Goal: Transaction & Acquisition: Purchase product/service

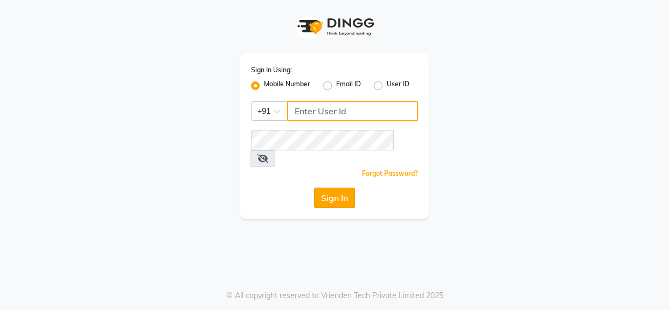
type input "9619165695"
click at [331, 188] on button "Sign In" at bounding box center [334, 198] width 41 height 20
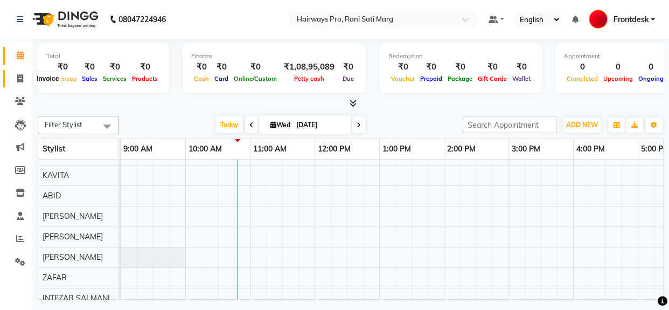
click at [19, 80] on icon at bounding box center [20, 78] width 6 height 8
select select "787"
select select "service"
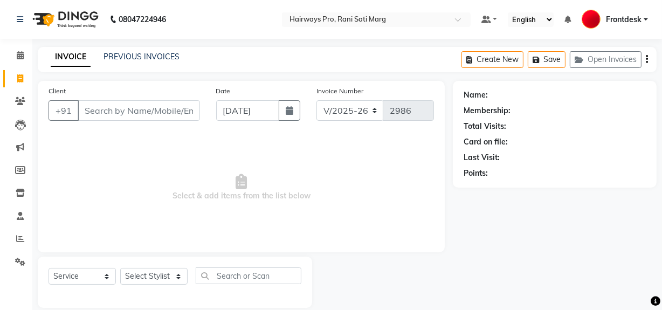
click at [148, 117] on input "Client" at bounding box center [139, 110] width 122 height 20
drag, startPoint x: 151, startPoint y: 112, endPoint x: 151, endPoint y: 130, distance: 18.9
click at [151, 122] on div "Client +91" at bounding box center [124, 107] width 168 height 44
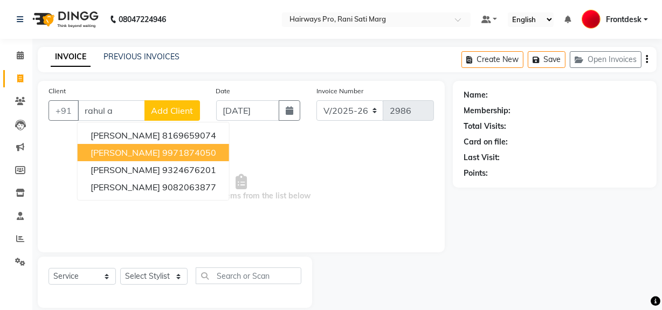
click at [181, 155] on ngb-highlight "9971874050" at bounding box center [189, 152] width 54 height 11
type input "9971874050"
select select "1: Object"
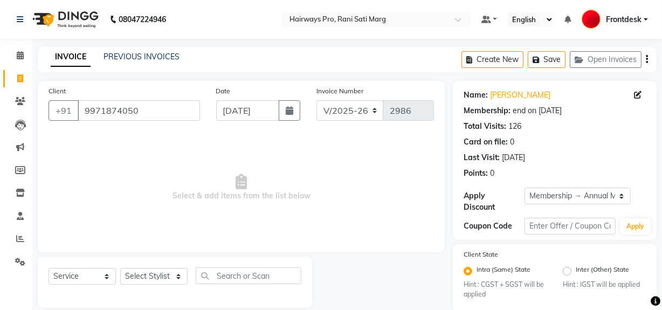
click at [153, 267] on div "Select Service Product Membership Package Voucher Prepaid Gift Card Select Styl…" at bounding box center [175, 279] width 253 height 25
click at [153, 277] on select "Select Stylist ABID DANISH Faiz shaikh Frontdesk INTEZAR SALMANI JYOTI Kamal Sa…" at bounding box center [153, 276] width 67 height 17
select select "13192"
click at [120, 268] on select "Select Stylist ABID DANISH Faiz shaikh Frontdesk INTEZAR SALMANI JYOTI Kamal Sa…" at bounding box center [153, 276] width 67 height 17
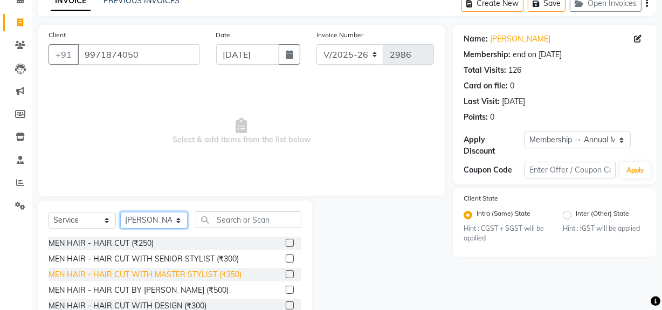
scroll to position [122, 0]
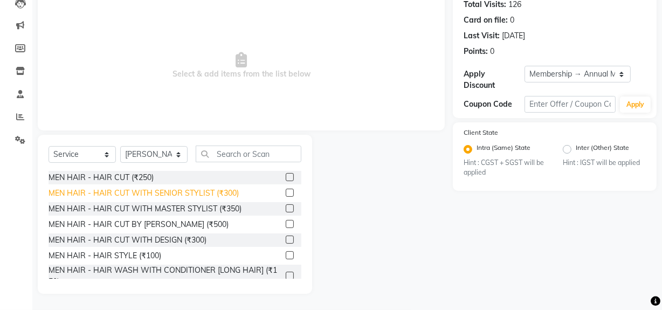
click at [175, 192] on div "MEN HAIR - HAIR CUT WITH SENIOR STYLIST (₹300)" at bounding box center [144, 193] width 190 height 11
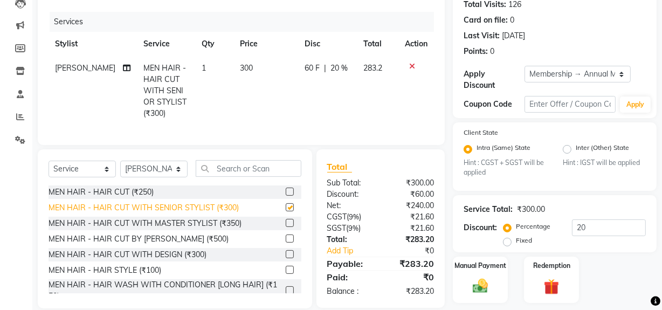
checkbox input "false"
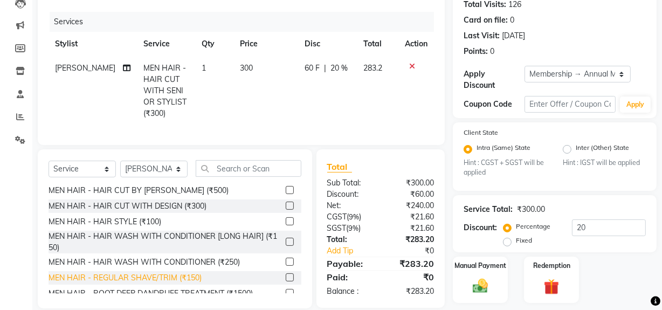
click at [151, 283] on div "MEN HAIR - REGULAR SHAVE/TRIM (₹150)" at bounding box center [125, 277] width 153 height 11
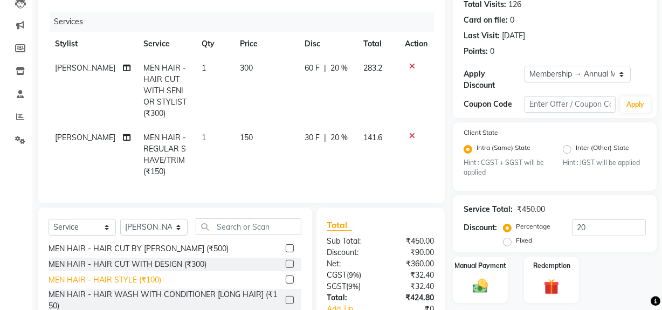
checkbox input "false"
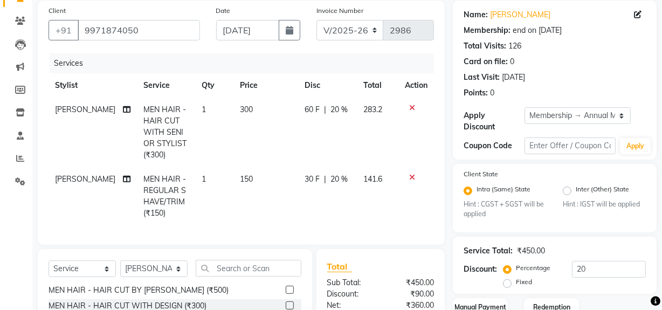
scroll to position [0, 0]
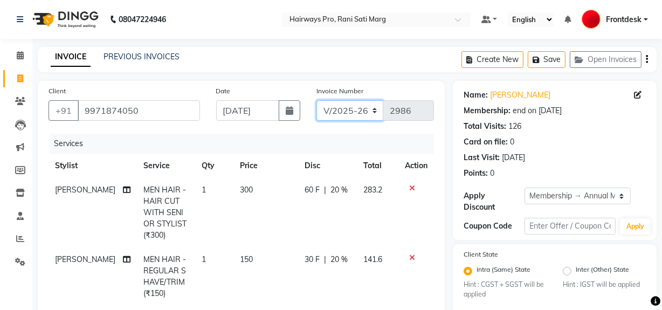
click at [334, 112] on select "INV/25-26 V/2025-26" at bounding box center [349, 110] width 67 height 20
select select "6960"
click at [316, 100] on select "INV/25-26 V/2025-26" at bounding box center [349, 110] width 67 height 20
type input "4219"
click at [646, 59] on icon "button" at bounding box center [647, 59] width 2 height 1
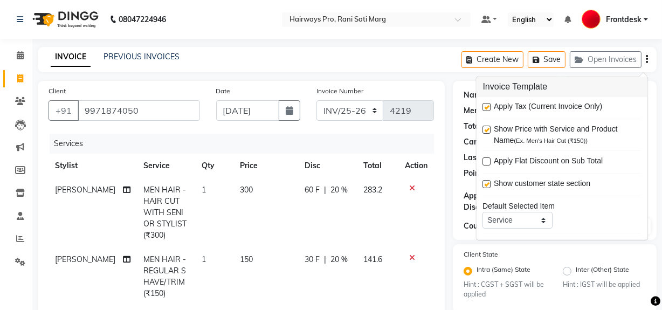
click at [489, 109] on label at bounding box center [487, 107] width 8 height 8
click at [489, 109] on input "checkbox" at bounding box center [486, 107] width 7 height 7
checkbox input "false"
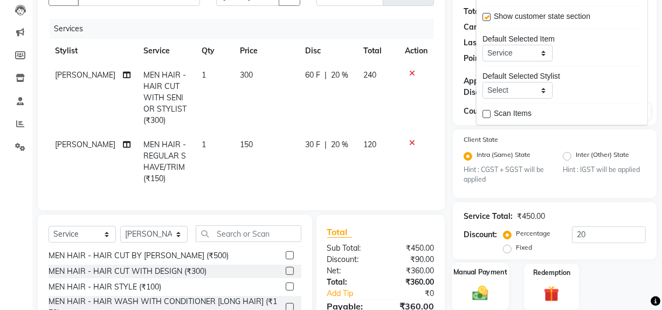
scroll to position [202, 0]
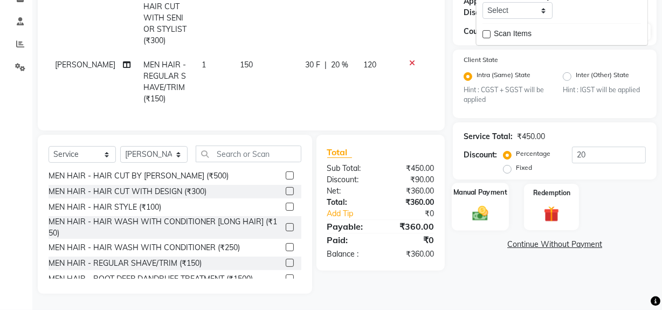
click at [482, 204] on img at bounding box center [480, 213] width 26 height 18
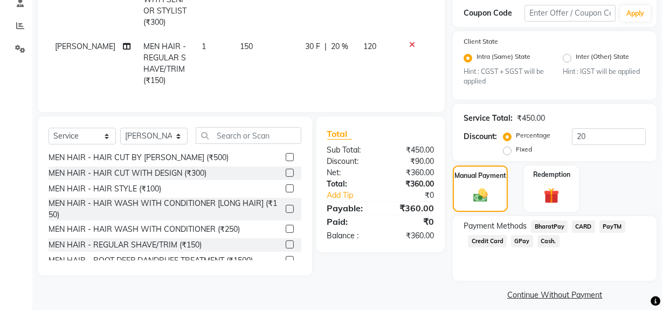
scroll to position [222, 0]
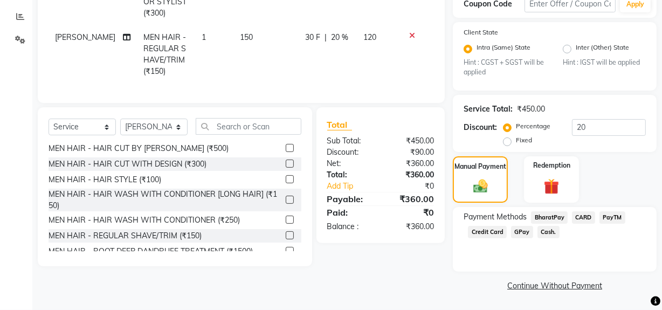
click at [547, 231] on span "Cash." at bounding box center [548, 232] width 22 height 12
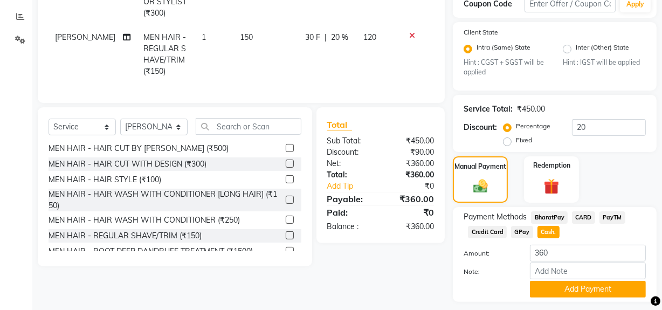
scroll to position [253, 0]
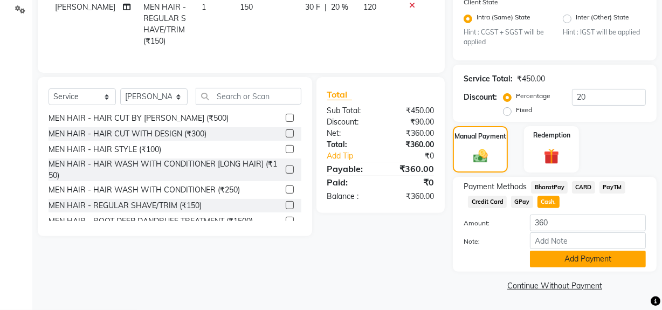
click at [549, 258] on button "Add Payment" at bounding box center [588, 259] width 116 height 17
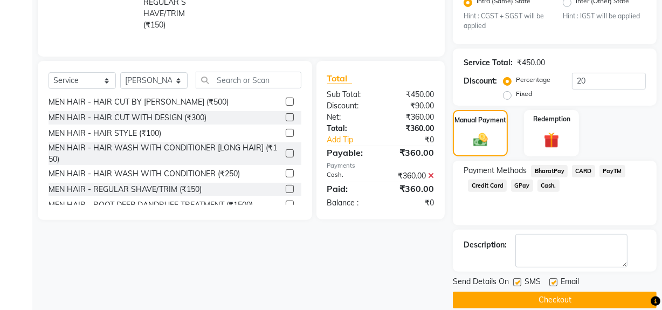
scroll to position [282, 0]
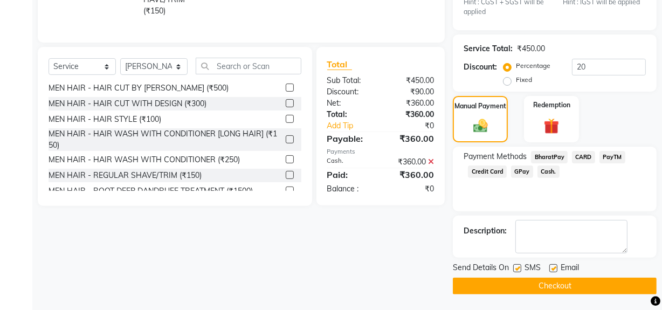
click at [519, 266] on label at bounding box center [517, 268] width 8 height 8
click at [519, 266] on input "checkbox" at bounding box center [516, 268] width 7 height 7
checkbox input "false"
click at [517, 282] on button "Checkout" at bounding box center [555, 286] width 204 height 17
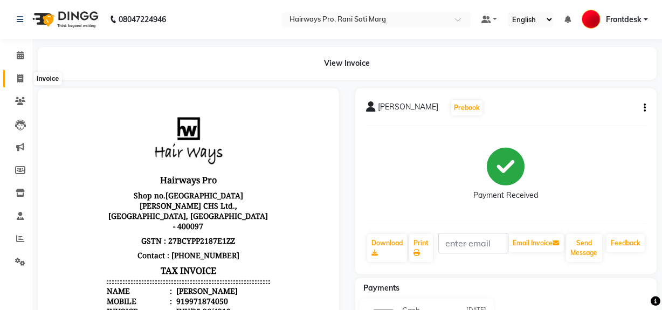
click at [20, 75] on icon at bounding box center [20, 78] width 6 height 8
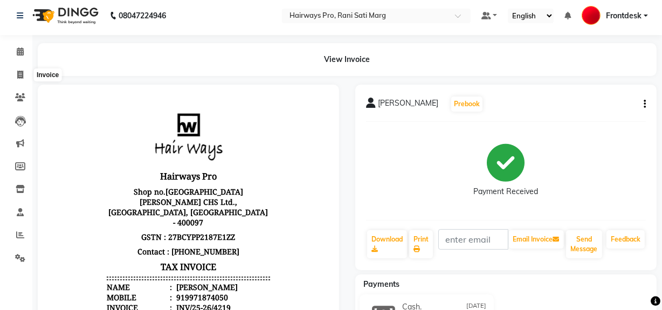
select select "787"
select select "service"
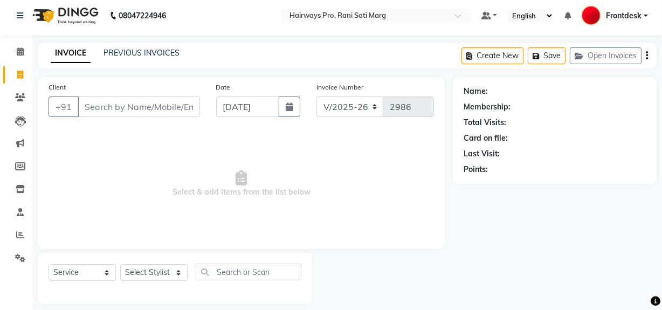
scroll to position [14, 0]
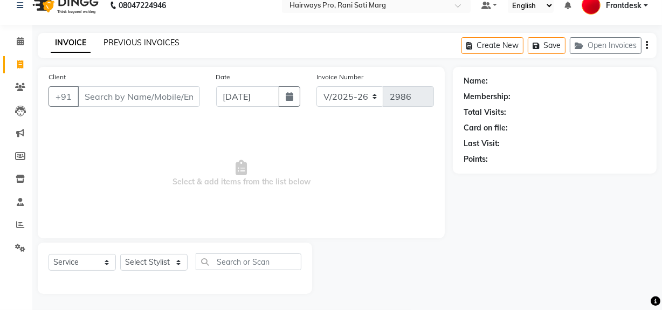
click at [168, 41] on link "PREVIOUS INVOICES" at bounding box center [141, 43] width 76 height 10
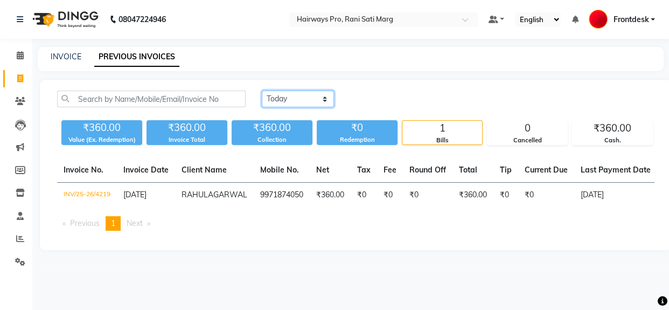
click at [327, 92] on select "Today Yesterday Custom Range" at bounding box center [298, 99] width 72 height 17
select select "yesterday"
click at [262, 91] on select "Today Yesterday Custom Range" at bounding box center [298, 99] width 72 height 17
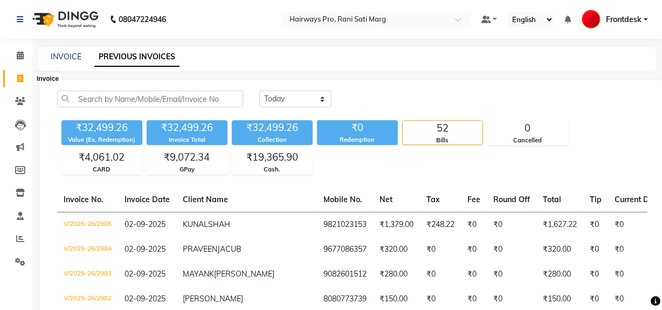
click at [22, 81] on icon at bounding box center [20, 78] width 6 height 8
select select "service"
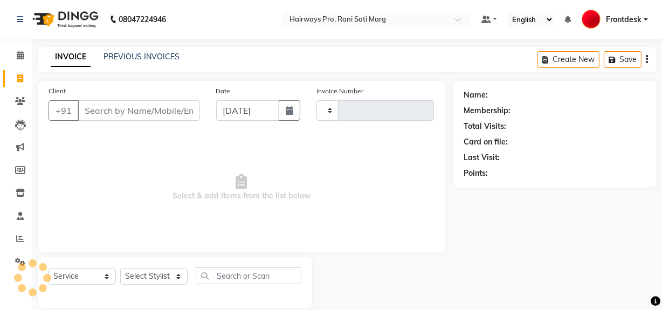
type input "2986"
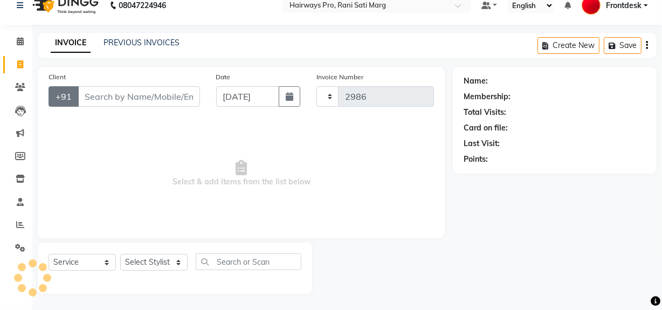
select select "787"
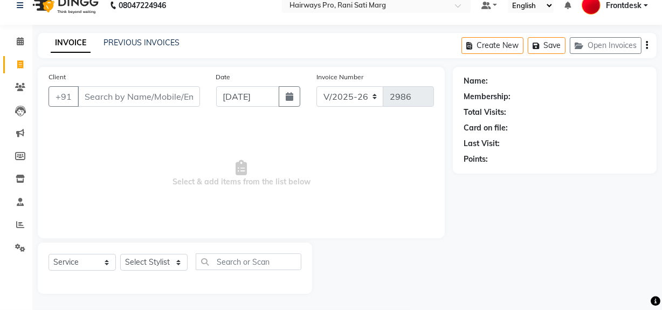
click at [128, 96] on input "Client" at bounding box center [139, 96] width 122 height 20
click at [151, 43] on link "PREVIOUS INVOICES" at bounding box center [141, 43] width 76 height 10
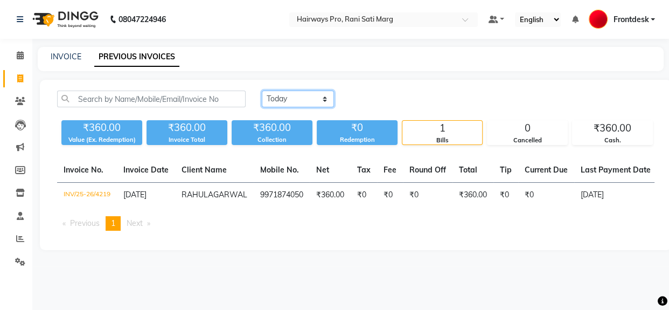
click at [291, 103] on select "Today Yesterday Custom Range" at bounding box center [298, 99] width 72 height 17
select select "yesterday"
click at [262, 91] on select "Today Yesterday Custom Range" at bounding box center [298, 99] width 72 height 17
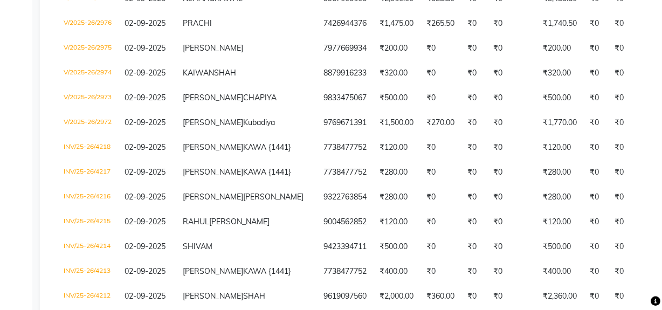
scroll to position [399, 0]
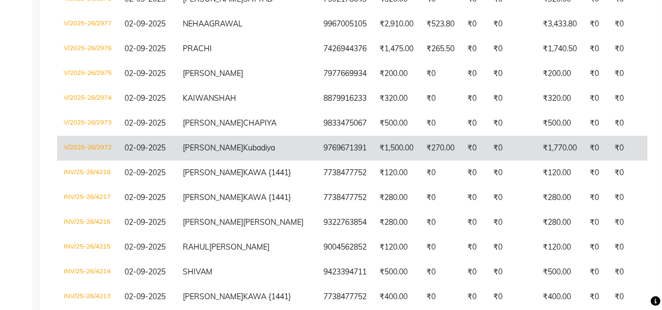
click at [536, 161] on td "₹1,770.00" at bounding box center [559, 148] width 47 height 25
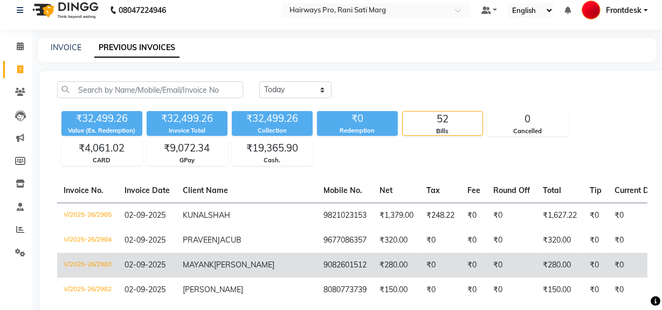
scroll to position [0, 0]
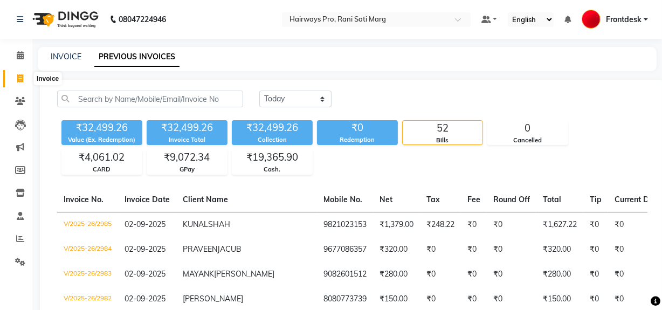
click at [20, 75] on icon at bounding box center [20, 78] width 6 height 8
select select "787"
select select "service"
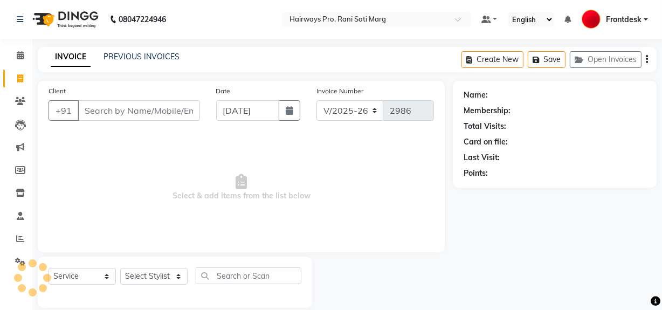
scroll to position [14, 0]
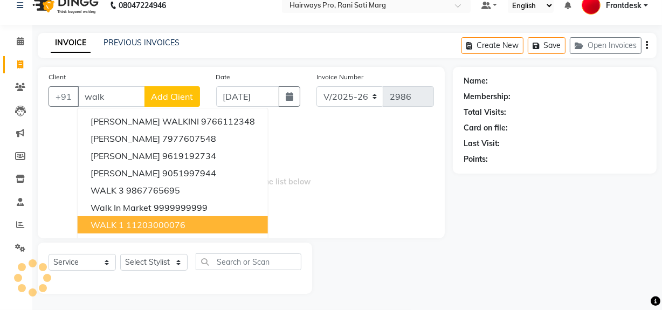
click at [115, 221] on span "WALK 1" at bounding box center [107, 224] width 33 height 11
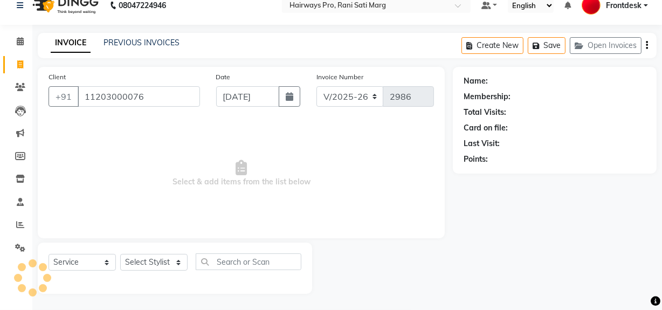
type input "11203000076"
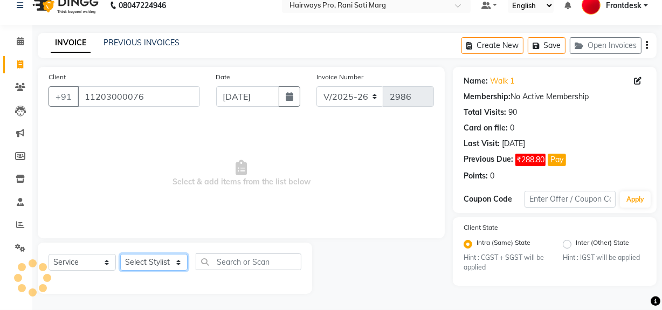
click at [168, 262] on select "Select Stylist ABID DANISH [PERSON_NAME] Frontdesk INTEZAR [PERSON_NAME] [PERSO…" at bounding box center [153, 262] width 67 height 17
select select "13188"
click at [120, 254] on select "Select Stylist ABID DANISH [PERSON_NAME] Frontdesk INTEZAR [PERSON_NAME] [PERSO…" at bounding box center [153, 262] width 67 height 17
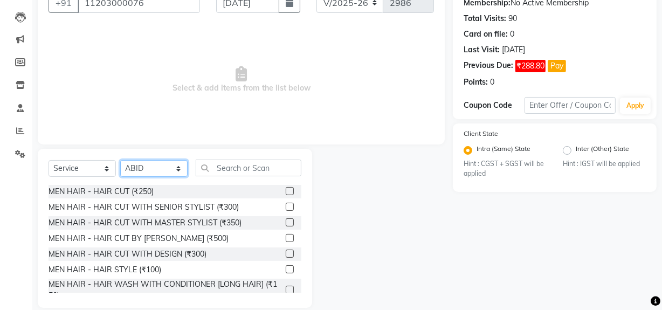
scroll to position [112, 0]
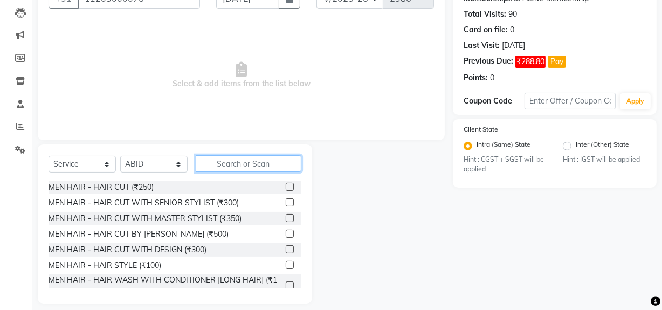
click at [244, 168] on input "text" at bounding box center [249, 163] width 106 height 17
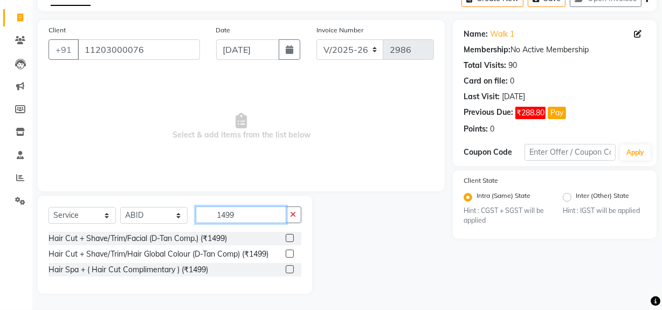
scroll to position [60, 0]
type input "1499"
click at [287, 237] on label at bounding box center [290, 238] width 8 height 8
click at [287, 237] on input "checkbox" at bounding box center [289, 238] width 7 height 7
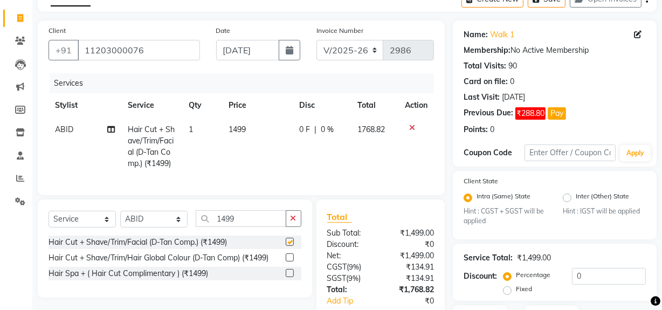
checkbox input "false"
click at [299, 52] on button "button" at bounding box center [290, 50] width 22 height 20
select select "9"
select select "2025"
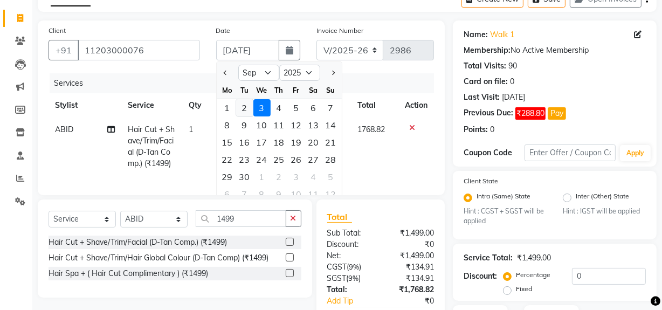
click at [246, 108] on div "2" at bounding box center [244, 107] width 17 height 17
type input "02-09-2025"
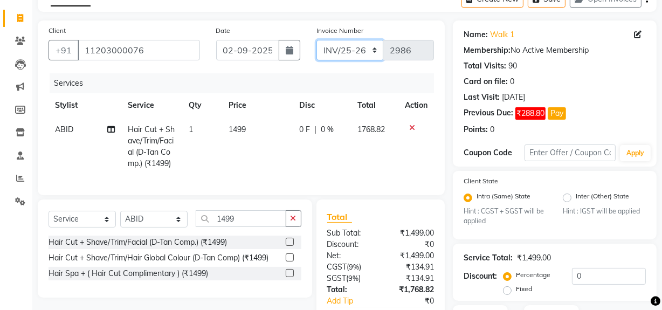
click at [366, 43] on select "INV/25-26 V/2025-26" at bounding box center [349, 50] width 67 height 20
select select "787"
click at [316, 40] on select "INV/25-26 V/2025-26" at bounding box center [349, 50] width 67 height 20
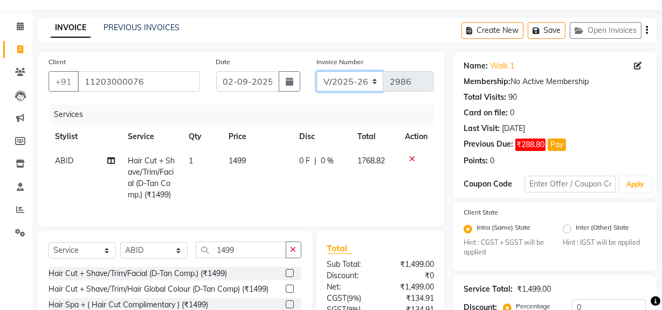
scroll to position [0, 0]
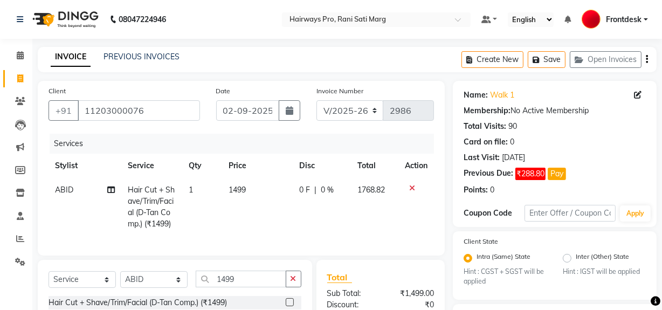
click at [645, 62] on div "Create New Save Open Invoices" at bounding box center [558, 59] width 195 height 25
click at [646, 60] on icon "button" at bounding box center [647, 59] width 2 height 1
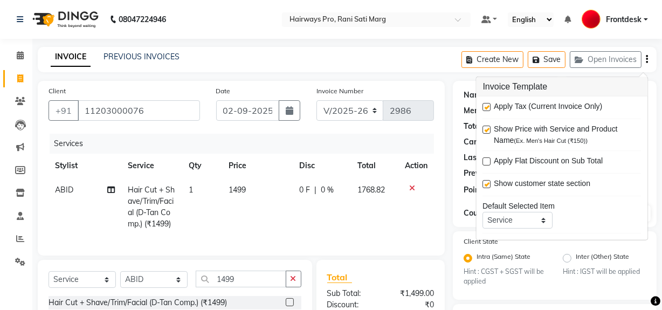
scroll to position [140, 0]
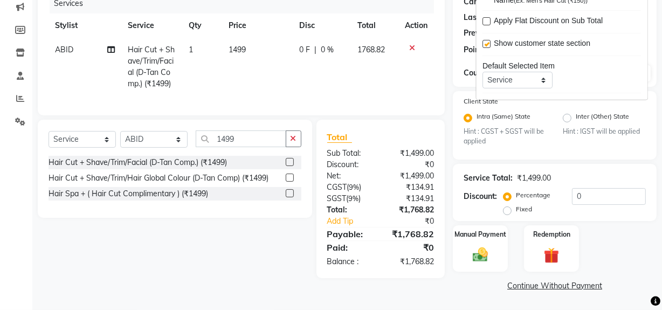
click at [249, 81] on td "1499" at bounding box center [257, 67] width 71 height 58
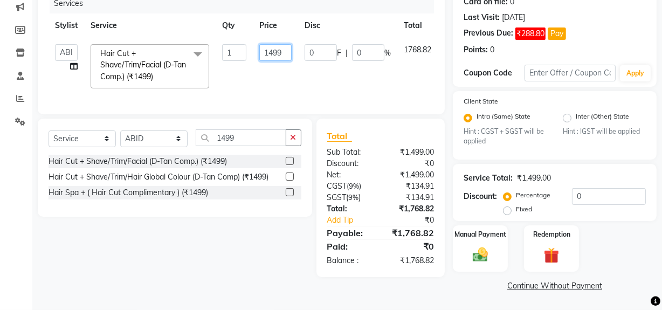
click at [287, 51] on input "1499" at bounding box center [275, 52] width 32 height 17
type input "1500"
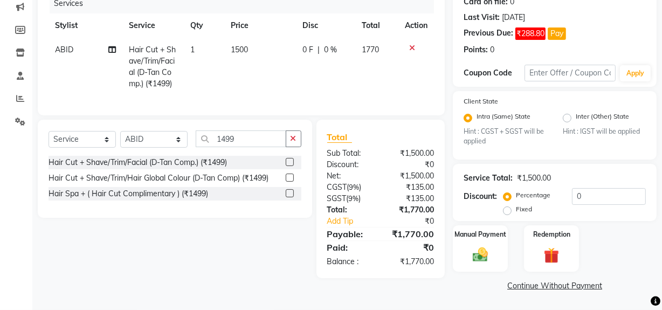
click at [290, 72] on td "1500" at bounding box center [261, 67] width 72 height 58
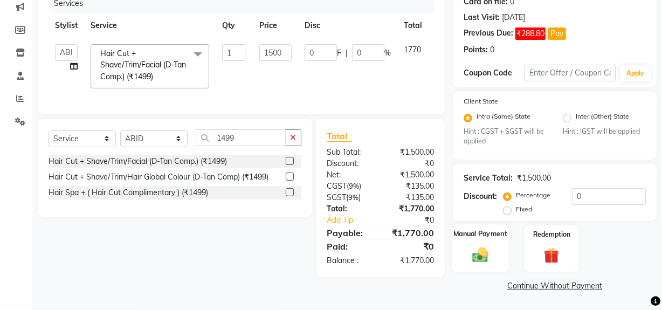
click at [488, 252] on img at bounding box center [480, 255] width 26 height 18
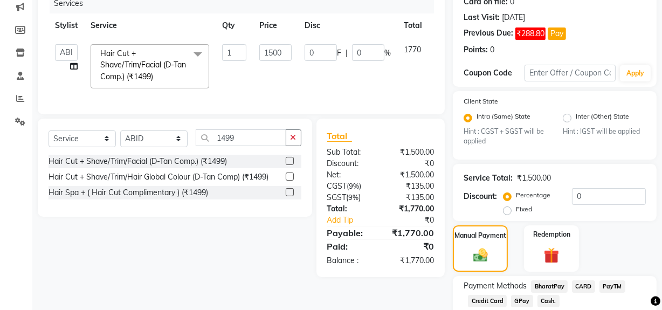
click at [527, 301] on span "GPay" at bounding box center [522, 301] width 22 height 12
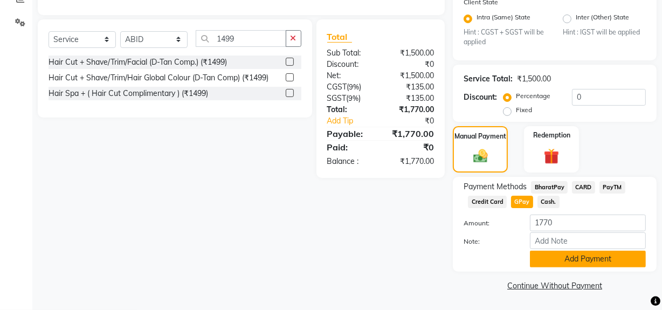
click at [546, 265] on button "Add Payment" at bounding box center [588, 259] width 116 height 17
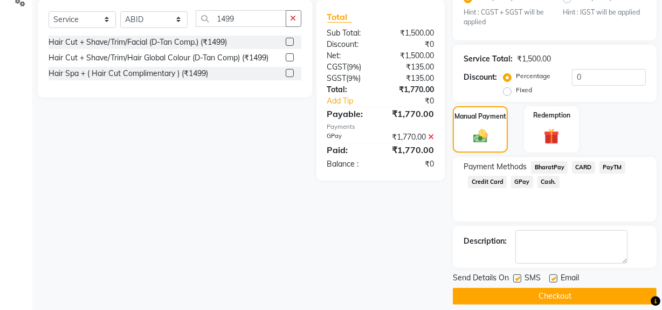
scroll to position [269, 0]
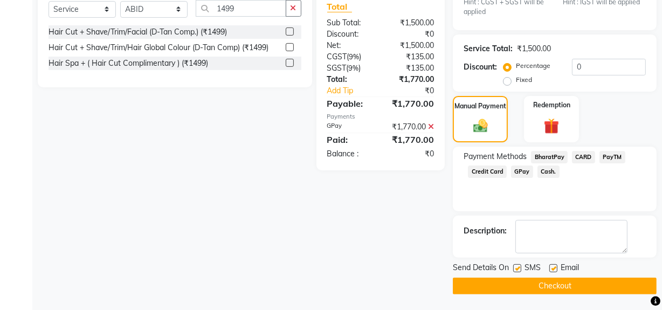
click at [517, 269] on label at bounding box center [517, 268] width 8 height 8
click at [517, 269] on input "checkbox" at bounding box center [516, 268] width 7 height 7
checkbox input "false"
click at [517, 283] on button "Checkout" at bounding box center [555, 286] width 204 height 17
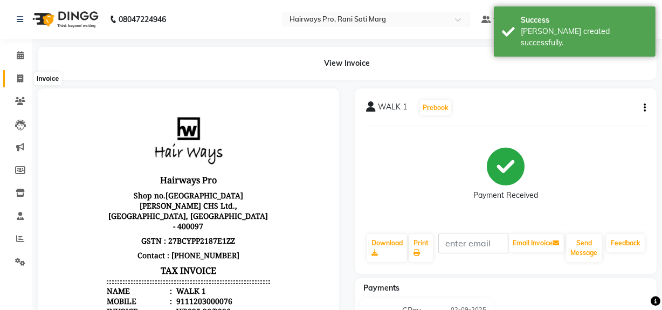
click at [19, 79] on icon at bounding box center [20, 78] width 6 height 8
select select "787"
select select "service"
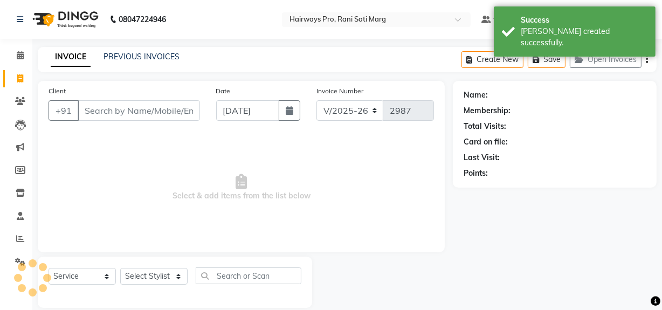
scroll to position [14, 0]
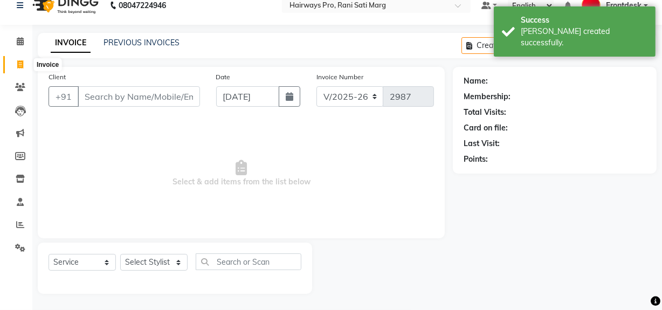
click at [19, 59] on span at bounding box center [20, 65] width 19 height 12
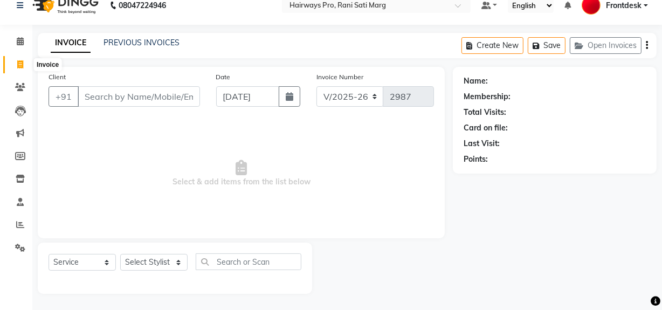
select select "service"
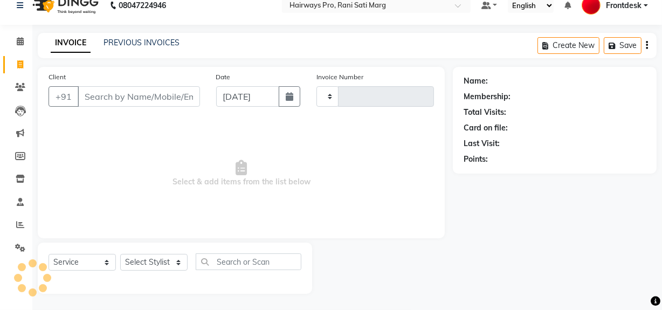
type input "2987"
select select "787"
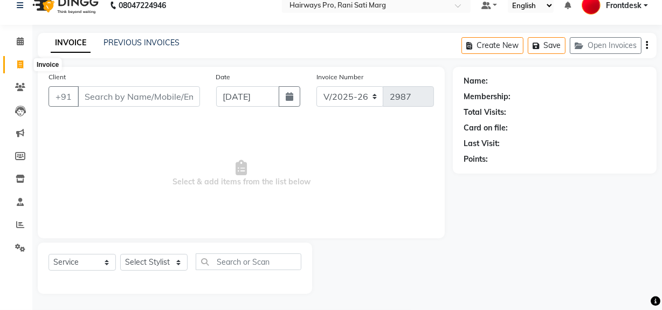
click at [22, 63] on icon at bounding box center [20, 64] width 6 height 8
select select "787"
select select "service"
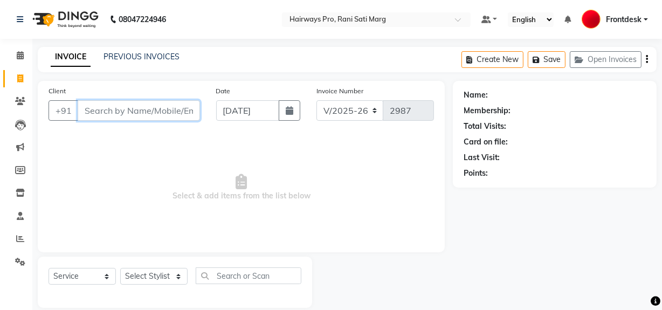
click at [175, 105] on input "Client" at bounding box center [139, 110] width 122 height 20
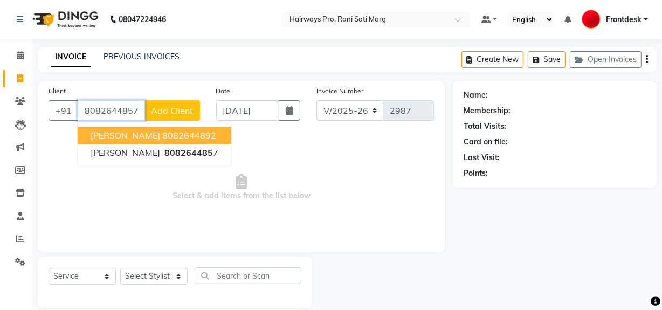
type input "8082644857"
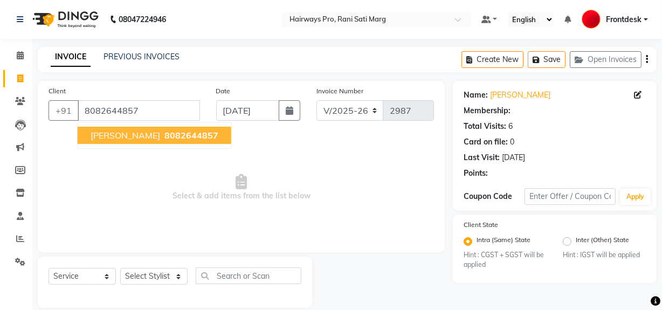
select select "1: Object"
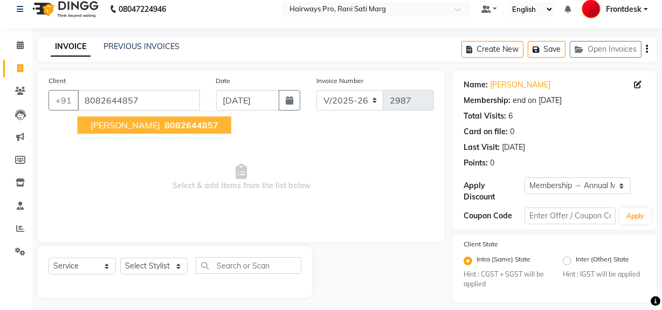
scroll to position [19, 0]
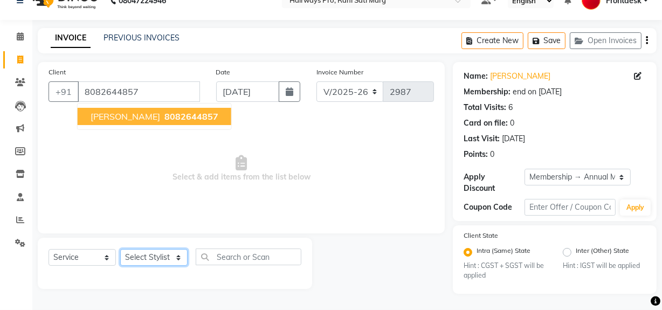
click at [153, 249] on select "Select Stylist ABID DANISH [PERSON_NAME] Frontdesk INTEZAR [PERSON_NAME] [PERSO…" at bounding box center [153, 257] width 67 height 17
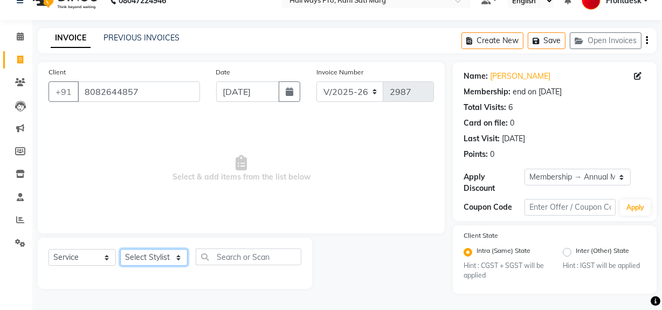
select select "13192"
click at [120, 249] on select "Select Stylist ABID DANISH [PERSON_NAME] Frontdesk INTEZAR [PERSON_NAME] [PERSO…" at bounding box center [153, 257] width 67 height 17
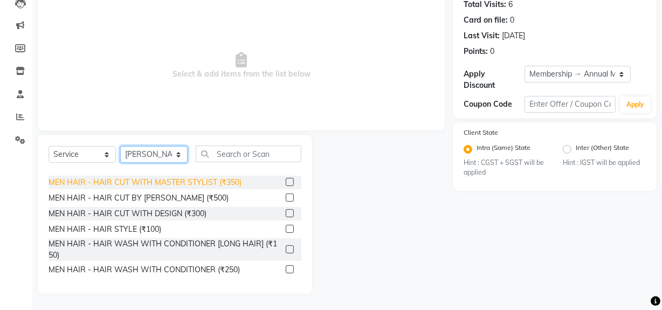
scroll to position [49, 0]
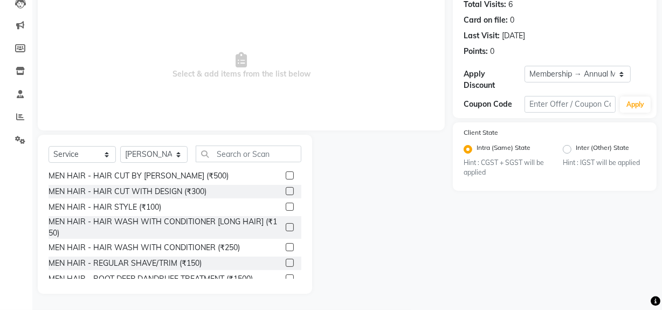
click at [286, 262] on label at bounding box center [290, 263] width 8 height 8
click at [286, 262] on input "checkbox" at bounding box center [289, 263] width 7 height 7
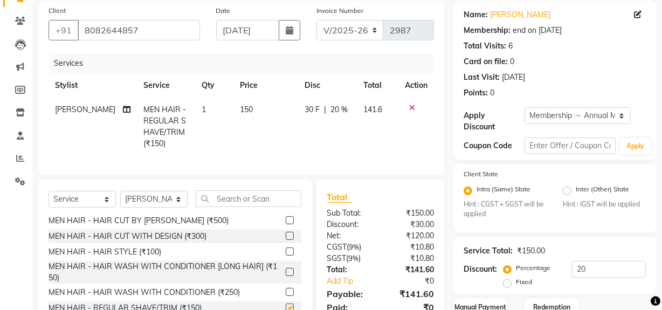
scroll to position [0, 0]
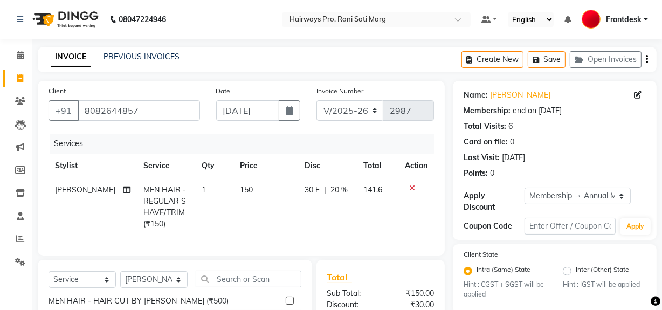
checkbox input "false"
click at [348, 108] on select "INV/25-26 V/2025-26" at bounding box center [349, 110] width 67 height 20
select select "6960"
click at [316, 100] on select "INV/25-26 V/2025-26" at bounding box center [349, 110] width 67 height 20
type input "4220"
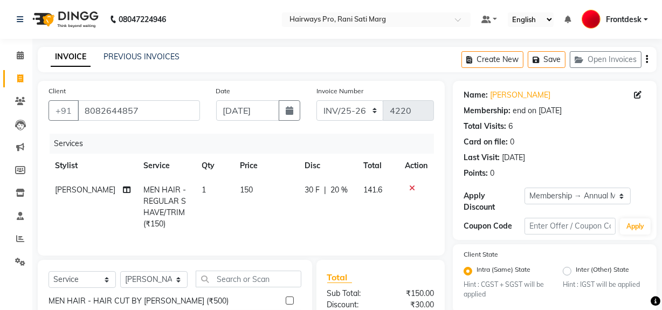
click at [646, 60] on icon "button" at bounding box center [647, 59] width 2 height 1
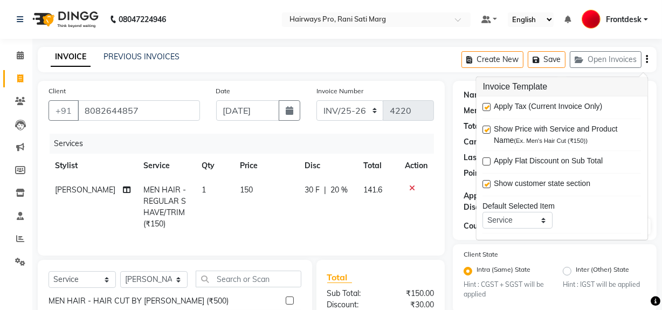
click at [490, 106] on label at bounding box center [487, 107] width 8 height 8
click at [490, 106] on input "checkbox" at bounding box center [486, 107] width 7 height 7
checkbox input "false"
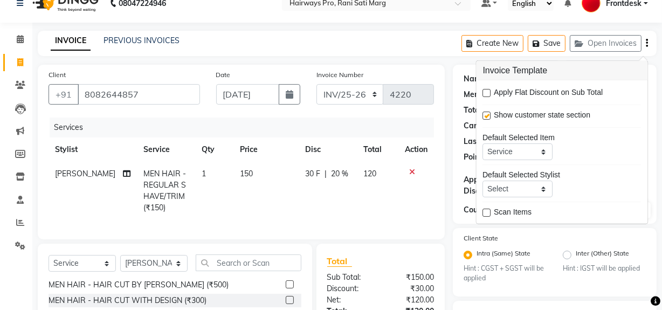
scroll to position [153, 0]
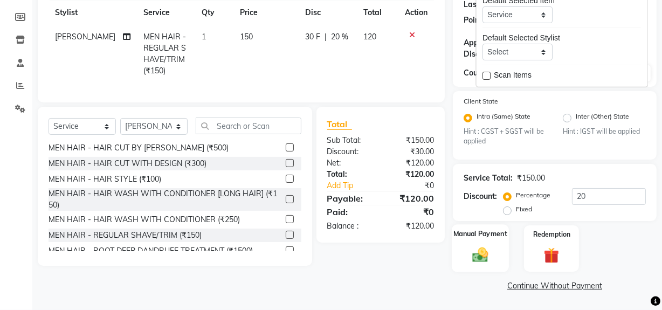
click at [479, 252] on img at bounding box center [480, 255] width 26 height 18
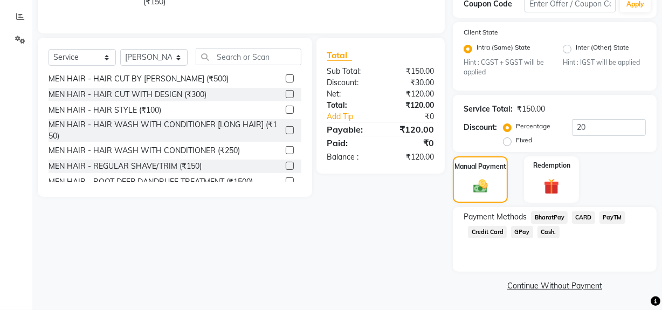
click at [549, 233] on span "Cash." at bounding box center [548, 232] width 22 height 12
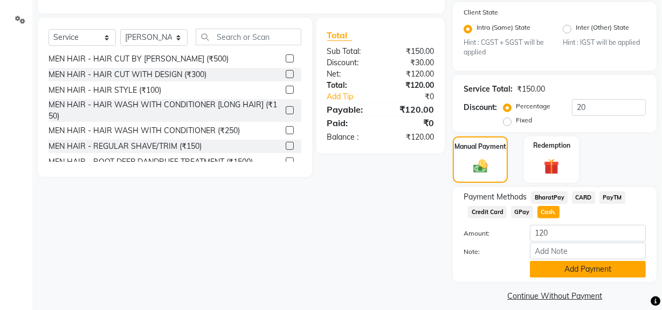
scroll to position [253, 0]
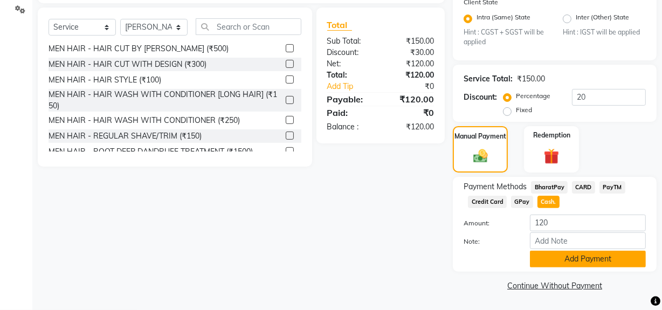
click at [550, 260] on button "Add Payment" at bounding box center [588, 259] width 116 height 17
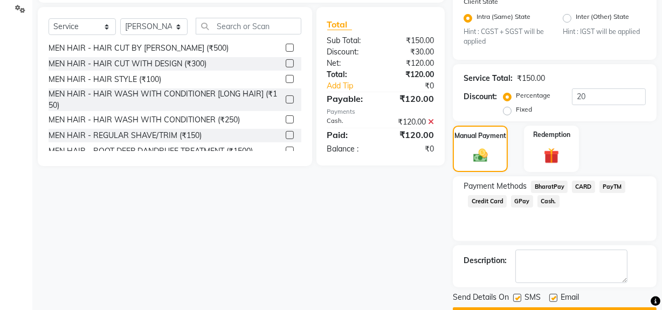
click at [515, 299] on label at bounding box center [517, 298] width 8 height 8
click at [515, 299] on input "checkbox" at bounding box center [516, 298] width 7 height 7
checkbox input "false"
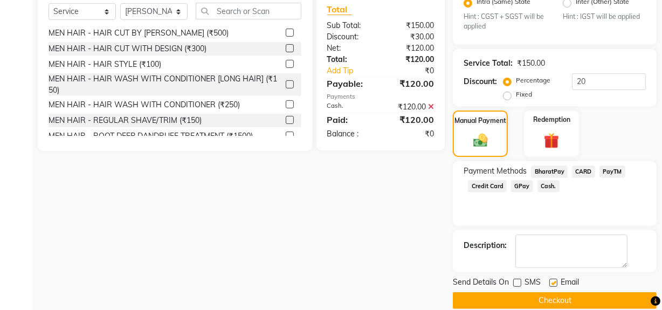
scroll to position [282, 0]
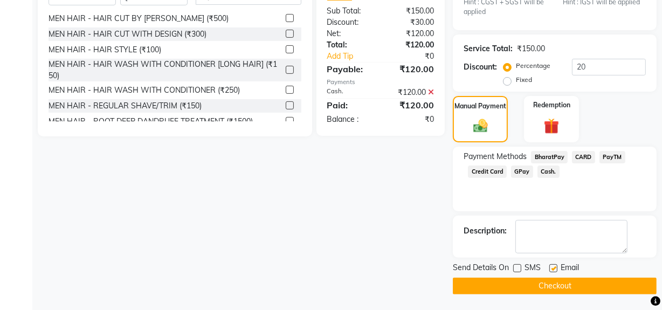
click at [521, 288] on button "Checkout" at bounding box center [555, 286] width 204 height 17
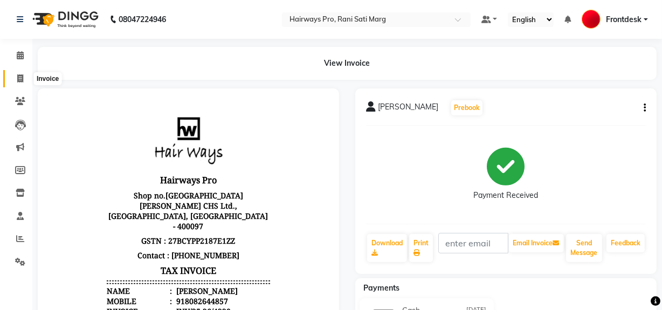
click at [23, 81] on span at bounding box center [20, 79] width 19 height 12
select select "787"
select select "service"
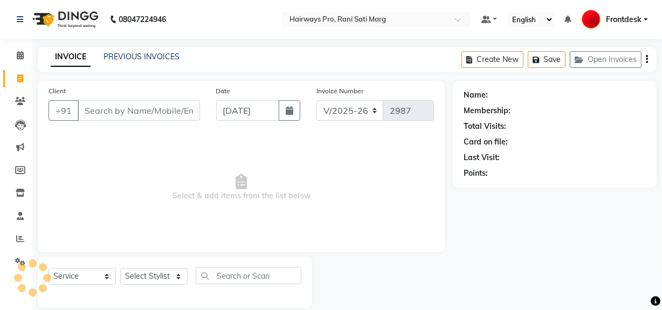
scroll to position [14, 0]
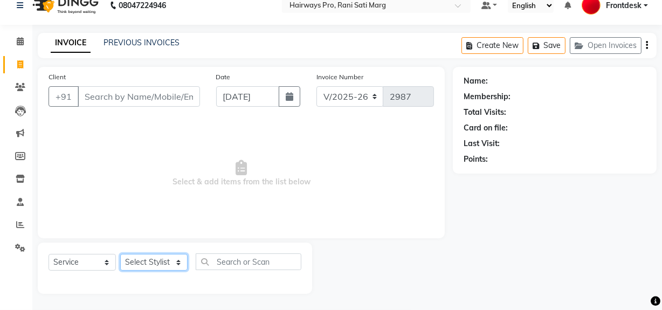
click at [179, 257] on select "Select Stylist ABID DANISH [PERSON_NAME] Frontdesk INTEZAR [PERSON_NAME] [PERSO…" at bounding box center [153, 262] width 67 height 17
select select "13190"
click at [120, 254] on select "Select Stylist ABID DANISH [PERSON_NAME] Frontdesk INTEZAR [PERSON_NAME] [PERSO…" at bounding box center [153, 262] width 67 height 17
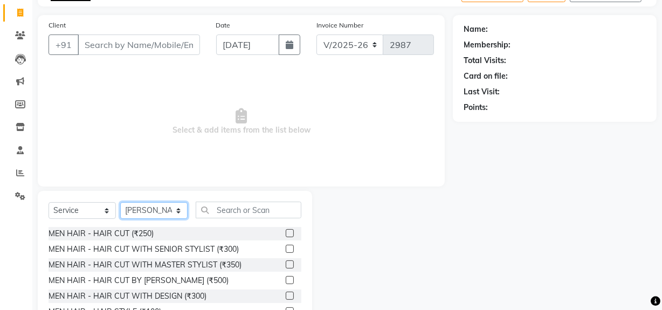
scroll to position [122, 0]
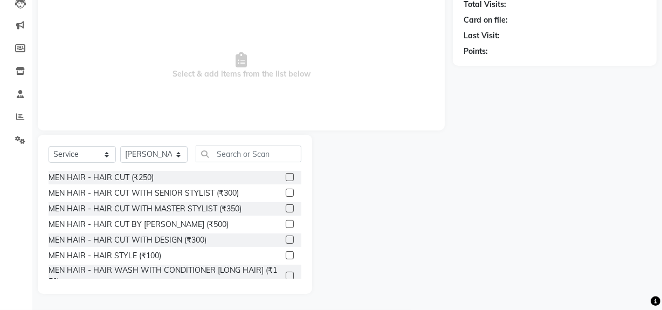
click at [286, 209] on label at bounding box center [290, 208] width 8 height 8
click at [286, 209] on input "checkbox" at bounding box center [289, 208] width 7 height 7
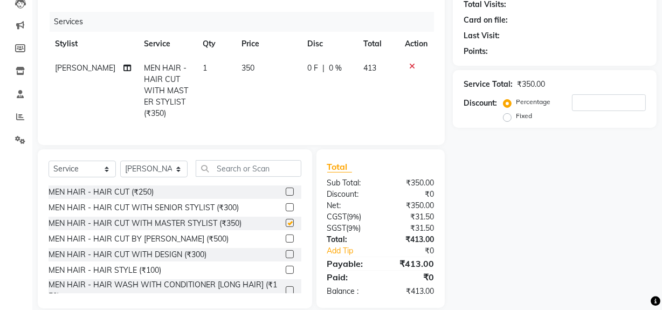
scroll to position [143, 0]
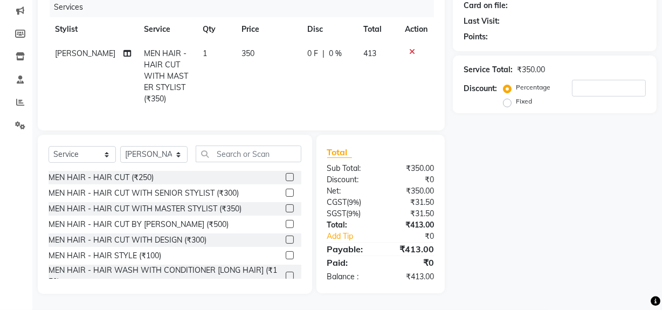
checkbox input "false"
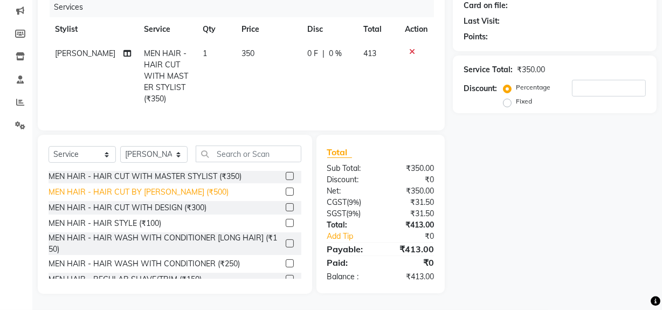
scroll to position [49, 0]
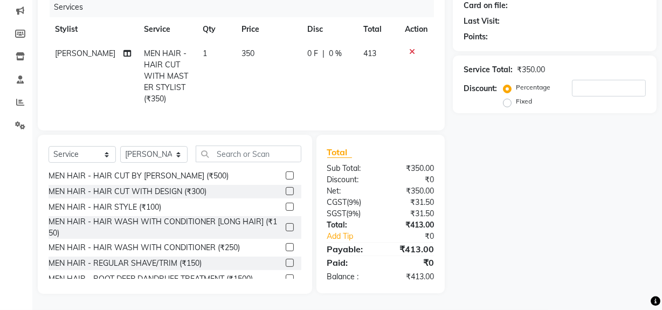
click at [286, 259] on label at bounding box center [290, 263] width 8 height 8
click at [286, 260] on input "checkbox" at bounding box center [289, 263] width 7 height 7
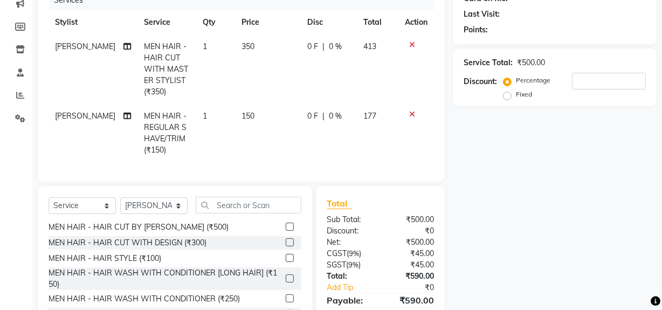
scroll to position [78, 0]
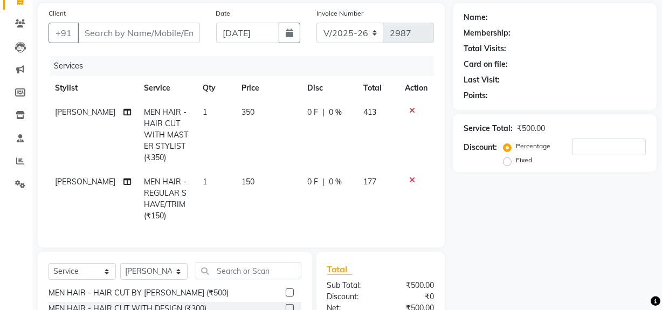
checkbox input "false"
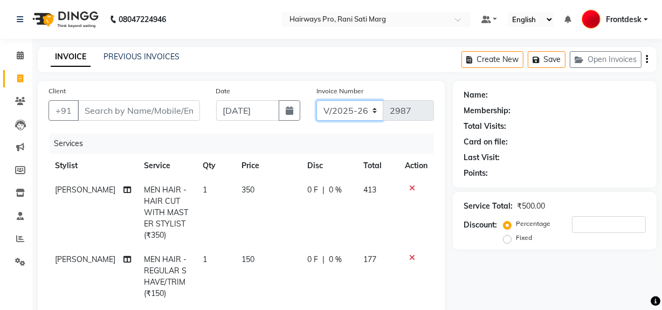
click at [360, 110] on select "INV/25-26 V/2025-26" at bounding box center [349, 110] width 67 height 20
select select "6960"
click at [316, 100] on select "INV/25-26 V/2025-26" at bounding box center [349, 110] width 67 height 20
type input "4221"
click at [161, 109] on input "Client" at bounding box center [139, 110] width 122 height 20
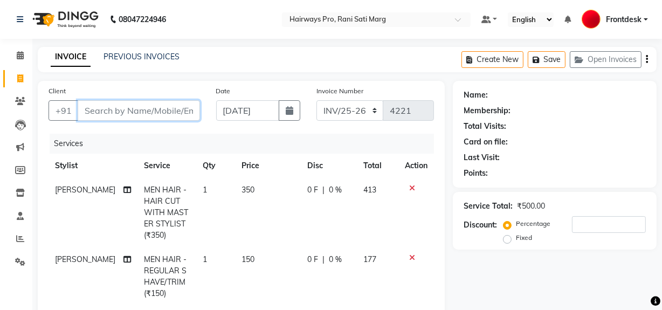
type input "8"
type input "0"
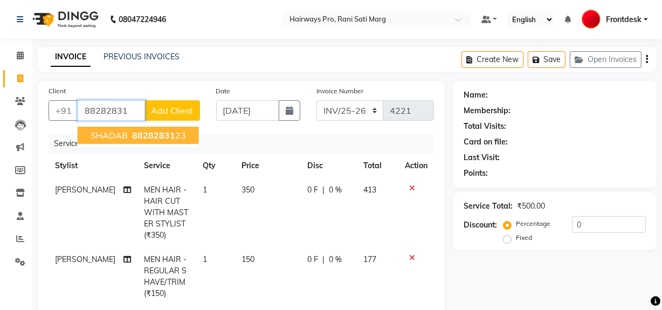
click at [135, 133] on span "88282831" at bounding box center [153, 135] width 43 height 11
type input "8828283123"
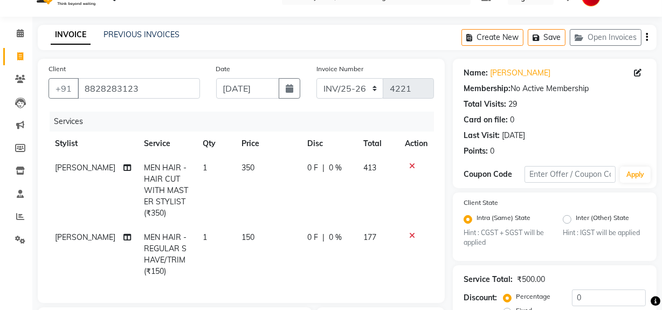
scroll to position [5, 0]
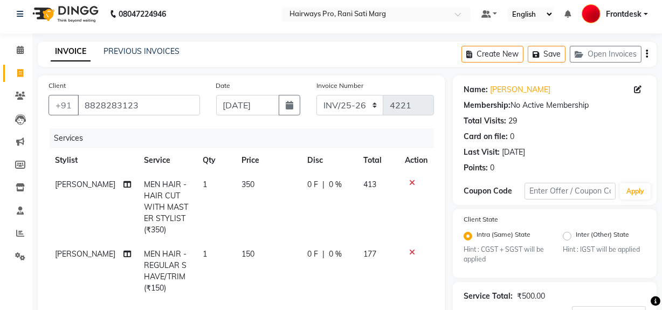
click at [647, 54] on icon "button" at bounding box center [647, 54] width 2 height 1
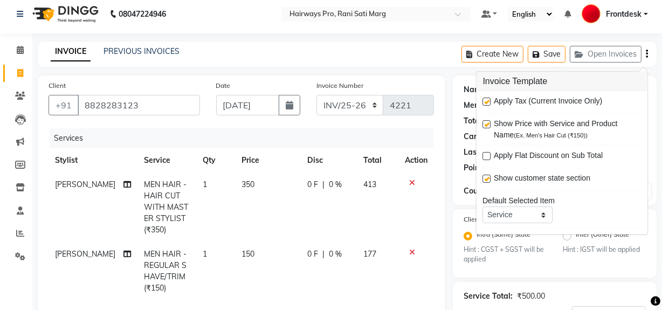
click at [489, 98] on label at bounding box center [487, 102] width 8 height 8
click at [489, 99] on input "checkbox" at bounding box center [486, 102] width 7 height 7
checkbox input "false"
click at [366, 111] on select "INV/25-26 V/2025-26" at bounding box center [349, 105] width 67 height 20
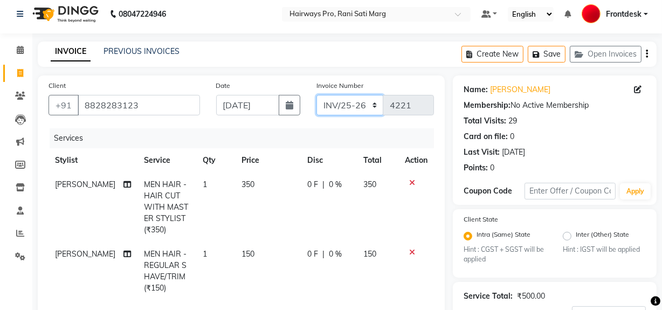
select select "787"
click at [316, 95] on select "INV/25-26 V/2025-26" at bounding box center [349, 105] width 67 height 20
type input "2987"
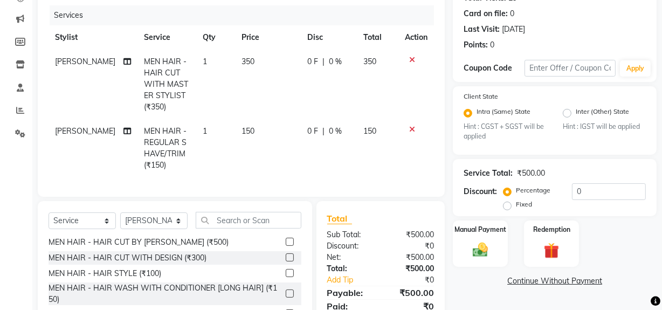
scroll to position [202, 0]
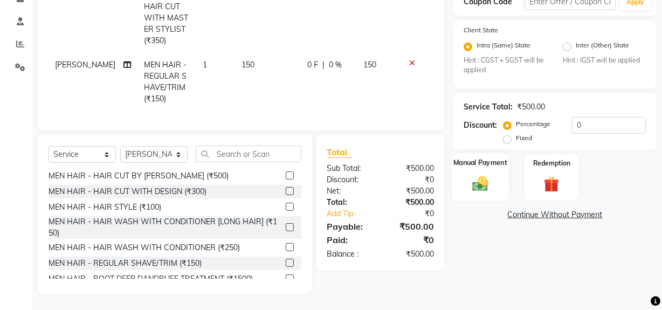
click at [473, 188] on div "Manual Payment" at bounding box center [480, 178] width 57 height 48
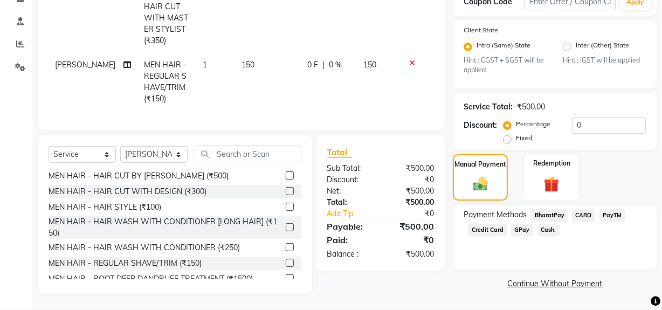
click at [522, 224] on span "GPay" at bounding box center [522, 230] width 22 height 12
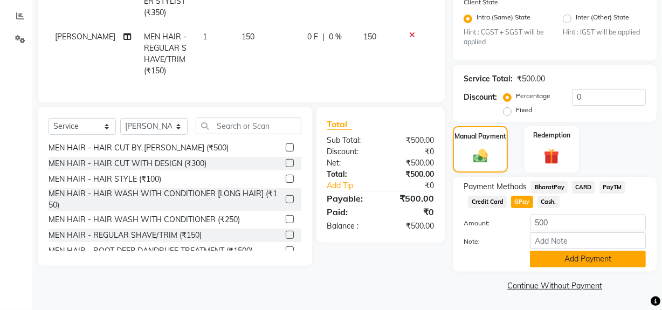
click at [544, 255] on button "Add Payment" at bounding box center [588, 259] width 116 height 17
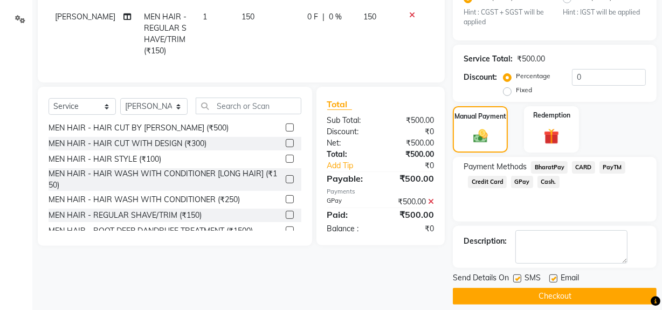
scroll to position [253, 0]
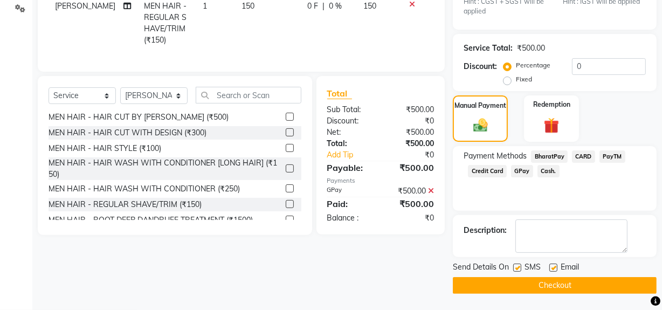
click at [539, 280] on button "Checkout" at bounding box center [555, 285] width 204 height 17
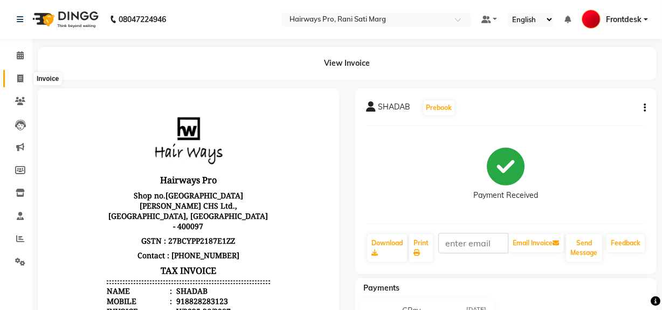
click at [22, 78] on icon at bounding box center [20, 78] width 6 height 8
select select "787"
select select "service"
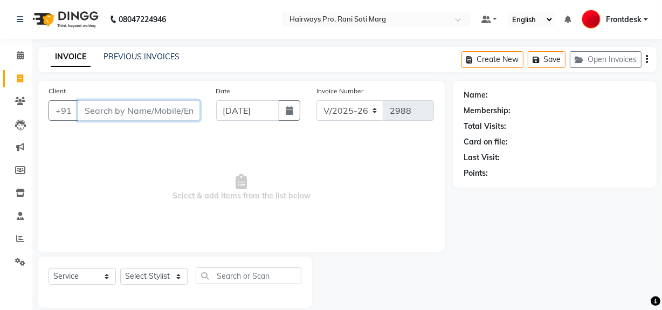
click at [110, 111] on input "Client" at bounding box center [139, 110] width 122 height 20
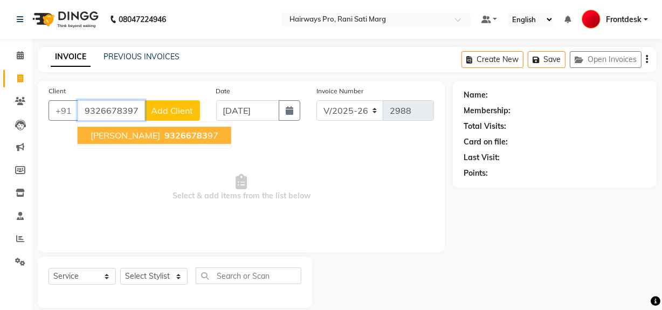
type input "9326678397"
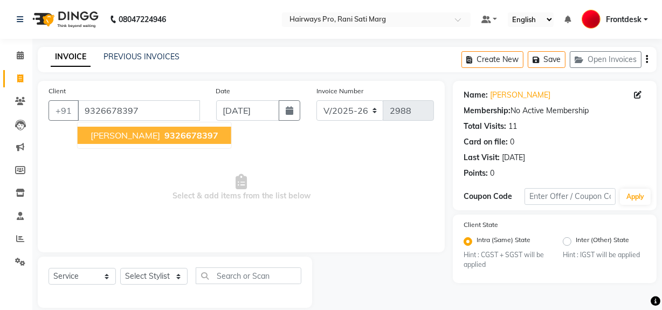
click at [118, 135] on span "MANAN BAGADIA" at bounding box center [126, 135] width 70 height 11
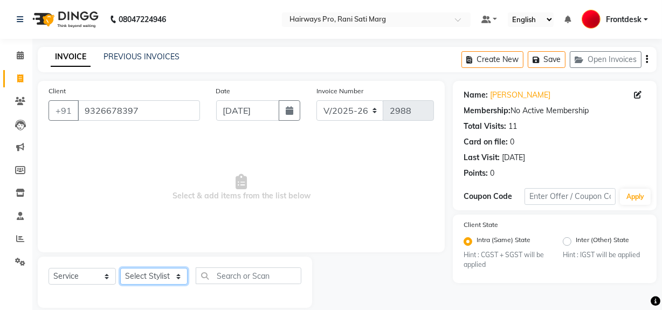
click at [172, 273] on select "Select Stylist ABID DANISH [PERSON_NAME] Frontdesk INTEZAR [PERSON_NAME] [PERSO…" at bounding box center [153, 276] width 67 height 17
select select "13192"
click at [120, 268] on select "Select Stylist ABID DANISH [PERSON_NAME] Frontdesk INTEZAR [PERSON_NAME] [PERSO…" at bounding box center [153, 276] width 67 height 17
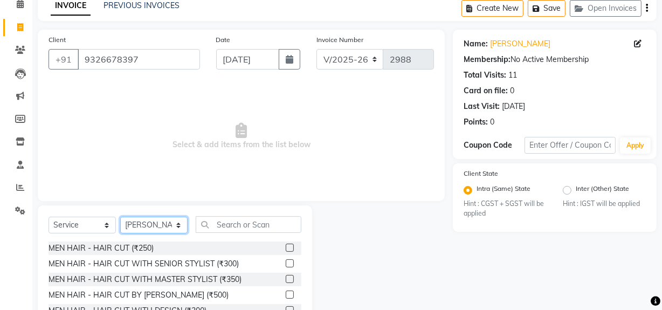
scroll to position [122, 0]
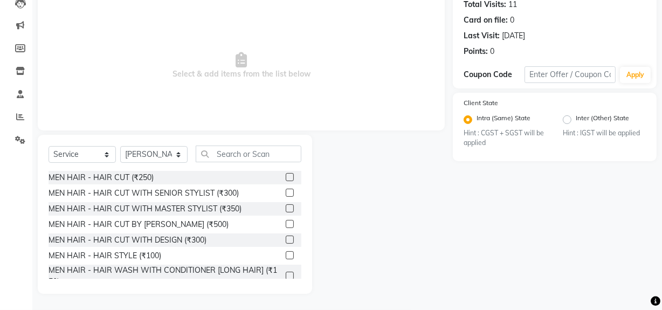
click at [286, 192] on label at bounding box center [290, 193] width 8 height 8
click at [286, 192] on input "checkbox" at bounding box center [289, 193] width 7 height 7
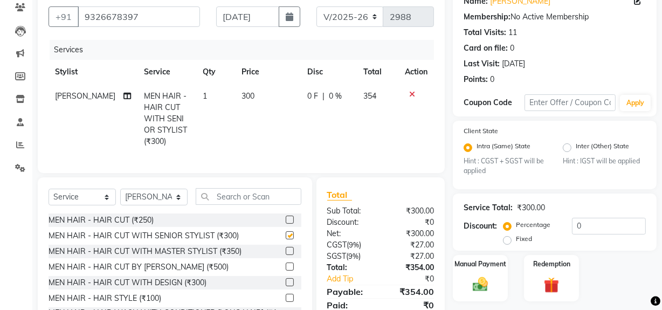
scroll to position [2, 0]
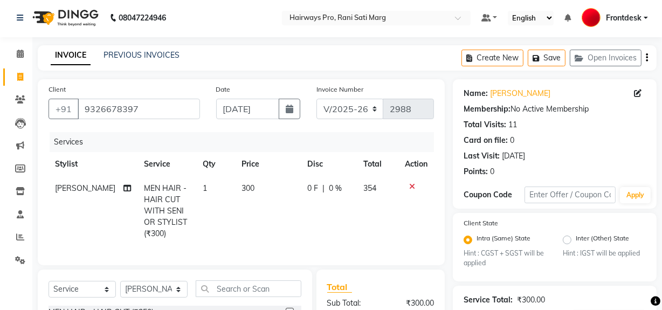
checkbox input "false"
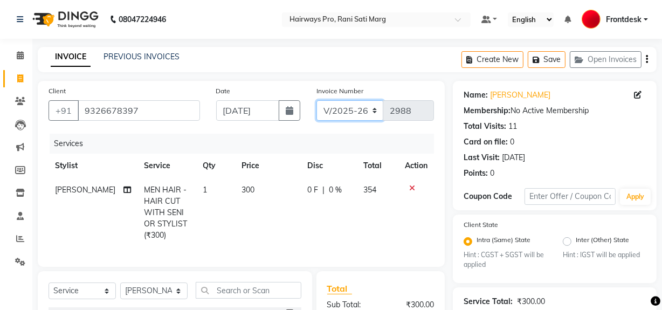
click at [334, 109] on select "INV/25-26 V/2025-26" at bounding box center [349, 110] width 67 height 20
select select "6960"
click at [316, 100] on select "INV/25-26 V/2025-26" at bounding box center [349, 110] width 67 height 20
type input "4221"
click at [647, 59] on icon "button" at bounding box center [647, 59] width 2 height 1
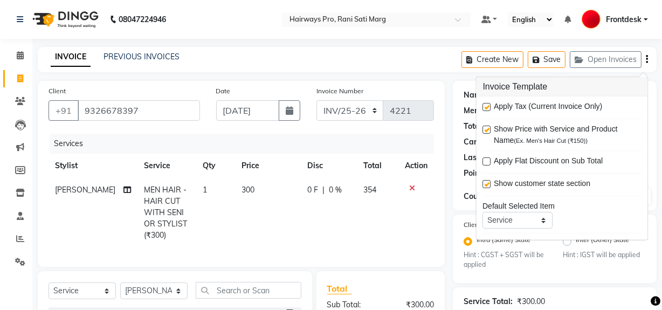
click at [488, 108] on label at bounding box center [487, 107] width 8 height 8
click at [488, 108] on input "checkbox" at bounding box center [486, 107] width 7 height 7
checkbox input "false"
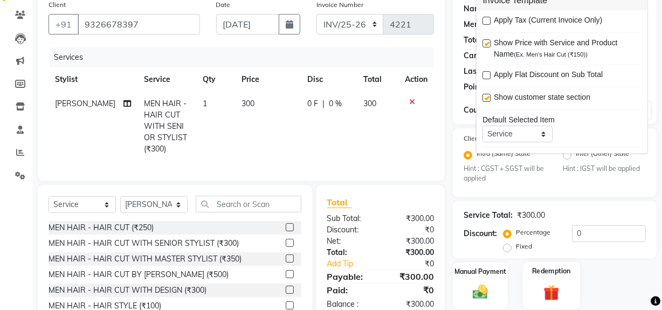
scroll to position [143, 0]
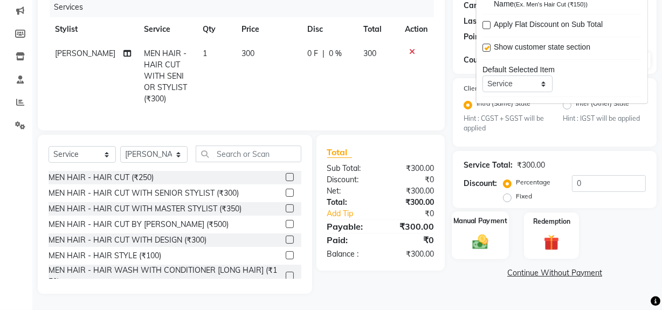
click at [483, 233] on img at bounding box center [480, 242] width 26 height 18
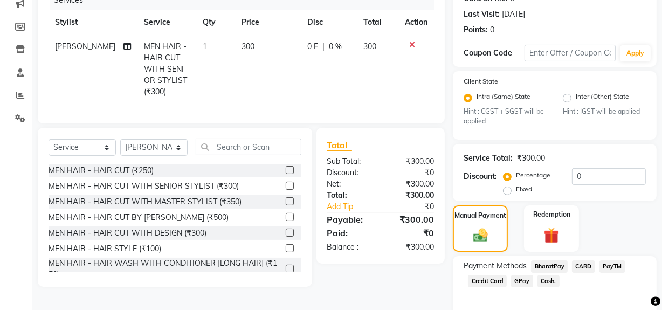
click at [538, 282] on span "Cash." at bounding box center [548, 281] width 22 height 12
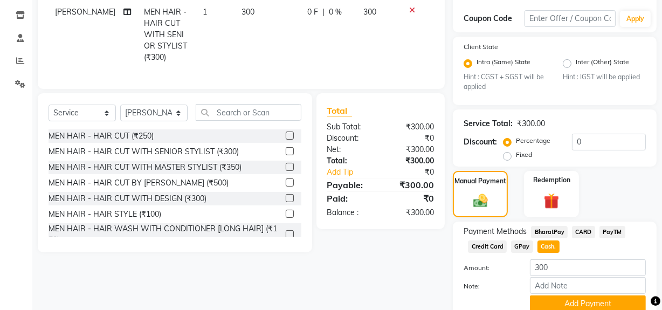
scroll to position [223, 0]
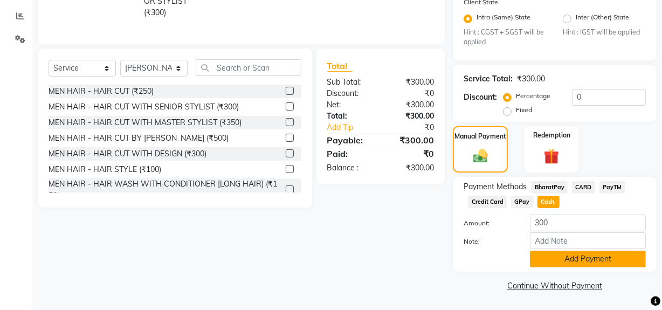
click at [552, 262] on button "Add Payment" at bounding box center [588, 259] width 116 height 17
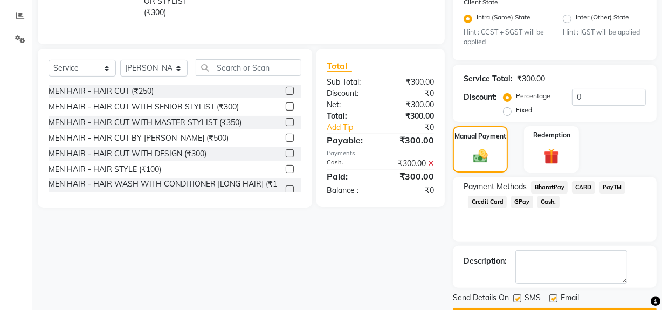
click at [517, 302] on div at bounding box center [516, 299] width 7 height 11
click at [516, 296] on label at bounding box center [517, 298] width 8 height 8
click at [516, 296] on input "checkbox" at bounding box center [516, 298] width 7 height 7
checkbox input "false"
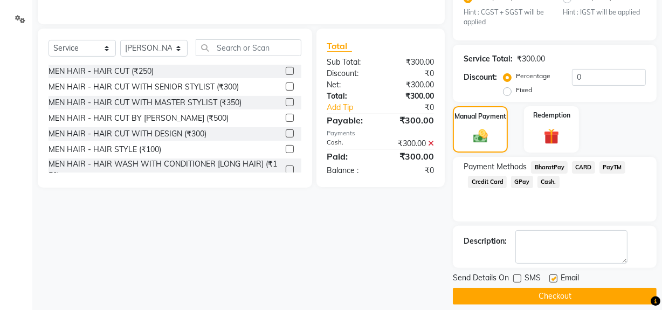
scroll to position [253, 0]
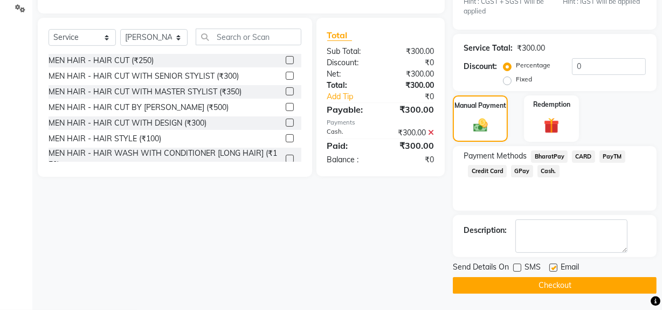
click at [522, 291] on button "Checkout" at bounding box center [555, 285] width 204 height 17
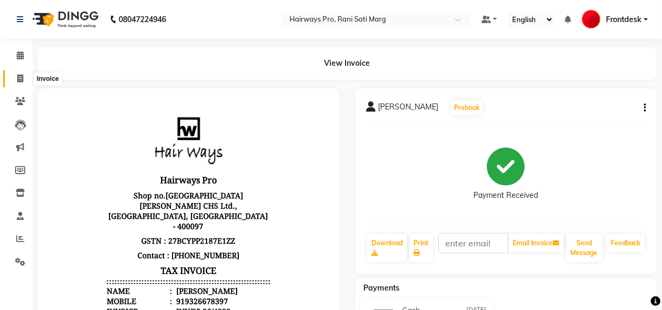
click at [24, 76] on span at bounding box center [20, 79] width 19 height 12
select select "service"
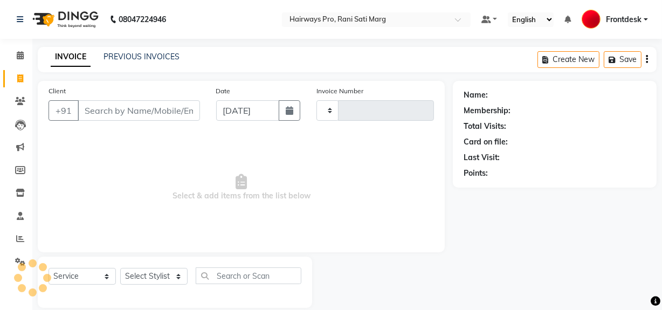
scroll to position [14, 0]
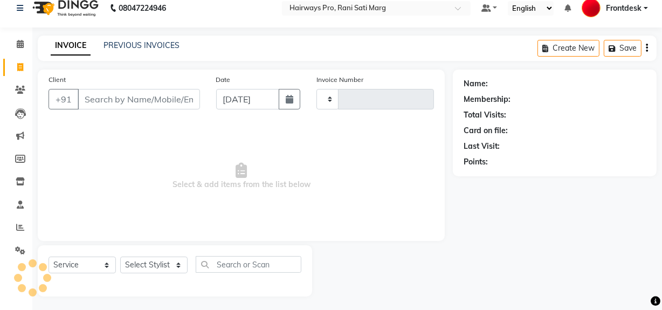
type input "2988"
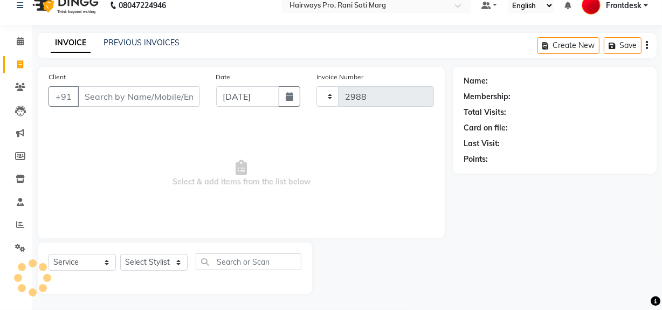
select select "787"
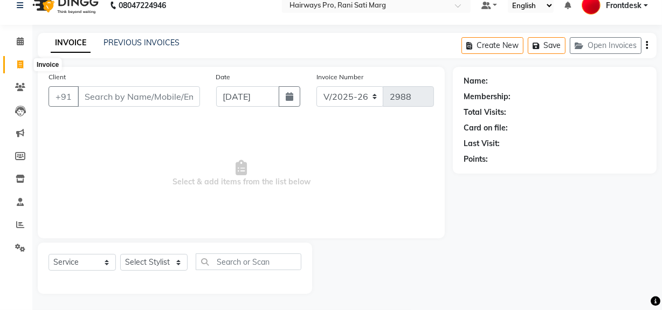
click at [22, 60] on icon at bounding box center [20, 64] width 6 height 8
select select "787"
select select "service"
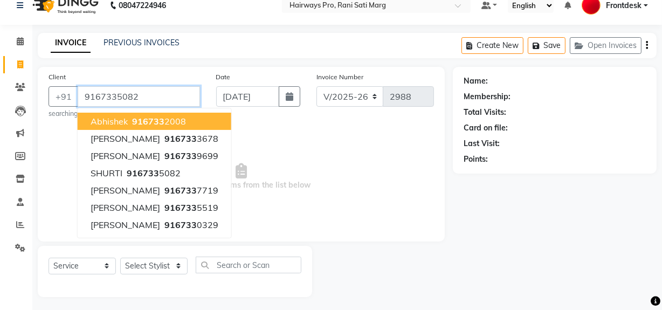
type input "9167335082"
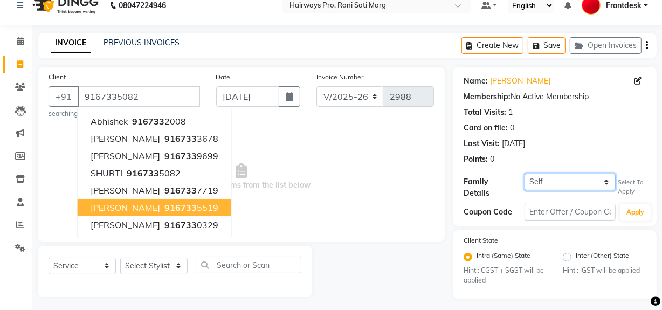
click at [599, 175] on select "Self DHRUV GALA DHRUV GALA" at bounding box center [569, 182] width 91 height 17
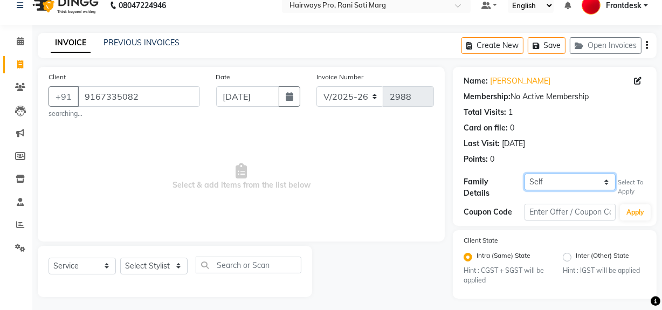
select select "1240281"
click at [524, 174] on select "Self DHRUV GALA DHRUV GALA" at bounding box center [569, 182] width 91 height 17
select select "1: Object"
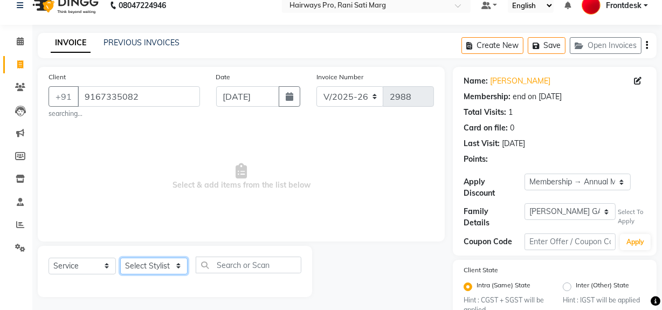
click at [172, 263] on select "Select Stylist ABID DANISH [PERSON_NAME] Frontdesk INTEZAR [PERSON_NAME] [PERSO…" at bounding box center [153, 266] width 67 height 17
select select "13186"
click at [120, 258] on select "Select Stylist ABID DANISH [PERSON_NAME] Frontdesk INTEZAR [PERSON_NAME] [PERSO…" at bounding box center [153, 266] width 67 height 17
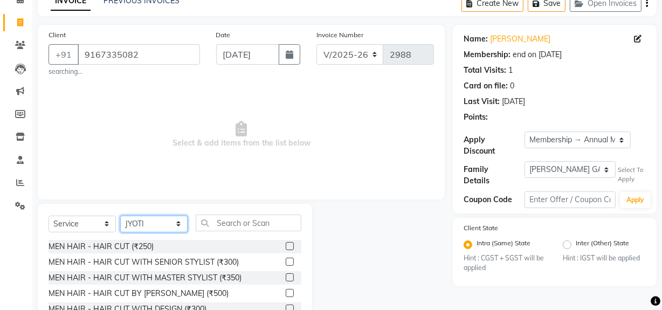
scroll to position [125, 0]
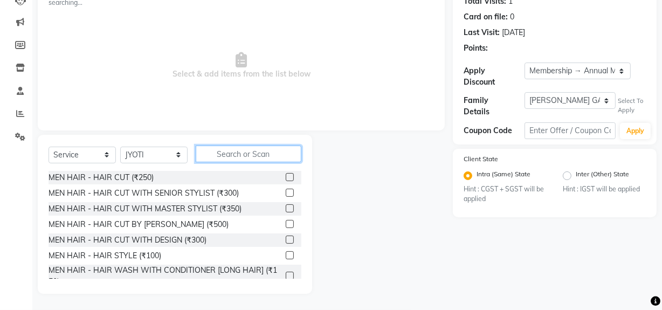
click at [275, 150] on input "text" at bounding box center [249, 154] width 106 height 17
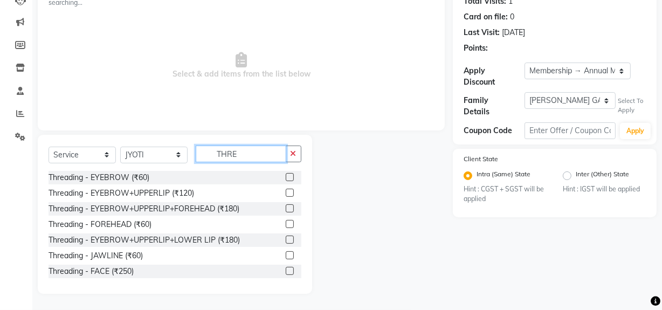
type input "THRE"
click at [286, 192] on label at bounding box center [290, 193] width 8 height 8
click at [286, 192] on input "checkbox" at bounding box center [289, 193] width 7 height 7
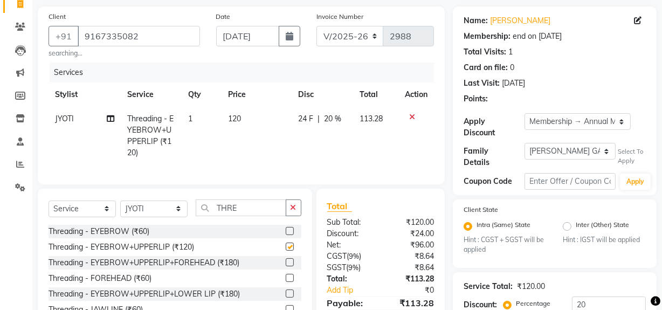
scroll to position [1, 0]
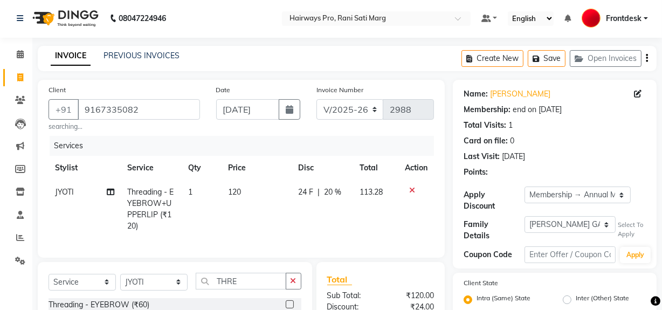
checkbox input "false"
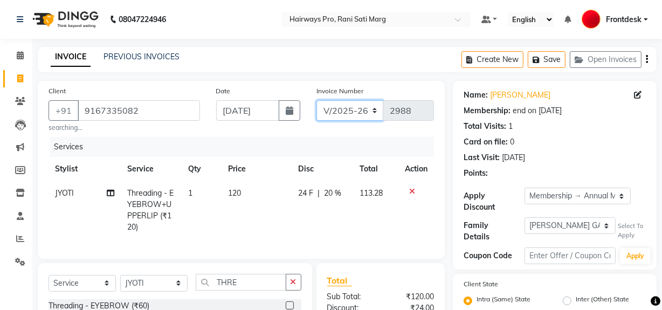
click at [366, 109] on select "INV/25-26 V/2025-26" at bounding box center [349, 110] width 67 height 20
select select "6960"
click at [316, 100] on select "INV/25-26 V/2025-26" at bounding box center [349, 110] width 67 height 20
type input "4223"
click at [646, 59] on icon "button" at bounding box center [647, 59] width 2 height 1
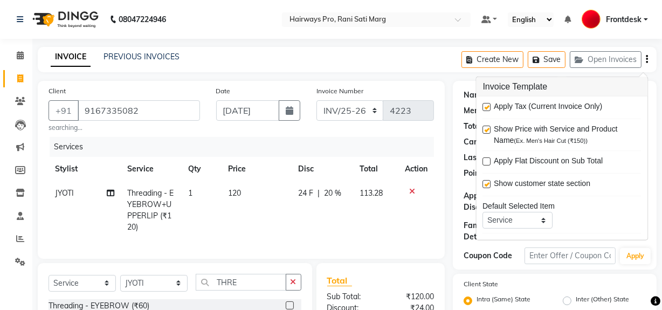
click at [484, 106] on label at bounding box center [487, 107] width 8 height 8
click at [484, 106] on input "checkbox" at bounding box center [486, 107] width 7 height 7
checkbox input "false"
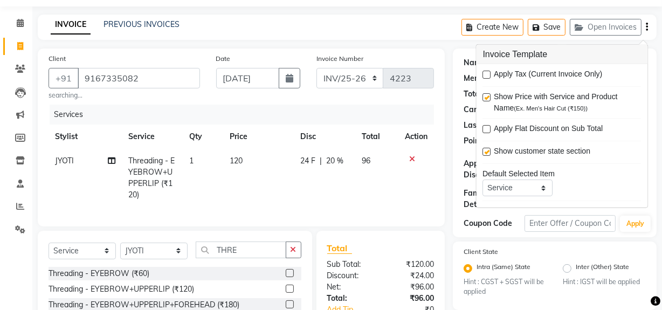
scroll to position [180, 0]
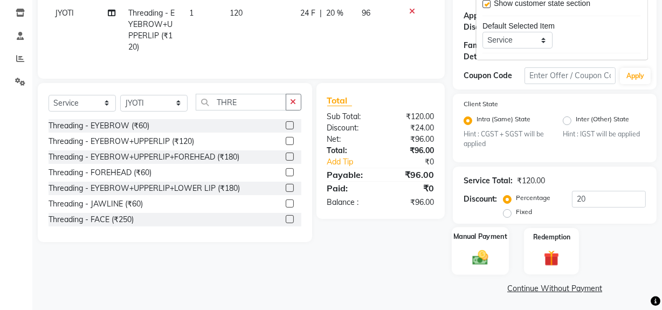
click at [487, 257] on img at bounding box center [480, 257] width 26 height 18
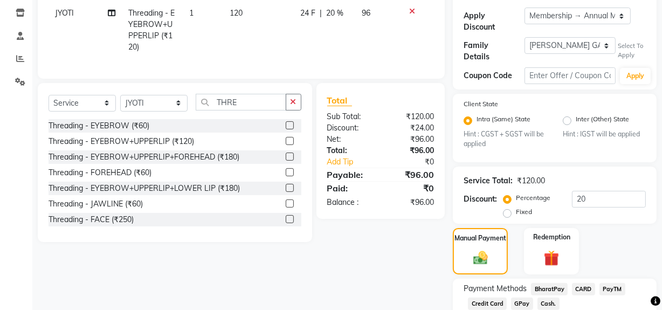
click at [547, 299] on span "Cash." at bounding box center [548, 303] width 22 height 12
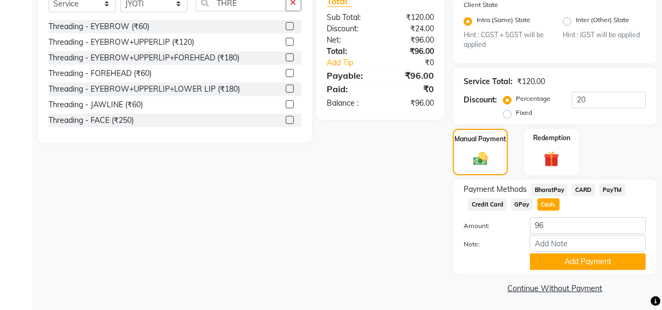
scroll to position [280, 0]
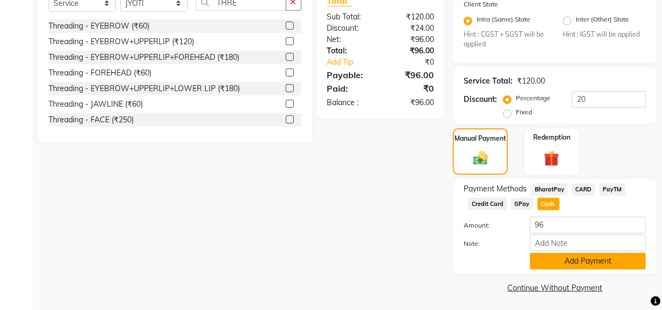
click at [565, 261] on button "Add Payment" at bounding box center [588, 261] width 116 height 17
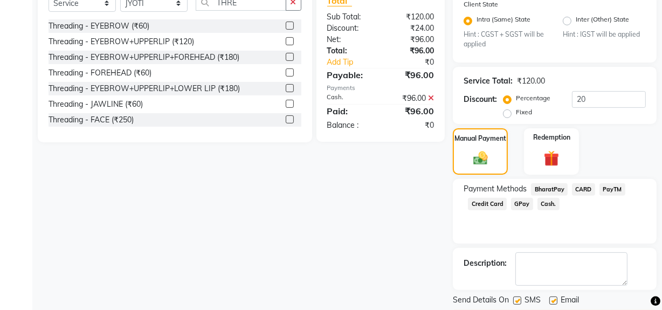
click at [521, 298] on label at bounding box center [517, 300] width 8 height 8
click at [520, 298] on input "checkbox" at bounding box center [516, 300] width 7 height 7
checkbox input "false"
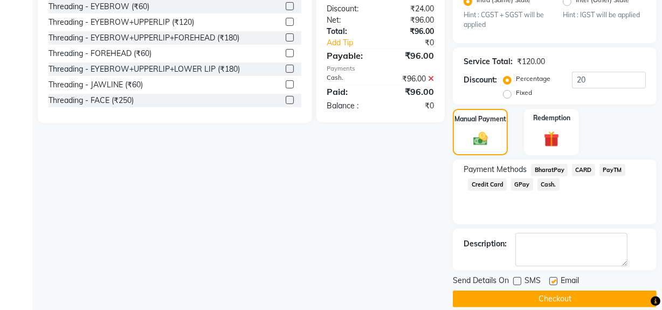
scroll to position [310, 0]
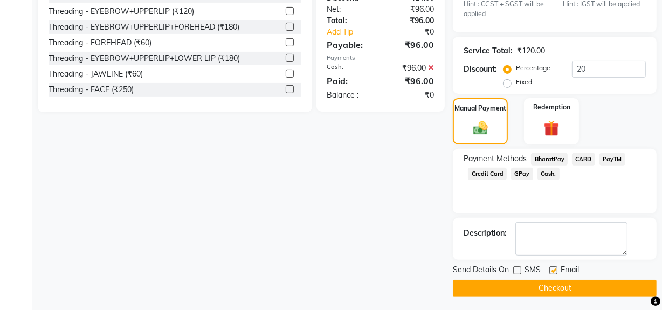
click at [526, 288] on button "Checkout" at bounding box center [555, 288] width 204 height 17
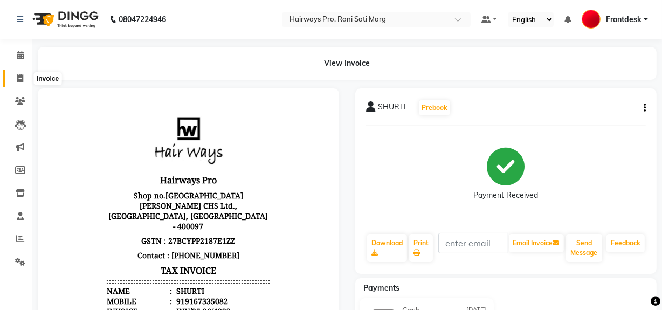
click at [19, 74] on icon at bounding box center [20, 78] width 6 height 8
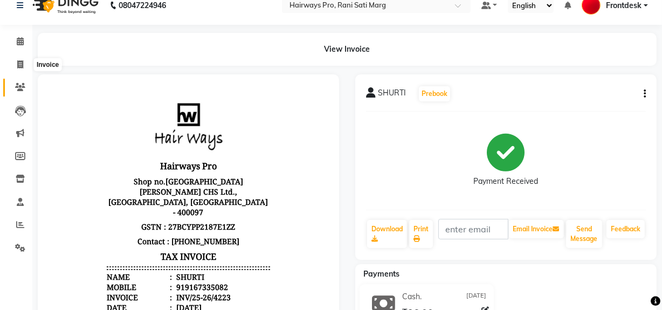
select select "service"
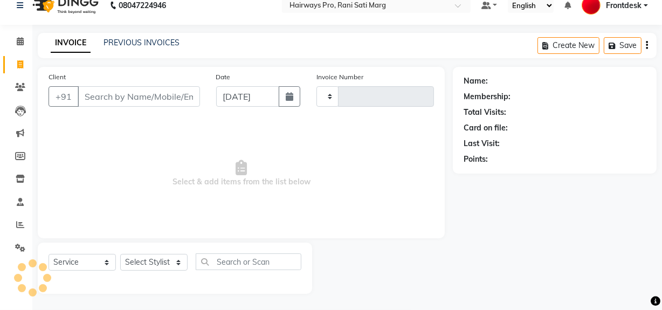
type input "2988"
select select "787"
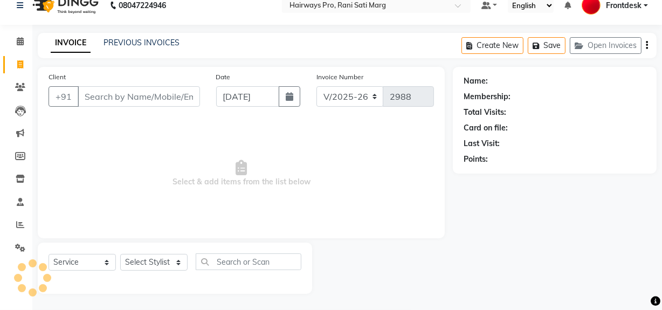
click at [106, 96] on input "Client" at bounding box center [139, 96] width 122 height 20
click at [176, 259] on select "Select Stylist ABID DANISH [PERSON_NAME] Frontdesk INTEZAR [PERSON_NAME] [PERSO…" at bounding box center [153, 262] width 67 height 17
select select "17690"
click at [120, 254] on select "Select Stylist ABID DANISH [PERSON_NAME] Frontdesk INTEZAR [PERSON_NAME] [PERSO…" at bounding box center [153, 262] width 67 height 17
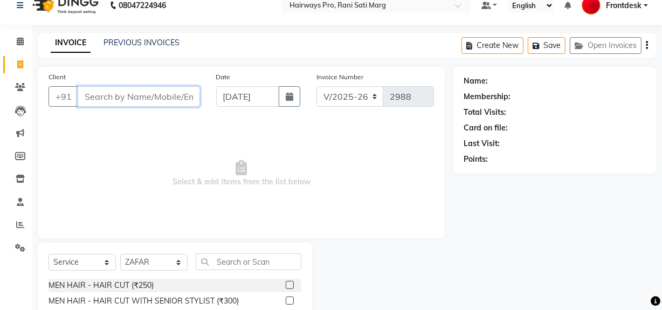
drag, startPoint x: 157, startPoint y: 94, endPoint x: 157, endPoint y: 87, distance: 6.5
click at [157, 93] on input "Client" at bounding box center [139, 96] width 122 height 20
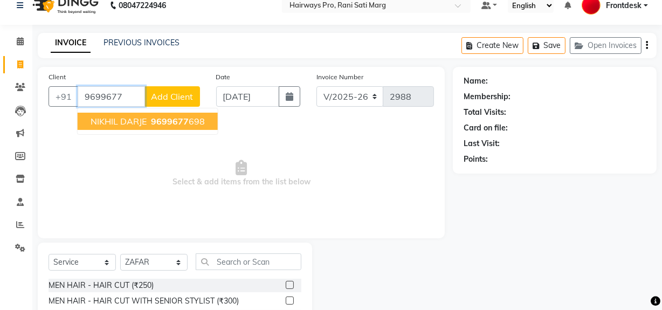
click at [172, 120] on span "9699677" at bounding box center [170, 121] width 38 height 11
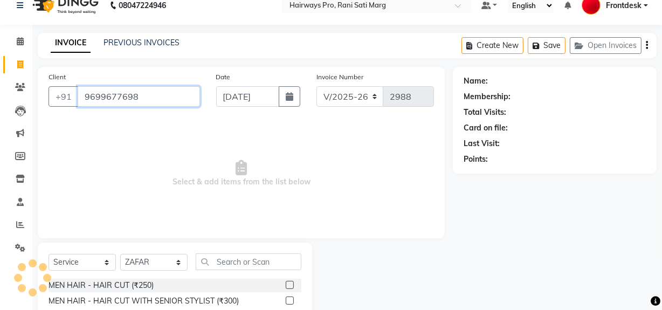
type input "9699677698"
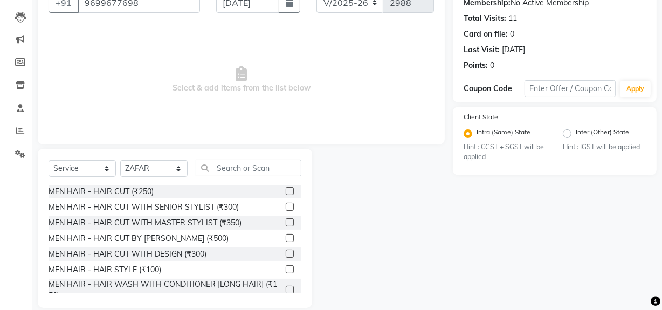
scroll to position [112, 0]
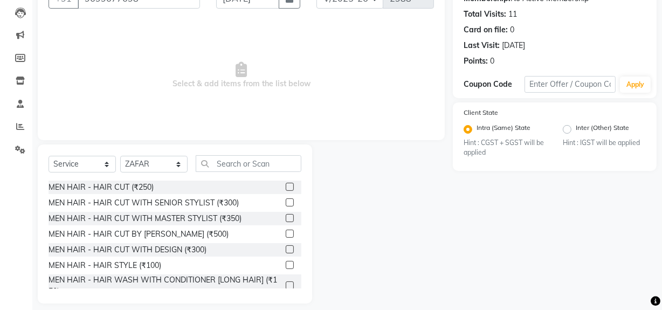
click at [286, 216] on label at bounding box center [290, 218] width 8 height 8
click at [286, 216] on input "checkbox" at bounding box center [289, 218] width 7 height 7
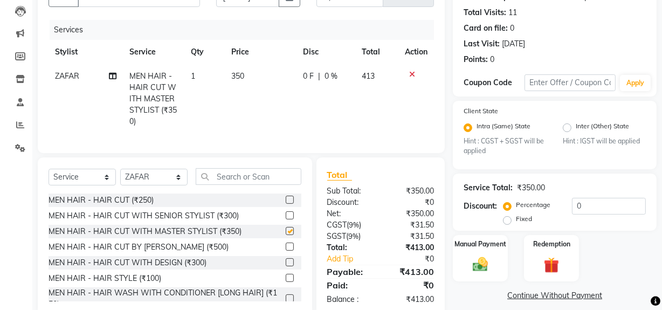
scroll to position [143, 0]
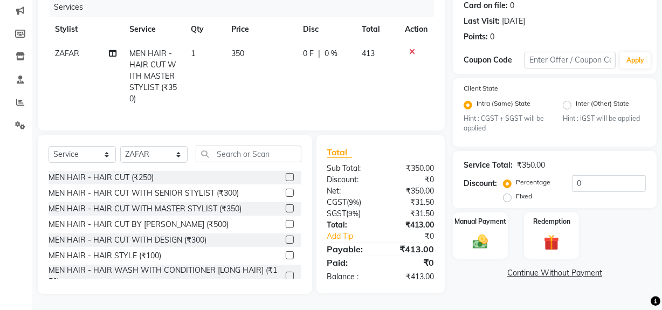
checkbox input "false"
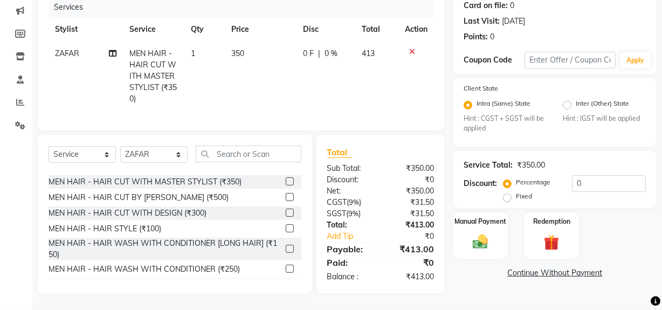
scroll to position [49, 0]
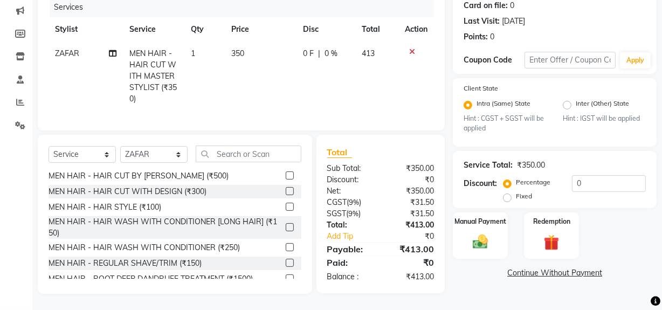
click at [286, 260] on label at bounding box center [290, 263] width 8 height 8
click at [286, 260] on input "checkbox" at bounding box center [289, 263] width 7 height 7
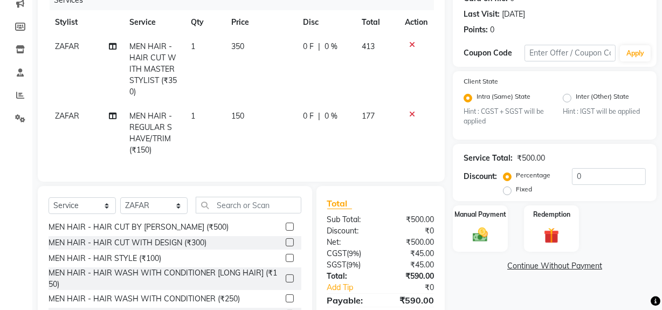
scroll to position [105, 0]
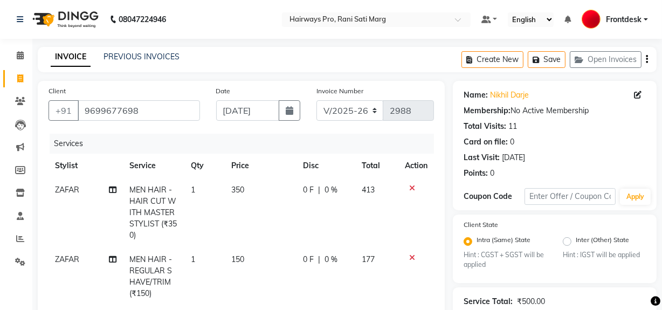
checkbox input "false"
click at [366, 110] on select "INV/25-26 V/2025-26" at bounding box center [349, 110] width 67 height 20
select select "6960"
click at [316, 100] on select "INV/25-26 V/2025-26" at bounding box center [349, 110] width 67 height 20
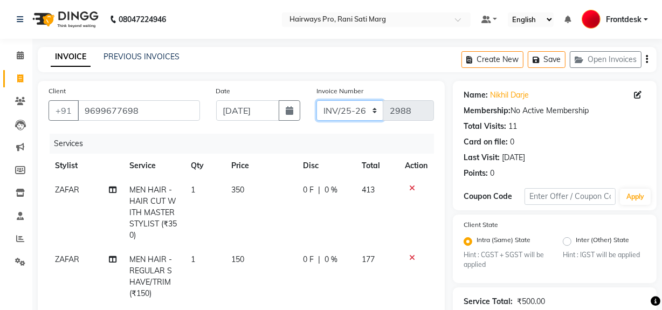
type input "4224"
click at [647, 59] on icon "button" at bounding box center [647, 59] width 2 height 1
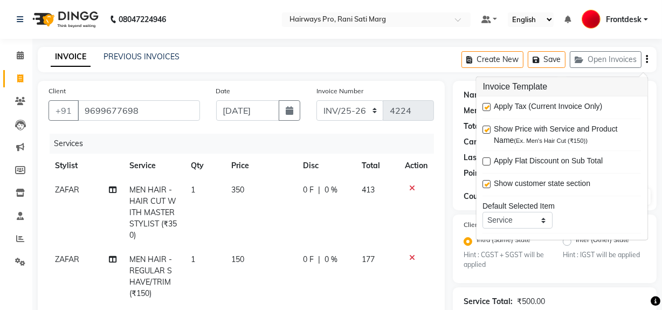
click at [489, 107] on label at bounding box center [487, 107] width 8 height 8
click at [489, 107] on input "checkbox" at bounding box center [486, 107] width 7 height 7
checkbox input "false"
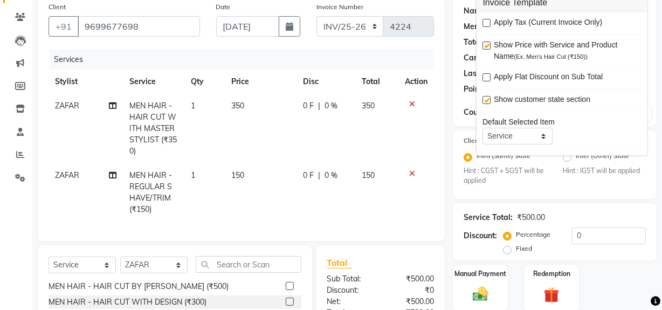
scroll to position [196, 0]
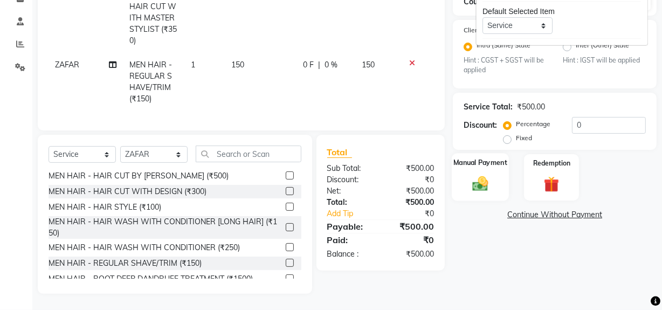
click at [468, 181] on img at bounding box center [480, 184] width 26 height 18
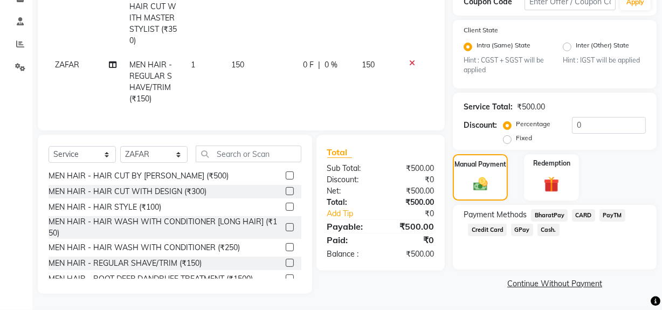
click at [539, 226] on span "Cash." at bounding box center [548, 230] width 22 height 12
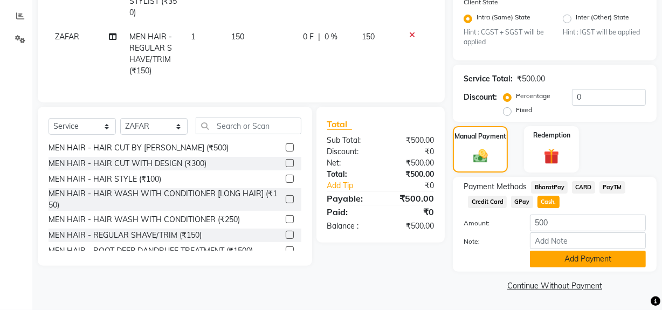
click at [543, 253] on button "Add Payment" at bounding box center [588, 259] width 116 height 17
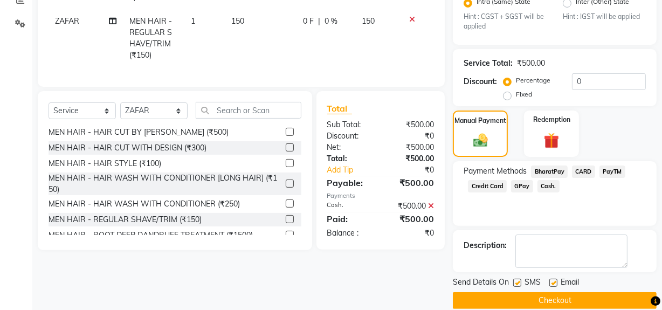
scroll to position [253, 0]
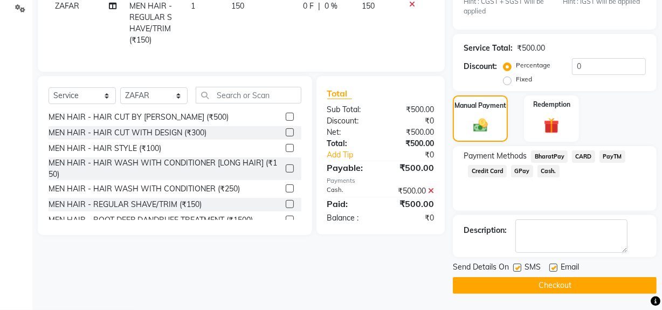
click at [515, 266] on label at bounding box center [517, 268] width 8 height 8
click at [515, 266] on input "checkbox" at bounding box center [516, 268] width 7 height 7
checkbox input "false"
click at [516, 281] on button "Checkout" at bounding box center [555, 285] width 204 height 17
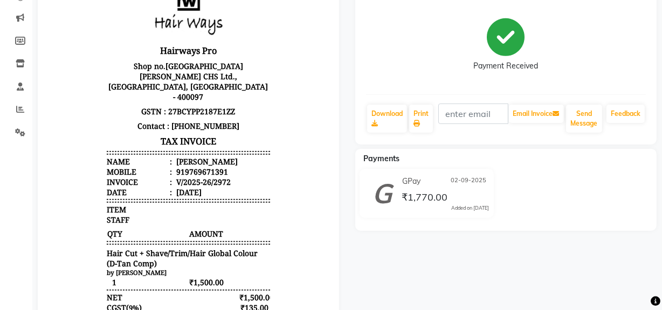
scroll to position [43, 0]
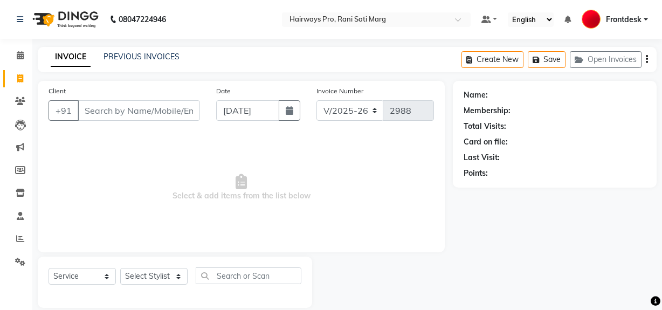
select select "787"
select select "service"
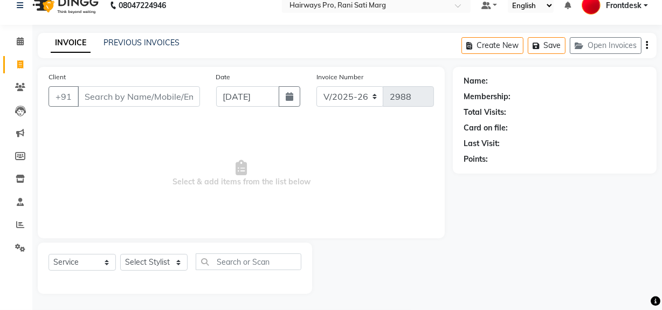
scroll to position [14, 0]
click at [94, 97] on input "Client" at bounding box center [139, 96] width 122 height 20
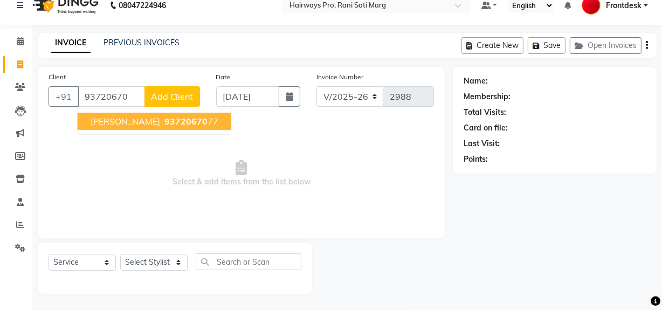
click at [110, 124] on span "IBRAHIM" at bounding box center [126, 121] width 70 height 11
type input "9372067077"
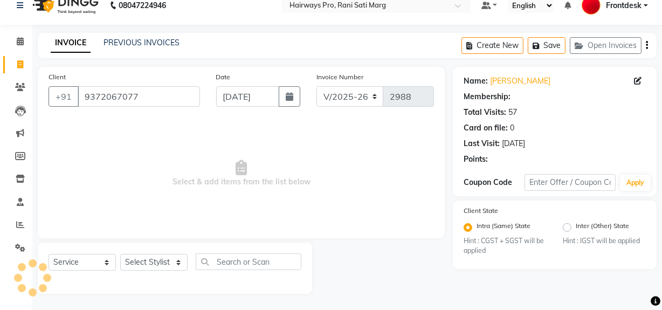
select select "1: Object"
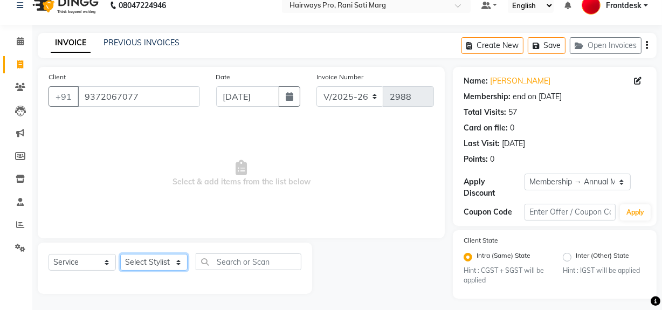
click at [165, 267] on select "Select Stylist ABID DANISH Faiz shaikh Frontdesk INTEZAR SALMANI JYOTI Kamal Sa…" at bounding box center [153, 262] width 67 height 17
select select "13188"
click at [120, 254] on select "Select Stylist ABID DANISH Faiz shaikh Frontdesk INTEZAR SALMANI JYOTI Kamal Sa…" at bounding box center [153, 262] width 67 height 17
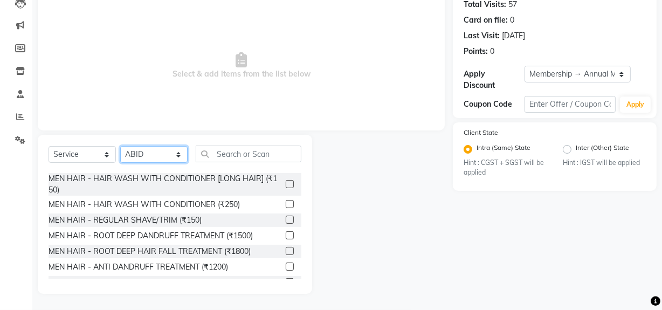
scroll to position [98, 0]
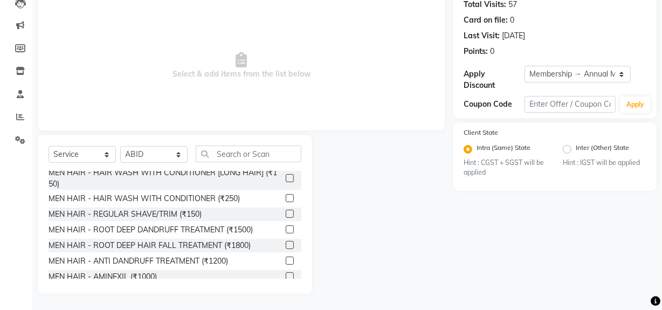
click at [286, 213] on label at bounding box center [290, 214] width 8 height 8
click at [286, 213] on input "checkbox" at bounding box center [289, 214] width 7 height 7
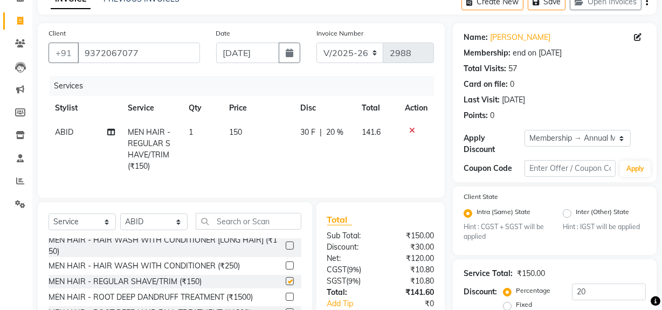
scroll to position [0, 0]
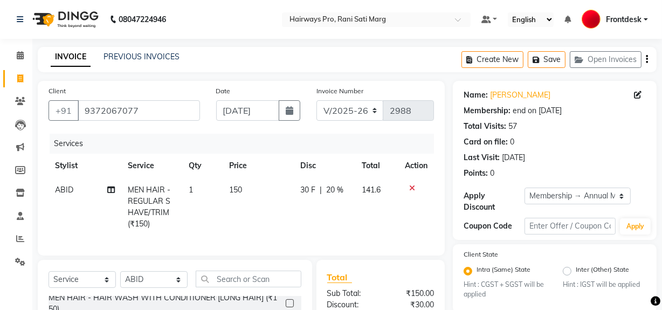
checkbox input "false"
click at [361, 108] on select "INV/25-26 V/2025-26" at bounding box center [349, 110] width 67 height 20
select select "6960"
click at [316, 100] on select "INV/25-26 V/2025-26" at bounding box center [349, 110] width 67 height 20
type input "4221"
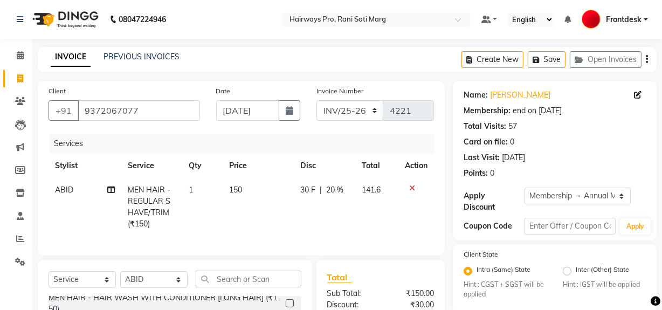
click at [647, 59] on icon "button" at bounding box center [647, 59] width 2 height 1
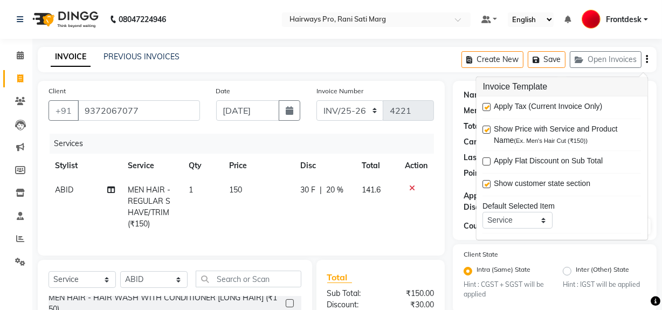
click at [486, 108] on label at bounding box center [487, 107] width 8 height 8
click at [486, 108] on input "checkbox" at bounding box center [486, 107] width 7 height 7
checkbox input "false"
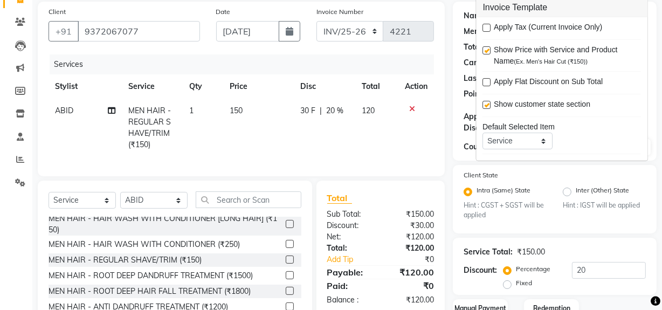
scroll to position [153, 0]
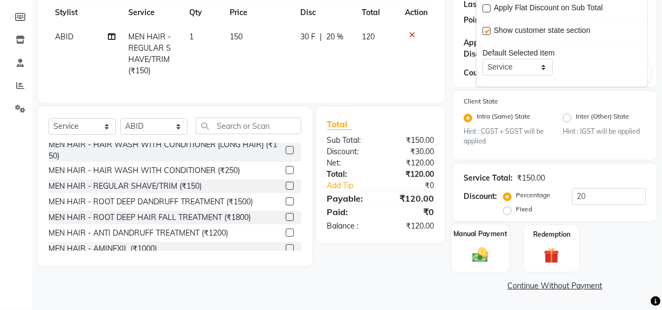
click at [477, 257] on img at bounding box center [480, 255] width 26 height 18
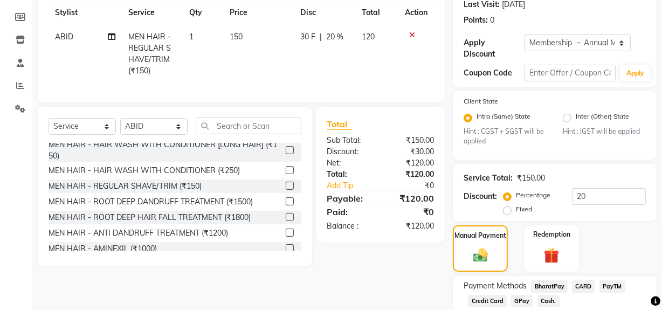
click at [547, 296] on span "Cash." at bounding box center [548, 301] width 22 height 12
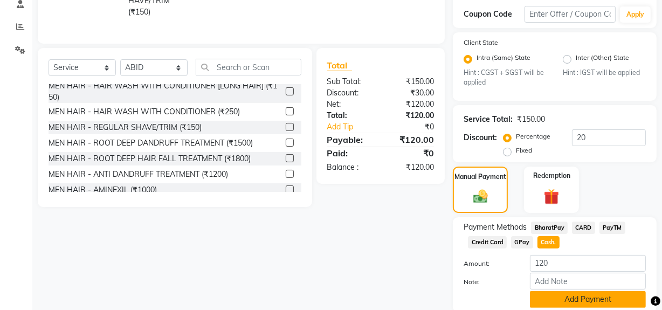
scroll to position [253, 0]
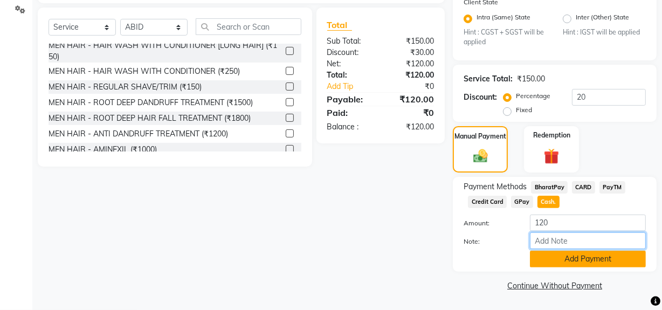
click at [578, 250] on div "Amount: 120 Note: Add Payment" at bounding box center [554, 240] width 182 height 53
click at [578, 254] on button "Add Payment" at bounding box center [588, 259] width 116 height 17
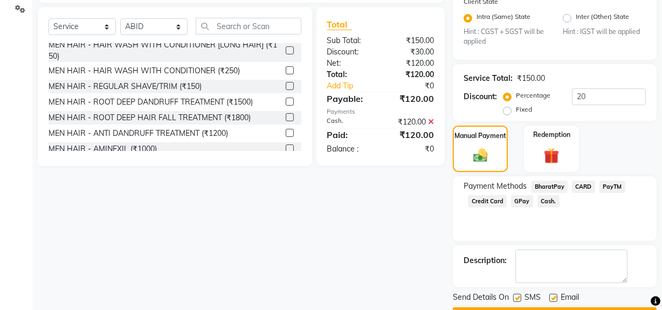
click at [513, 295] on label at bounding box center [517, 298] width 8 height 8
click at [513, 295] on input "checkbox" at bounding box center [516, 298] width 7 height 7
checkbox input "false"
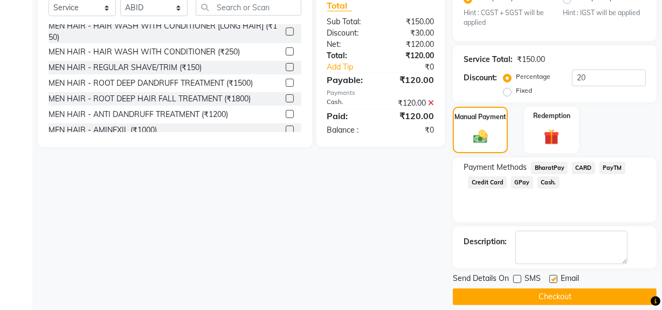
scroll to position [282, 0]
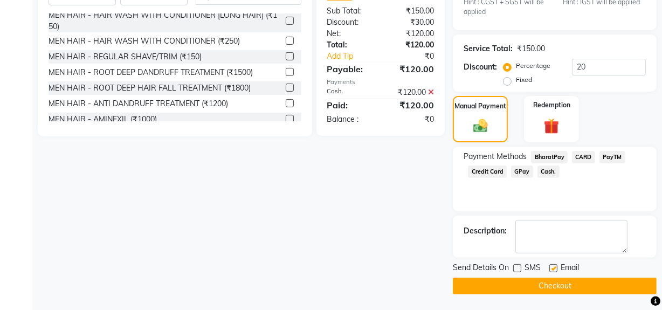
click at [521, 285] on button "Checkout" at bounding box center [555, 286] width 204 height 17
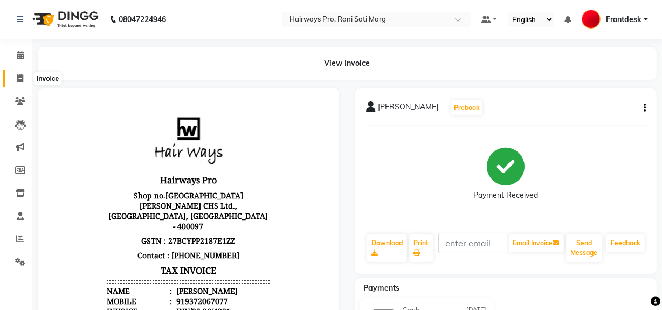
click at [17, 79] on icon at bounding box center [20, 78] width 6 height 8
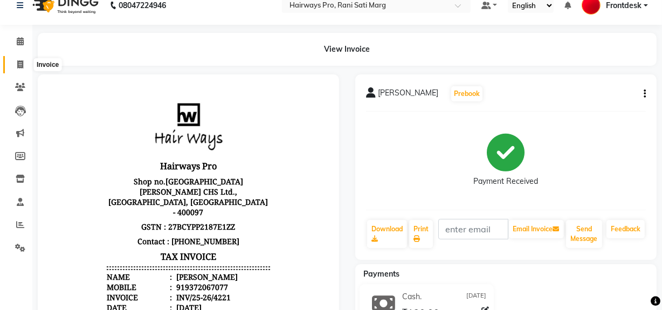
select select "service"
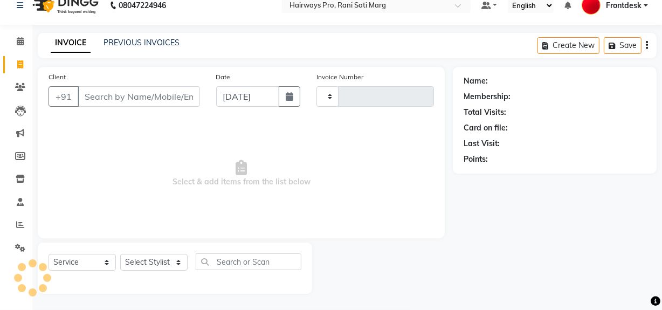
type input "2988"
select select "787"
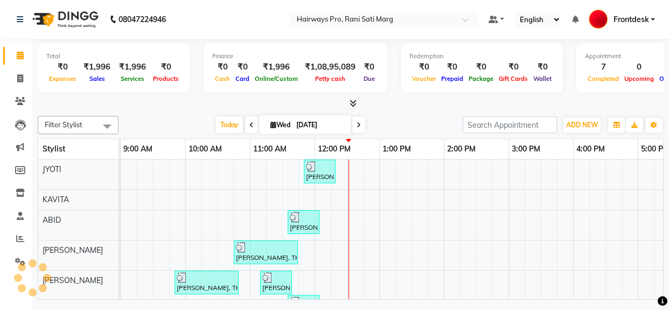
scroll to position [15, 0]
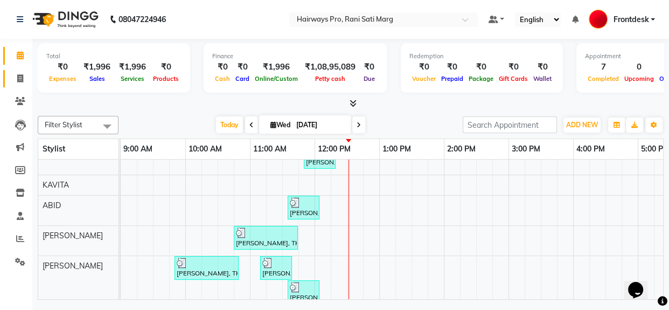
click at [16, 85] on link "Invoice" at bounding box center [16, 79] width 26 height 18
select select "787"
select select "service"
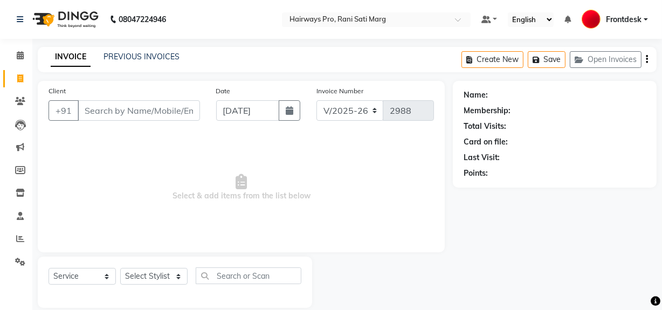
click at [24, 75] on span at bounding box center [20, 79] width 19 height 12
select select "service"
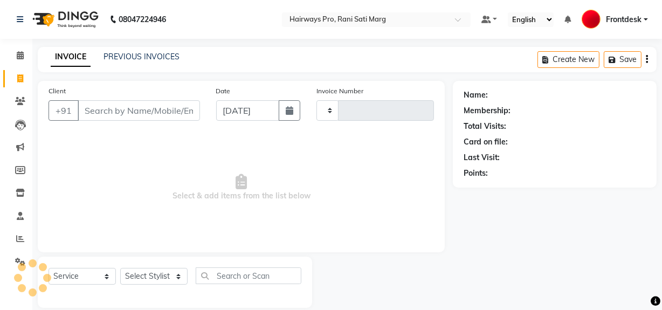
scroll to position [14, 0]
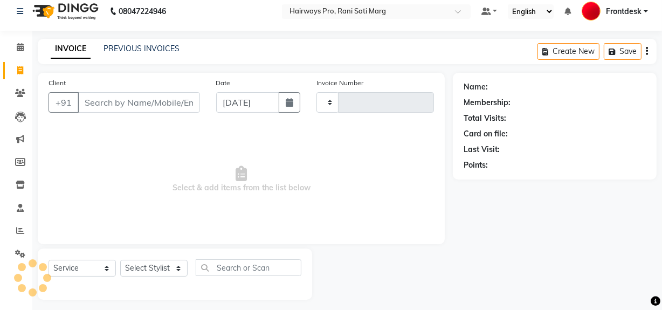
type input "2988"
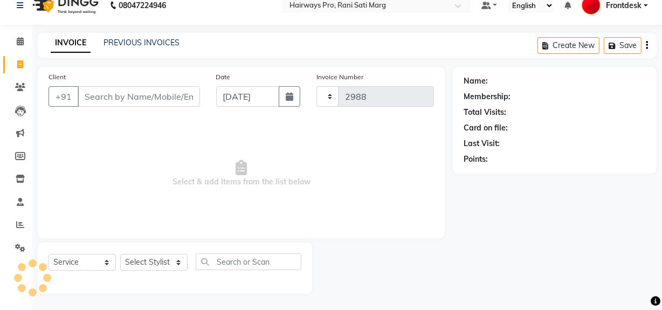
select select "787"
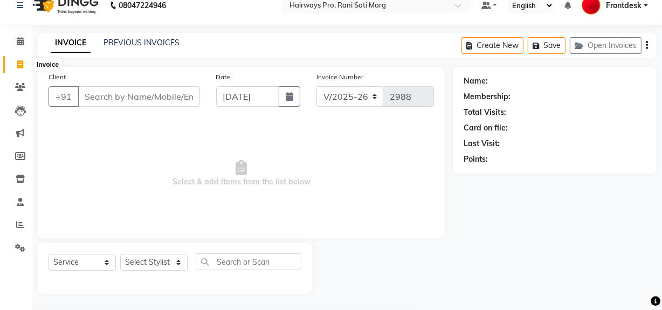
click at [15, 63] on span at bounding box center [20, 65] width 19 height 12
select select "service"
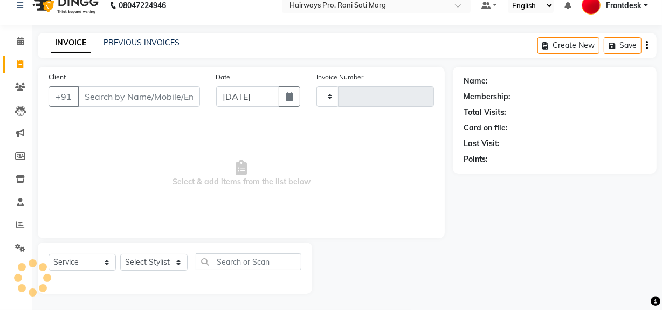
type input "2988"
select select "787"
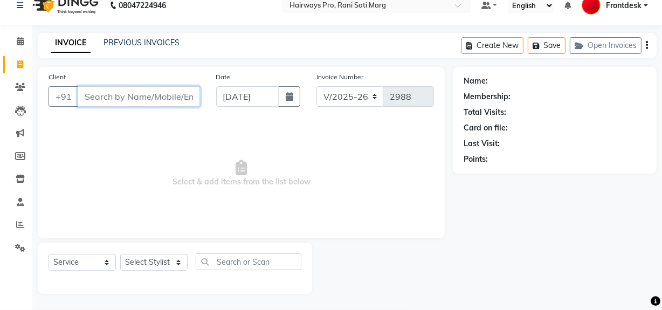
click at [116, 98] on input "Client" at bounding box center [139, 96] width 122 height 20
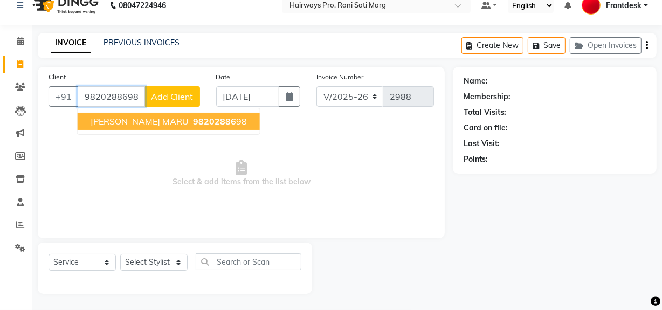
type input "9820288698"
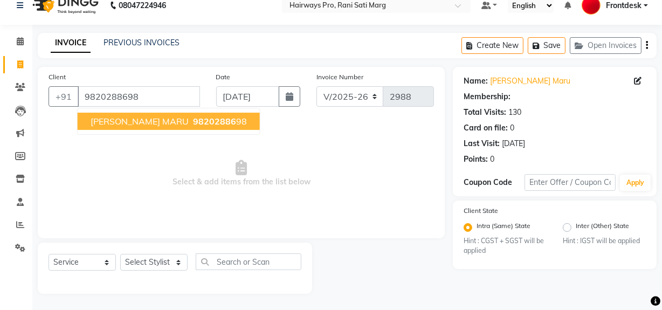
click at [156, 121] on span "NAINESH MARU" at bounding box center [140, 121] width 98 height 11
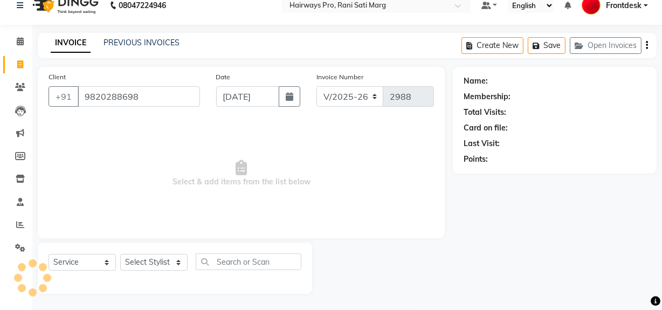
select select "1: Object"
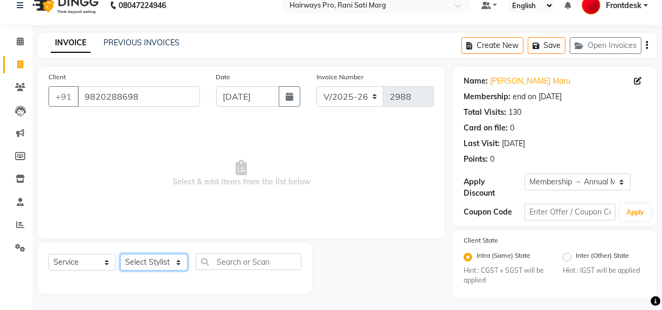
click at [176, 262] on select "Select Stylist ABID DANISH Faiz shaikh Frontdesk INTEZAR SALMANI JYOTI Kamal Sa…" at bounding box center [153, 262] width 67 height 17
select select "17690"
click at [120, 254] on select "Select Stylist ABID DANISH Faiz shaikh Frontdesk INTEZAR SALMANI JYOTI Kamal Sa…" at bounding box center [153, 262] width 67 height 17
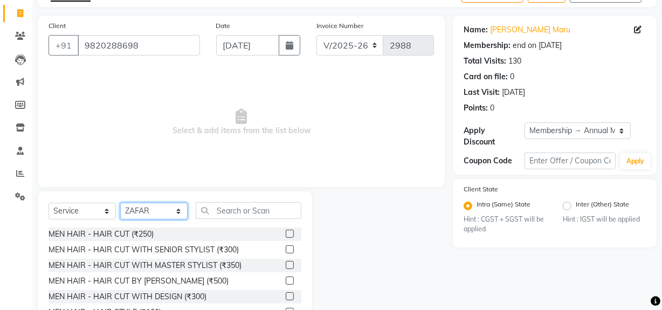
scroll to position [122, 0]
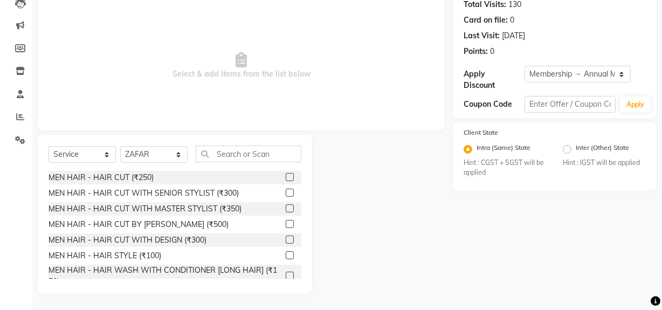
click at [286, 210] on label at bounding box center [290, 208] width 8 height 8
click at [286, 210] on input "checkbox" at bounding box center [289, 208] width 7 height 7
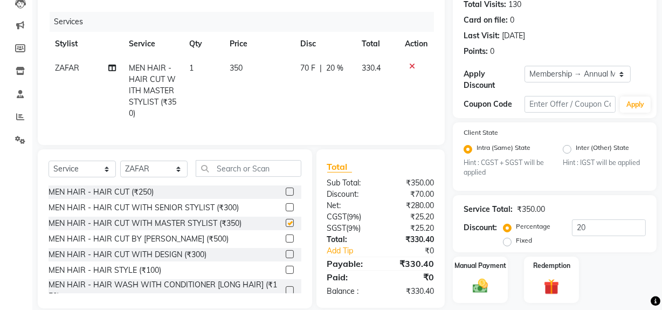
scroll to position [49, 0]
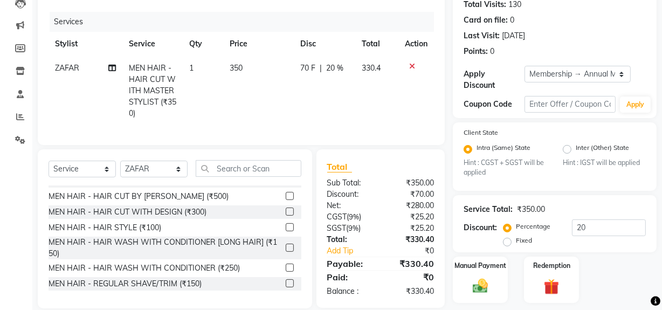
checkbox input "false"
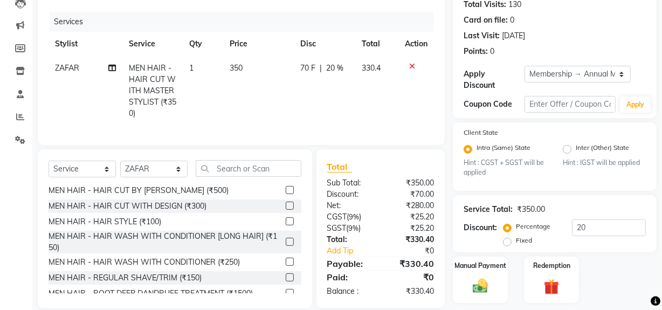
click at [286, 281] on label at bounding box center [290, 277] width 8 height 8
click at [286, 281] on input "checkbox" at bounding box center [289, 277] width 7 height 7
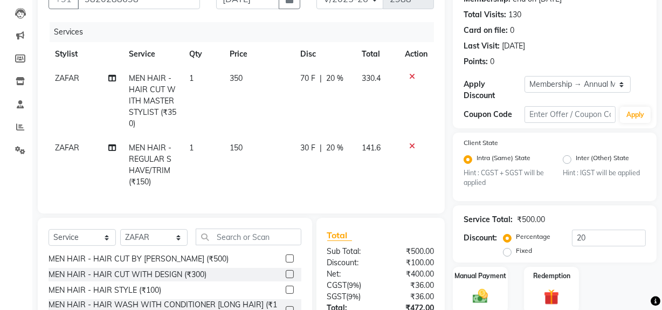
scroll to position [0, 0]
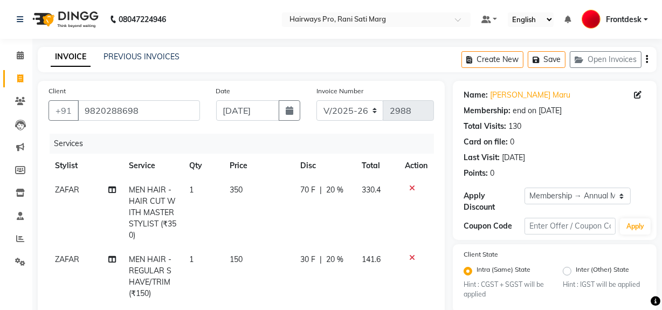
checkbox input "false"
drag, startPoint x: 357, startPoint y: 113, endPoint x: 356, endPoint y: 119, distance: 6.7
click at [357, 113] on select "INV/25-26 V/2025-26" at bounding box center [349, 110] width 67 height 20
select select "6960"
click at [316, 100] on select "INV/25-26 V/2025-26" at bounding box center [349, 110] width 67 height 20
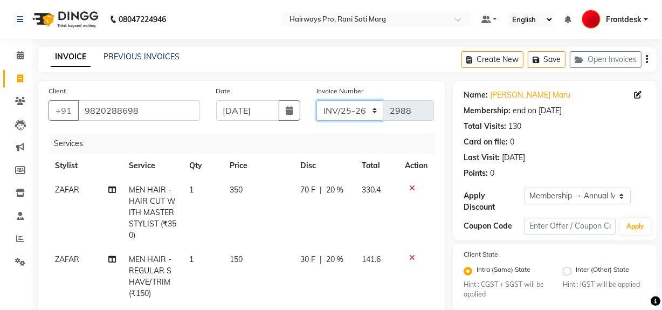
type input "4225"
click at [646, 59] on icon "button" at bounding box center [647, 59] width 2 height 1
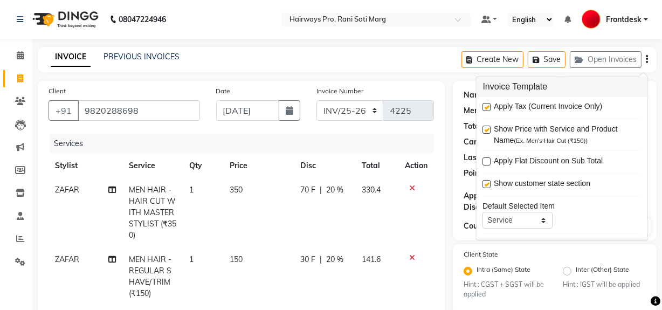
click at [487, 107] on label at bounding box center [487, 107] width 8 height 8
click at [487, 107] on input "checkbox" at bounding box center [486, 107] width 7 height 7
checkbox input "false"
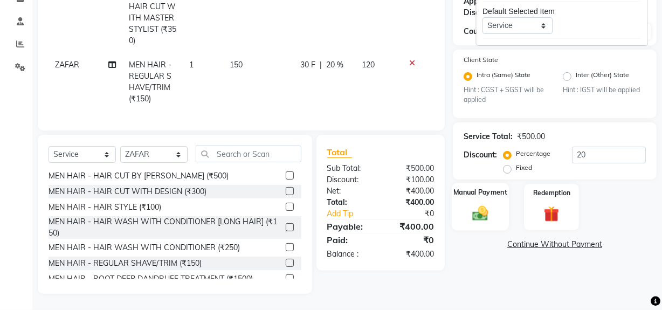
scroll to position [202, 0]
click at [480, 208] on img at bounding box center [480, 213] width 26 height 18
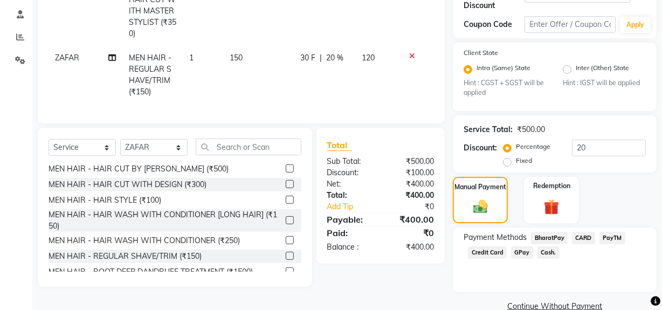
click at [542, 248] on span "Cash." at bounding box center [548, 252] width 22 height 12
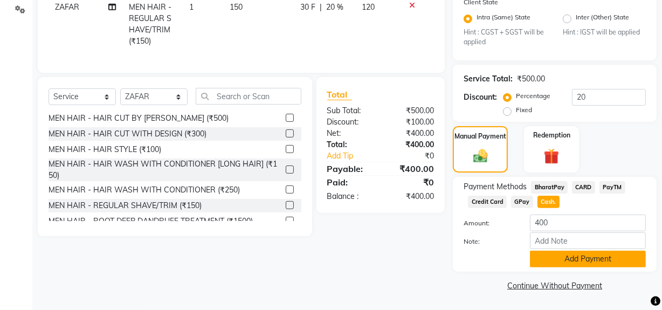
click at [555, 258] on button "Add Payment" at bounding box center [588, 259] width 116 height 17
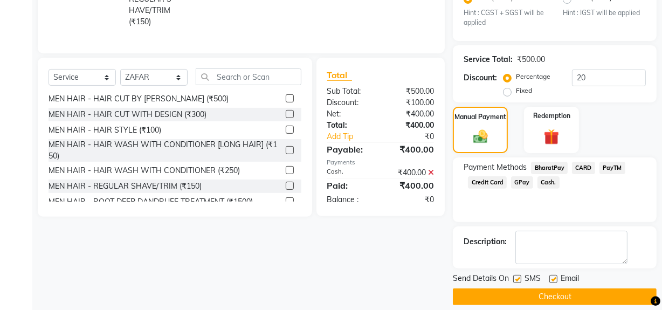
scroll to position [282, 0]
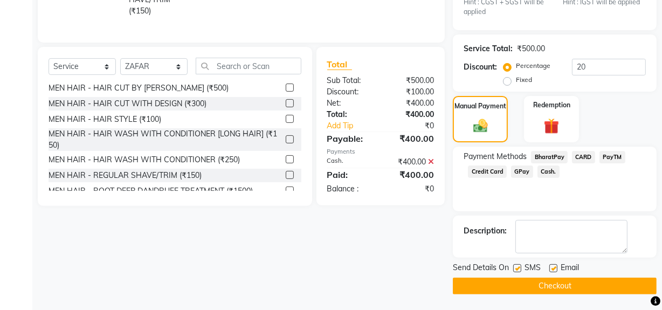
click at [514, 268] on label at bounding box center [517, 268] width 8 height 8
click at [514, 268] on input "checkbox" at bounding box center [516, 268] width 7 height 7
checkbox input "false"
click at [517, 282] on button "Checkout" at bounding box center [555, 286] width 204 height 17
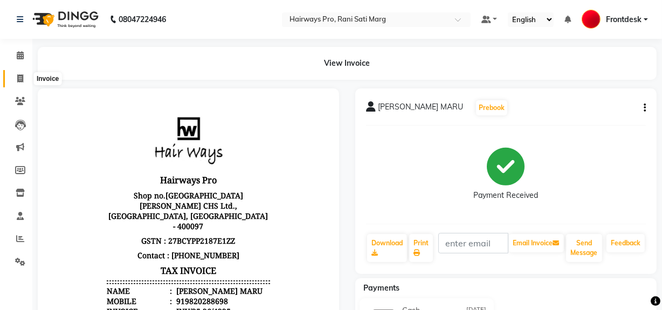
click at [27, 78] on span at bounding box center [20, 79] width 19 height 12
select select "787"
select select "service"
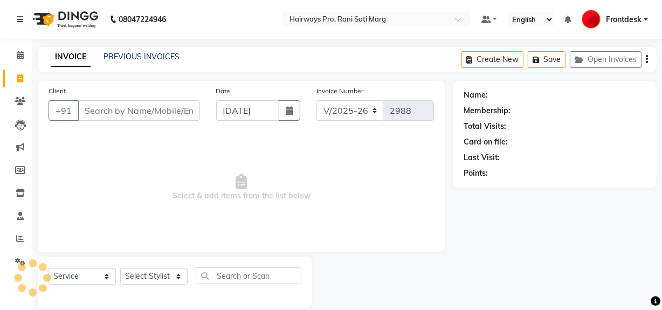
scroll to position [14, 0]
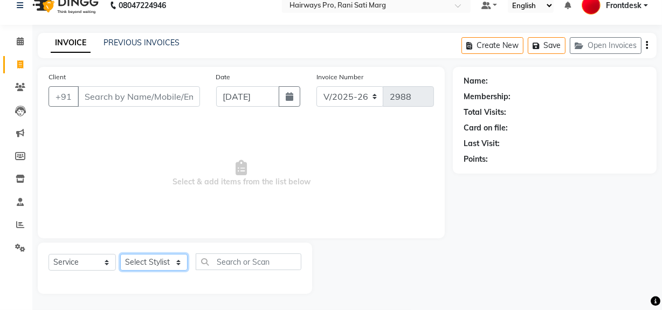
click at [174, 255] on select "Select Stylist ABID DANISH [PERSON_NAME] Frontdesk INTEZAR [PERSON_NAME] [PERSO…" at bounding box center [153, 262] width 67 height 17
select select "13188"
click at [120, 254] on select "Select Stylist ABID DANISH [PERSON_NAME] Frontdesk INTEZAR [PERSON_NAME] [PERSO…" at bounding box center [153, 262] width 67 height 17
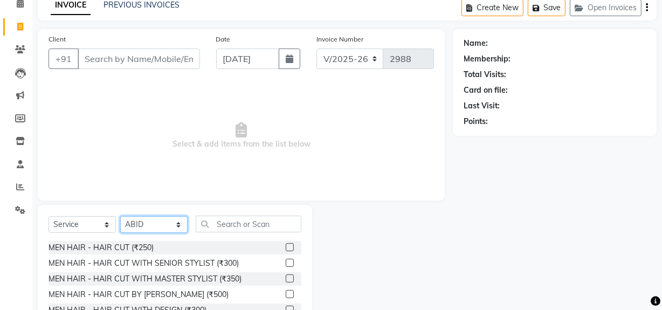
scroll to position [112, 0]
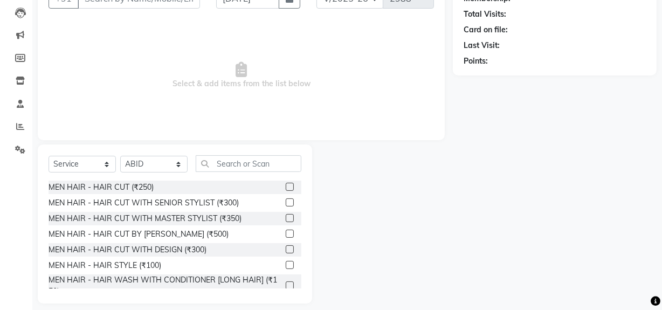
click at [286, 200] on label at bounding box center [290, 202] width 8 height 8
click at [286, 200] on input "checkbox" at bounding box center [289, 202] width 7 height 7
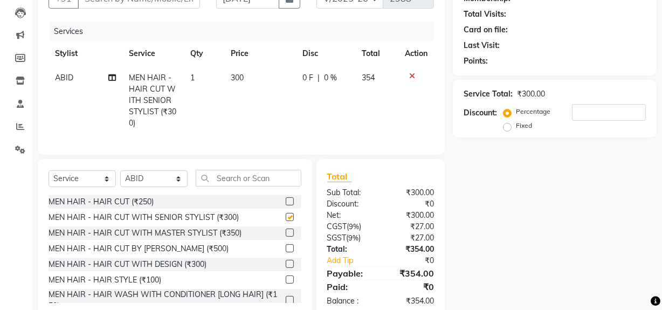
checkbox input "false"
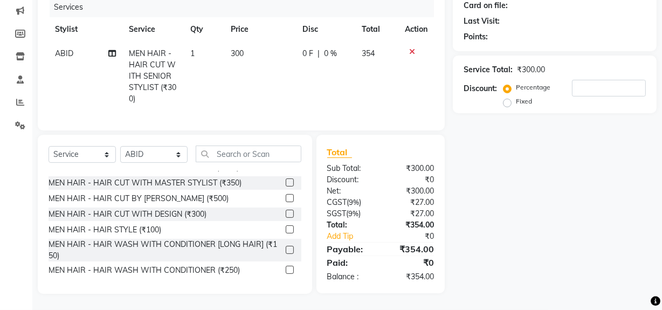
scroll to position [49, 0]
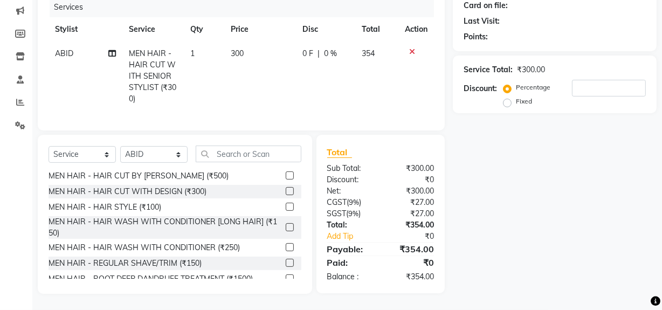
click at [286, 261] on label at bounding box center [290, 263] width 8 height 8
click at [286, 261] on input "checkbox" at bounding box center [289, 263] width 7 height 7
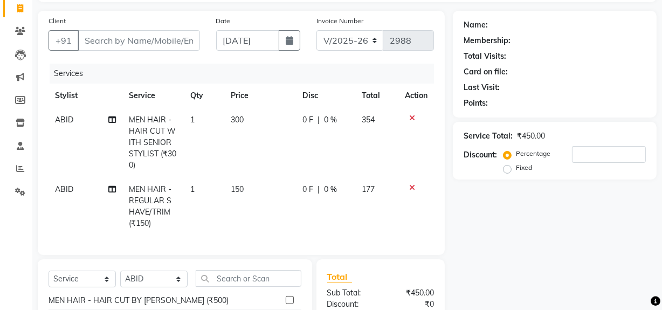
scroll to position [0, 0]
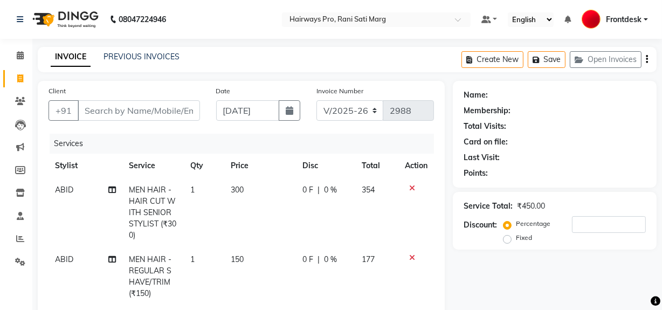
checkbox input "false"
click at [371, 113] on select "INV/25-26 V/2025-26" at bounding box center [349, 110] width 67 height 20
click at [354, 126] on div "Invoice Number INV/25-26 V/2025-26 2988" at bounding box center [375, 107] width 134 height 44
click at [374, 107] on select "INV/25-26 V/2025-26" at bounding box center [349, 110] width 67 height 20
select select "6960"
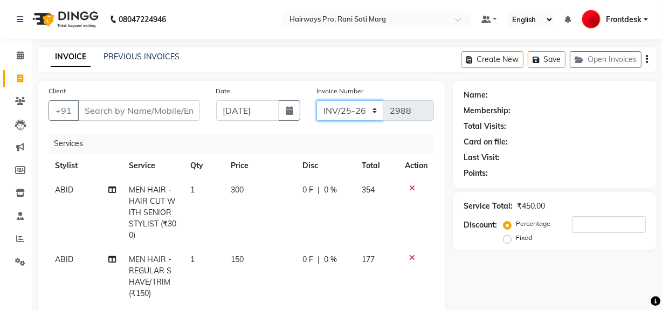
click at [316, 100] on select "INV/25-26 V/2025-26" at bounding box center [349, 110] width 67 height 20
type input "4226"
click at [647, 60] on icon "button" at bounding box center [647, 59] width 2 height 1
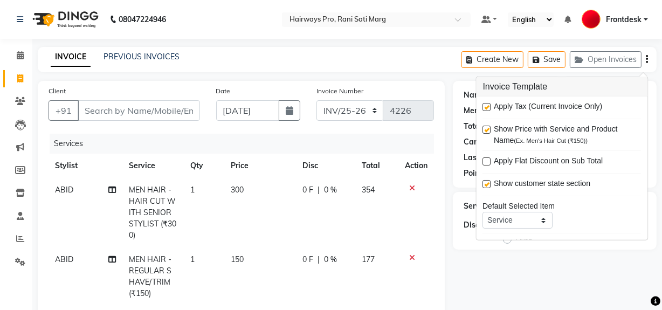
click at [484, 103] on label at bounding box center [487, 107] width 8 height 8
click at [484, 104] on input "checkbox" at bounding box center [486, 107] width 7 height 7
checkbox input "false"
click at [188, 111] on input "Client" at bounding box center [139, 110] width 122 height 20
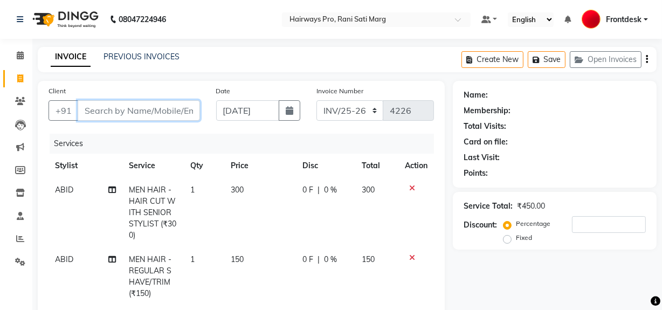
type input "R"
type input "0"
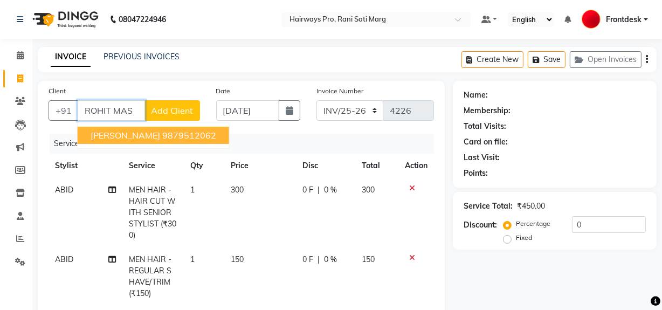
click at [183, 132] on ngb-highlight "9879512062" at bounding box center [189, 135] width 54 height 11
type input "9879512062"
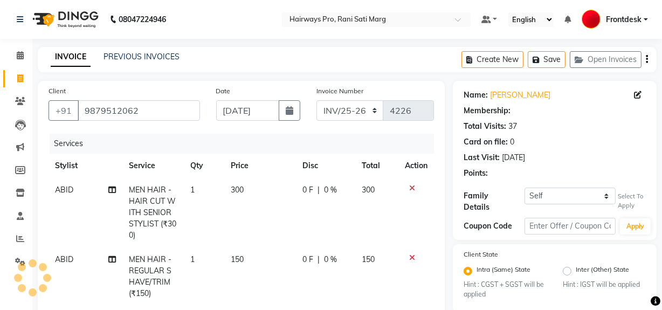
type input "20"
select select "1: Object"
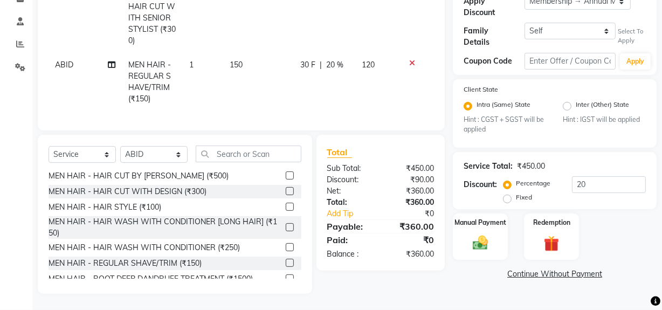
scroll to position [202, 0]
drag, startPoint x: 488, startPoint y: 230, endPoint x: 486, endPoint y: 239, distance: 9.5
click at [487, 234] on img at bounding box center [480, 243] width 26 height 18
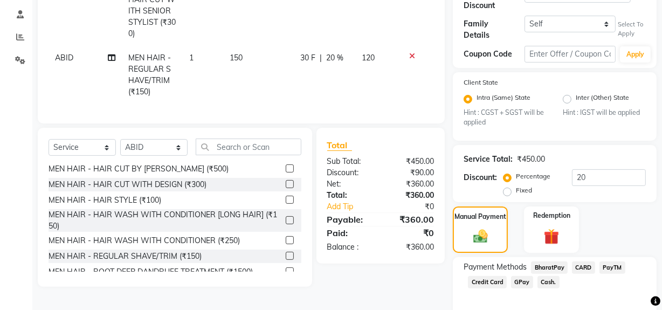
click at [544, 279] on span "Cash." at bounding box center [548, 282] width 22 height 12
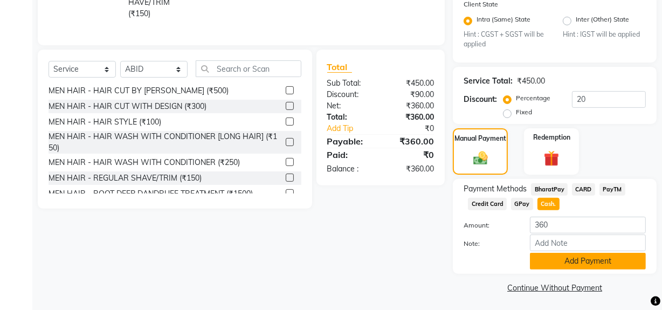
click at [549, 264] on button "Add Payment" at bounding box center [588, 261] width 116 height 17
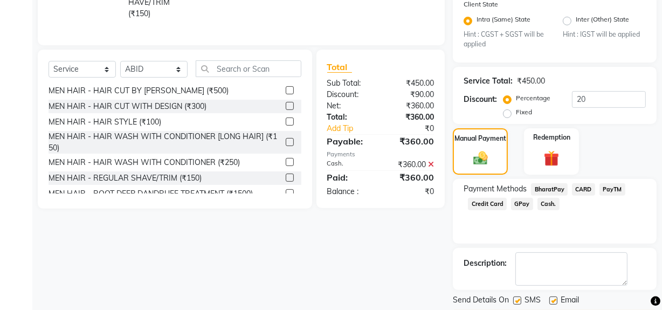
click at [519, 296] on label at bounding box center [517, 300] width 8 height 8
click at [519, 297] on input "checkbox" at bounding box center [516, 300] width 7 height 7
checkbox input "false"
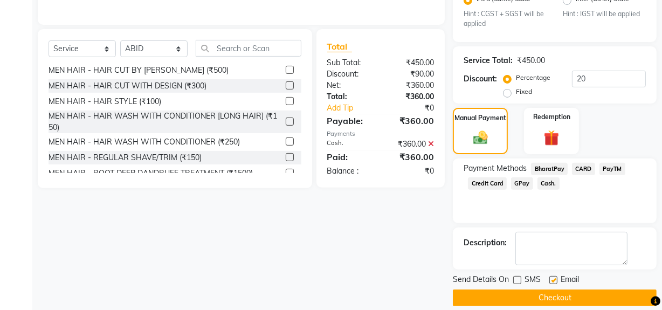
scroll to position [310, 0]
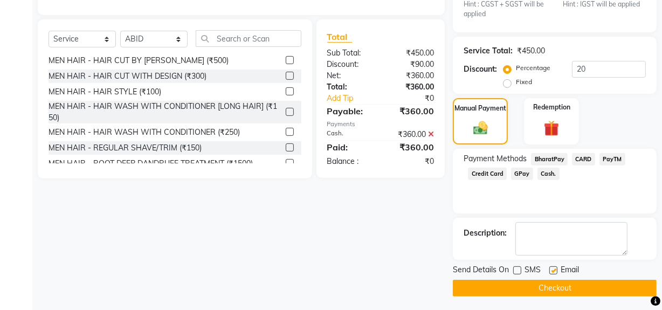
click at [525, 290] on button "Checkout" at bounding box center [555, 288] width 204 height 17
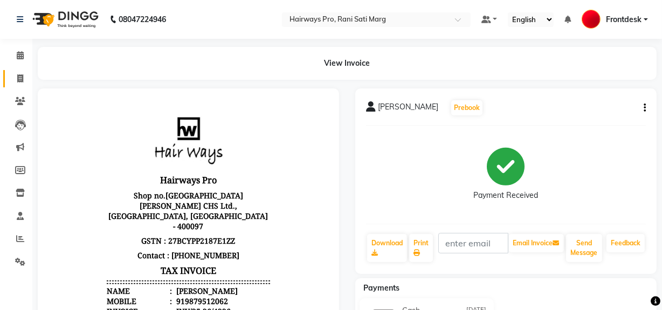
click at [22, 77] on icon at bounding box center [20, 78] width 6 height 8
select select "787"
select select "service"
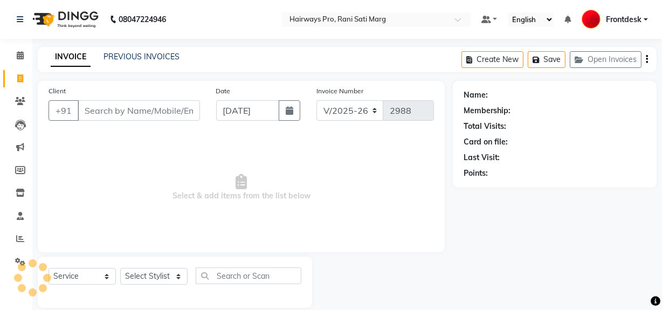
scroll to position [14, 0]
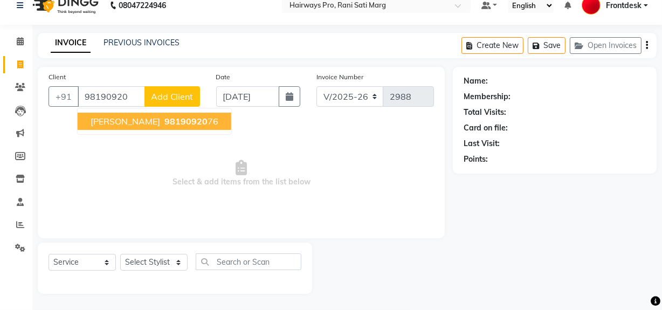
click at [116, 127] on button "JINAL SHAH 98190920 76" at bounding box center [155, 121] width 154 height 17
type input "9819092076"
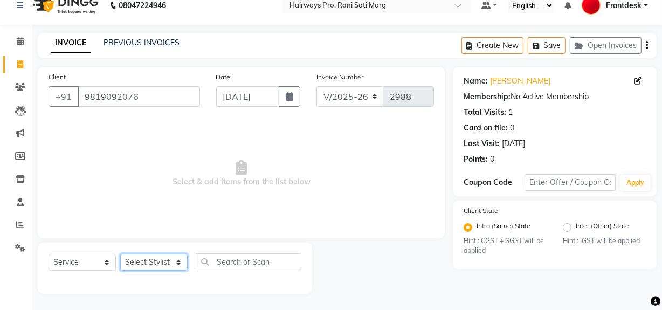
click at [153, 256] on select "Select Stylist ABID DANISH [PERSON_NAME] Frontdesk INTEZAR [PERSON_NAME] [PERSO…" at bounding box center [153, 262] width 67 height 17
select select "45602"
click at [120, 254] on select "Select Stylist ABID DANISH [PERSON_NAME] Frontdesk INTEZAR [PERSON_NAME] [PERSO…" at bounding box center [153, 262] width 67 height 17
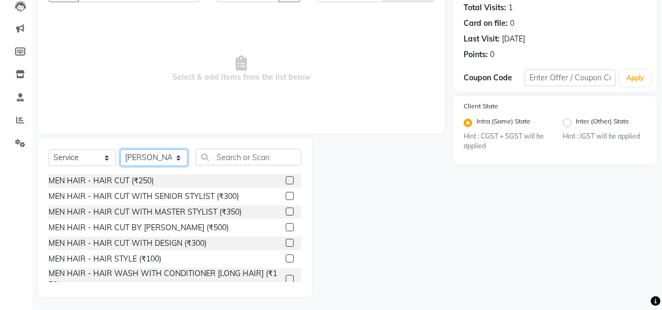
scroll to position [122, 0]
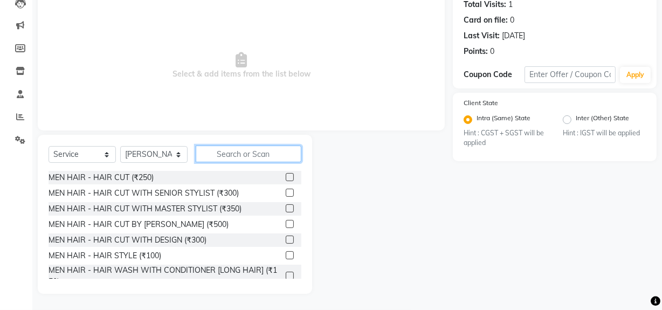
click at [267, 150] on input "text" at bounding box center [249, 154] width 106 height 17
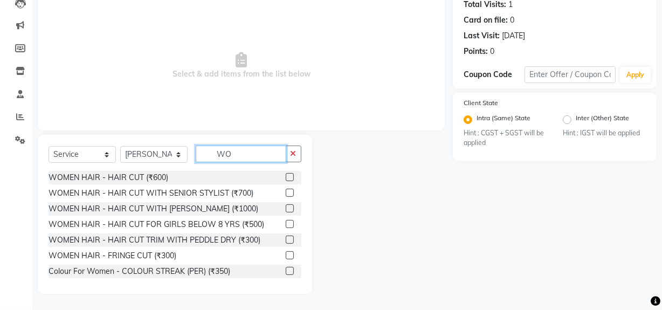
type input "WO"
click at [286, 177] on label at bounding box center [290, 177] width 8 height 8
click at [286, 177] on input "checkbox" at bounding box center [289, 177] width 7 height 7
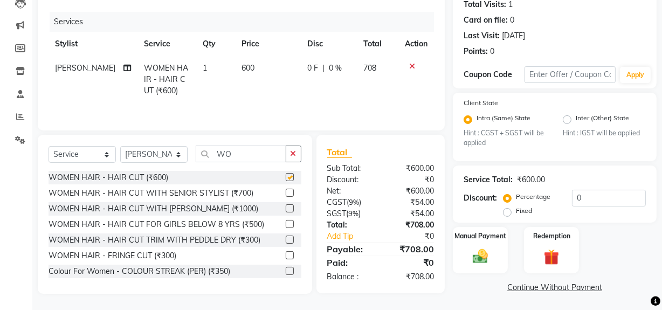
checkbox input "false"
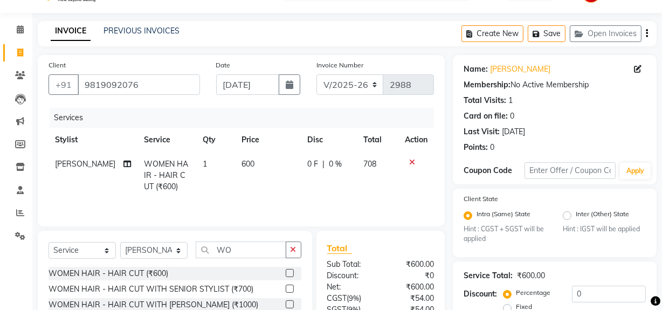
scroll to position [24, 0]
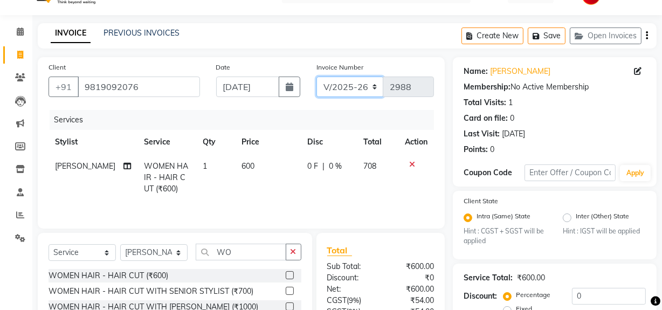
click at [363, 82] on select "INV/25-26 V/2025-26" at bounding box center [349, 87] width 67 height 20
select select "6960"
click at [316, 77] on select "INV/25-26 V/2025-26" at bounding box center [349, 87] width 67 height 20
type input "4227"
click at [647, 36] on icon "button" at bounding box center [647, 36] width 2 height 1
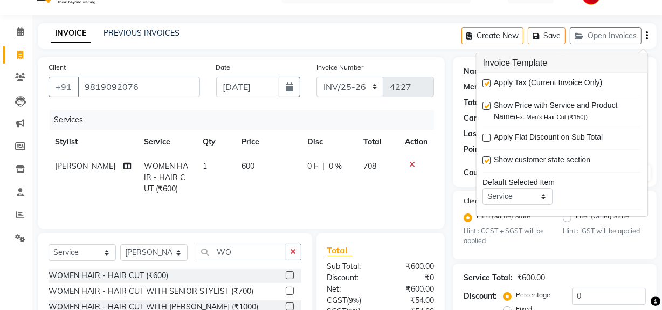
click at [485, 81] on label at bounding box center [487, 83] width 8 height 8
click at [485, 81] on input "checkbox" at bounding box center [486, 83] width 7 height 7
checkbox input "false"
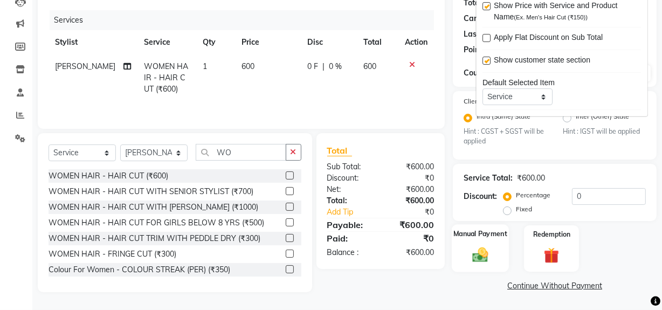
click at [484, 248] on img at bounding box center [480, 255] width 26 height 18
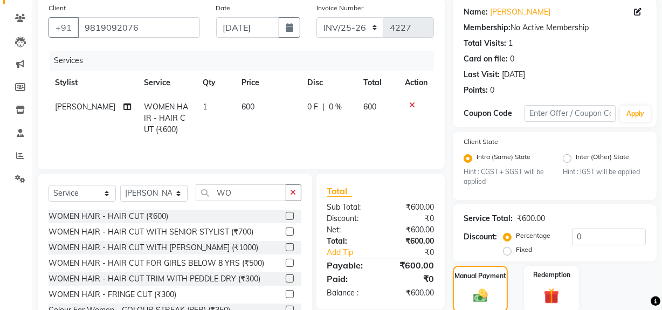
scroll to position [147, 0]
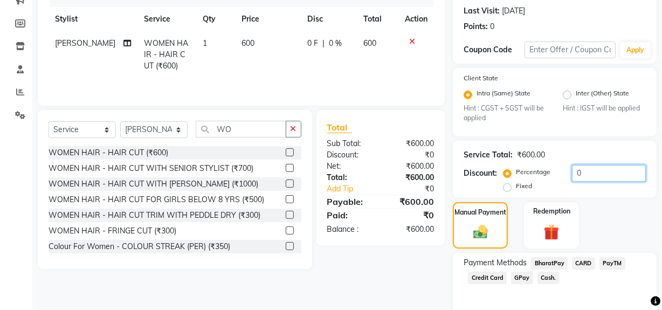
click at [592, 171] on input "0" at bounding box center [609, 173] width 74 height 17
type input "20"
click at [593, 150] on div "Service Total: ₹600.00" at bounding box center [554, 154] width 182 height 11
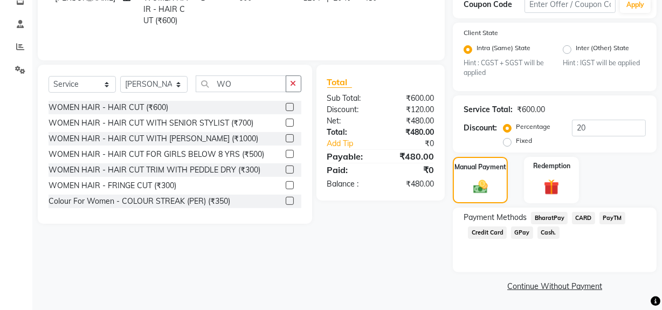
scroll to position [192, 0]
click at [550, 233] on span "Cash." at bounding box center [548, 232] width 22 height 12
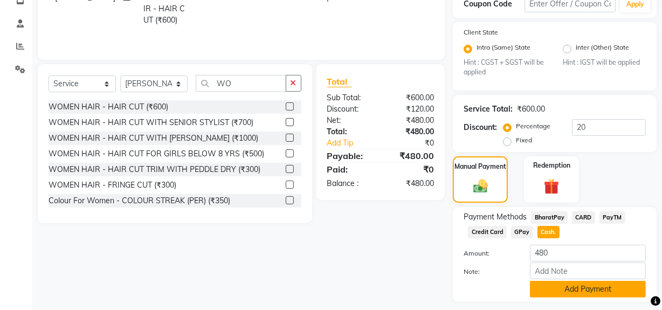
click at [567, 282] on button "Add Payment" at bounding box center [588, 289] width 116 height 17
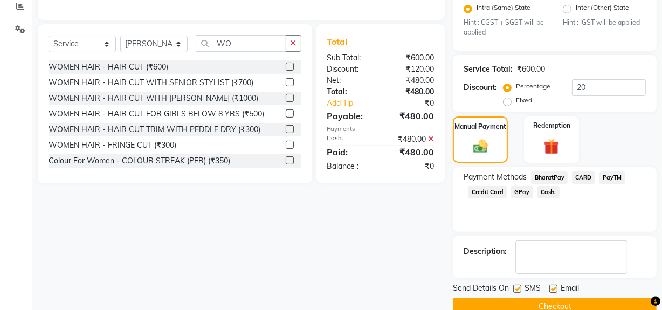
scroll to position [253, 0]
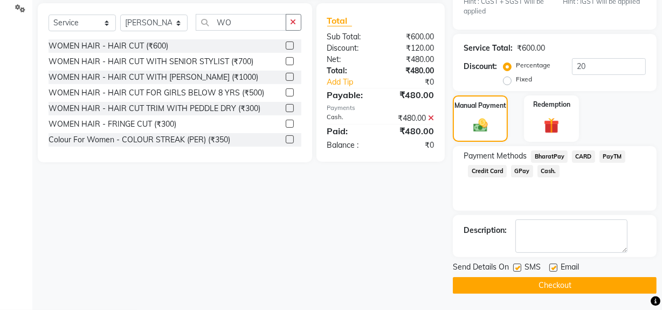
click at [517, 266] on label at bounding box center [517, 268] width 8 height 8
click at [517, 266] on input "checkbox" at bounding box center [516, 268] width 7 height 7
checkbox input "false"
click at [521, 280] on button "Checkout" at bounding box center [555, 285] width 204 height 17
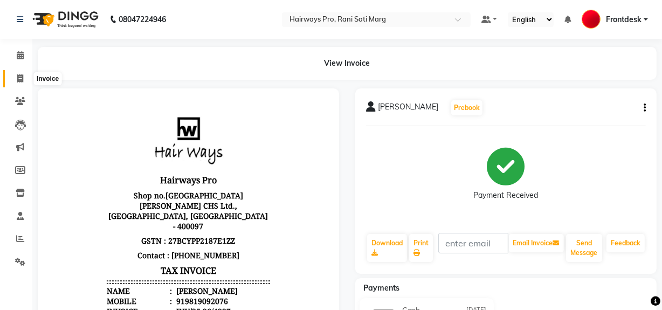
click at [16, 78] on span at bounding box center [20, 79] width 19 height 12
select select "787"
select select "service"
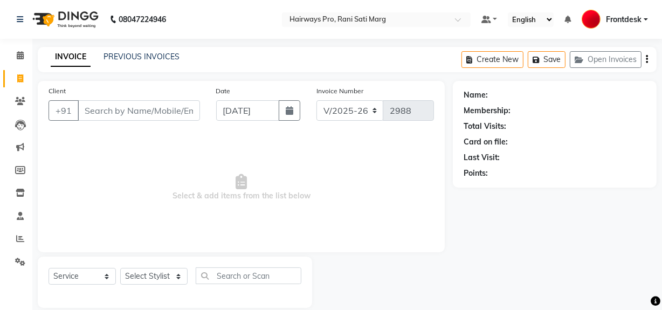
scroll to position [14, 0]
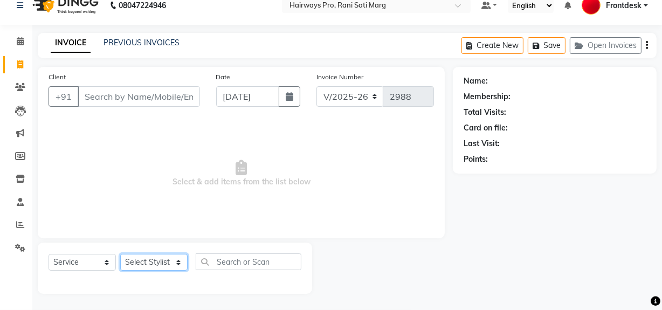
click at [168, 265] on select "Select Stylist ABID DANISH [PERSON_NAME] Frontdesk INTEZAR [PERSON_NAME] [PERSO…" at bounding box center [153, 262] width 67 height 17
select select "86084"
click at [120, 254] on select "Select Stylist ABID DANISH [PERSON_NAME] Frontdesk INTEZAR [PERSON_NAME] [PERSO…" at bounding box center [153, 262] width 67 height 17
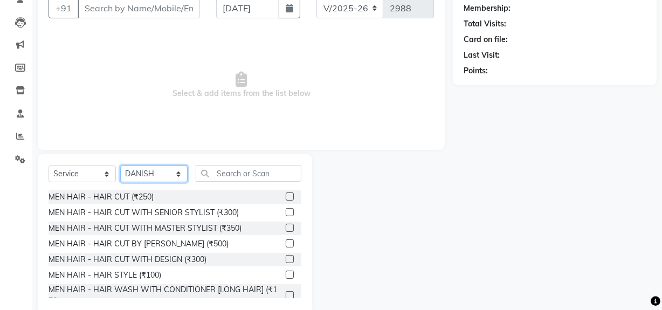
scroll to position [112, 0]
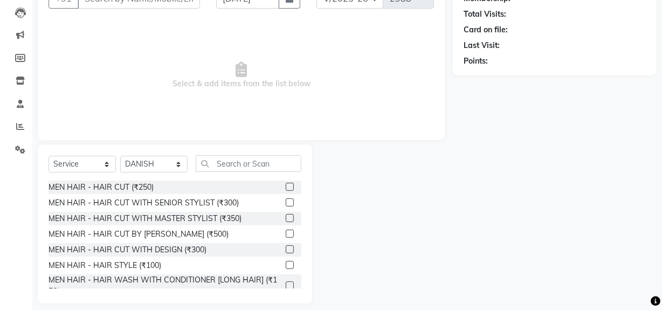
click at [286, 186] on label at bounding box center [290, 187] width 8 height 8
click at [286, 186] on input "checkbox" at bounding box center [289, 187] width 7 height 7
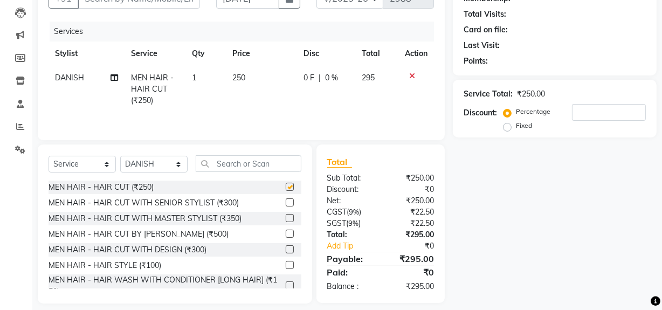
scroll to position [122, 0]
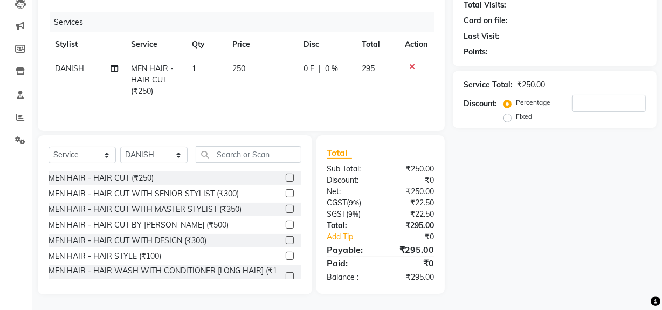
checkbox input "false"
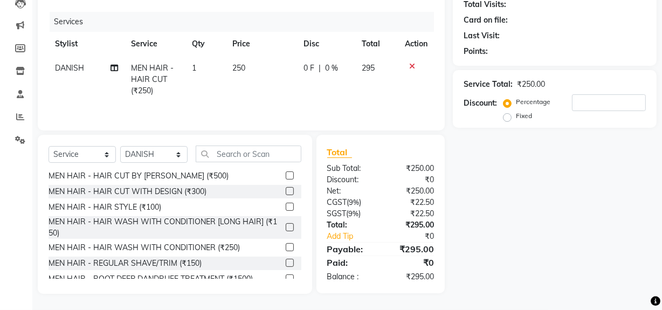
click at [286, 260] on label at bounding box center [290, 263] width 8 height 8
click at [286, 260] on input "checkbox" at bounding box center [289, 263] width 7 height 7
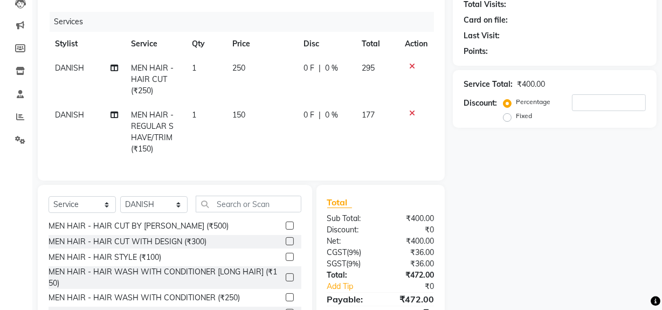
checkbox input "false"
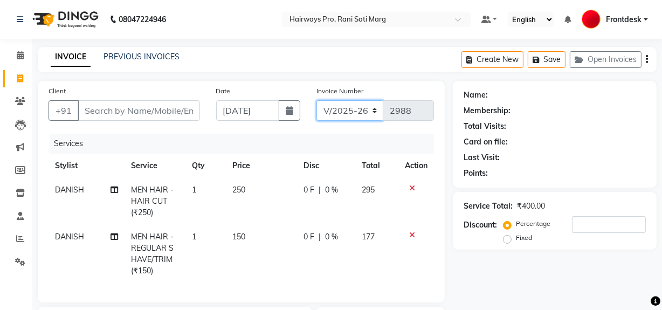
click at [360, 116] on select "INV/25-26 V/2025-26" at bounding box center [349, 110] width 67 height 20
select select "6960"
click at [316, 100] on select "INV/25-26 V/2025-26" at bounding box center [349, 110] width 67 height 20
type input "4228"
click at [16, 81] on span at bounding box center [20, 79] width 19 height 12
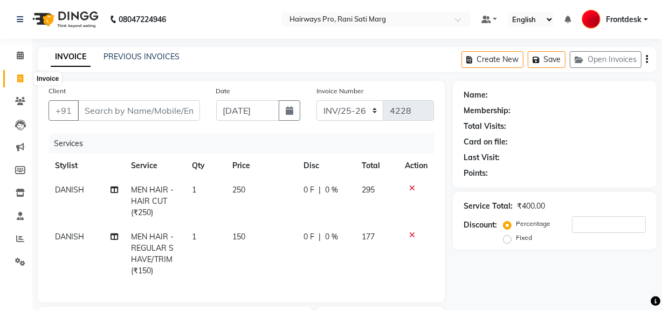
select select "787"
select select "service"
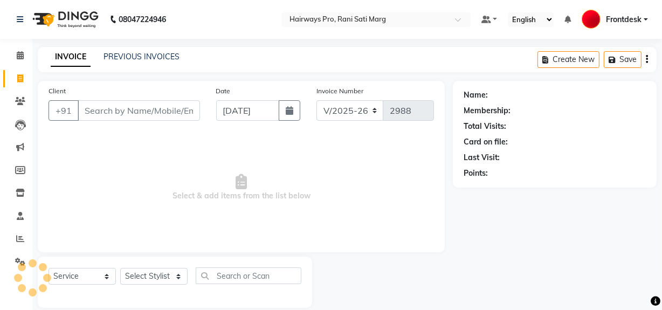
scroll to position [14, 0]
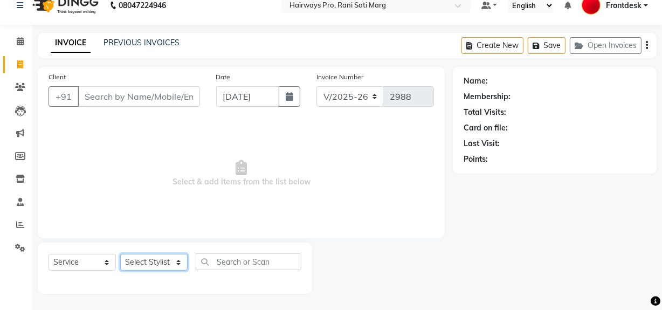
click at [178, 264] on select "Select Stylist ABID DANISH [PERSON_NAME] Frontdesk INTEZAR [PERSON_NAME] [PERSO…" at bounding box center [153, 262] width 67 height 17
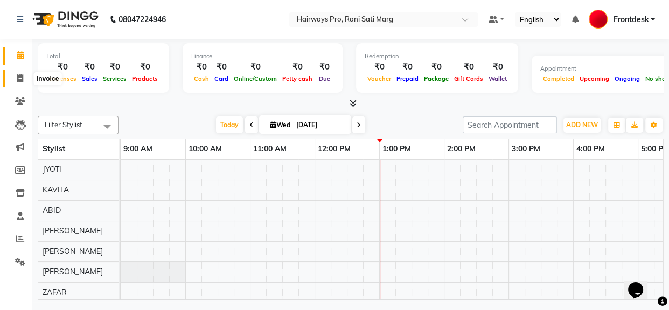
click at [17, 80] on icon at bounding box center [20, 78] width 6 height 8
select select "787"
select select "service"
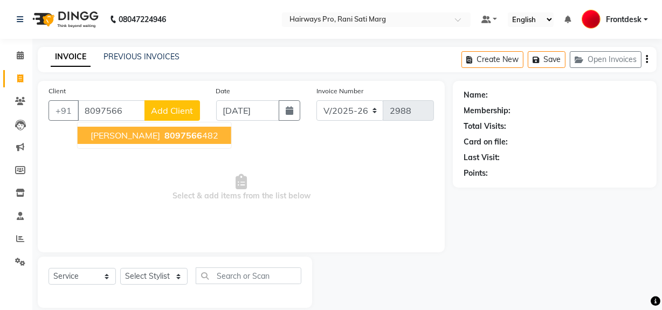
click at [110, 137] on span "[PERSON_NAME]" at bounding box center [126, 135] width 70 height 11
type input "8097566482"
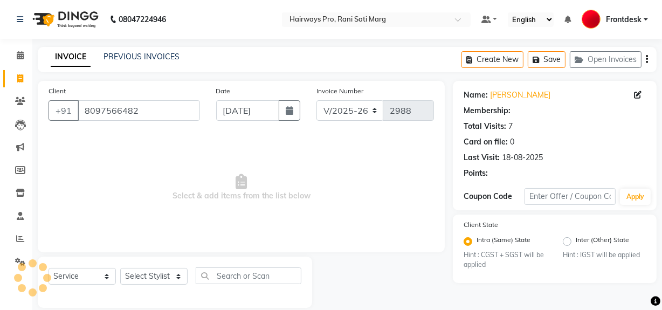
select select "1: Object"
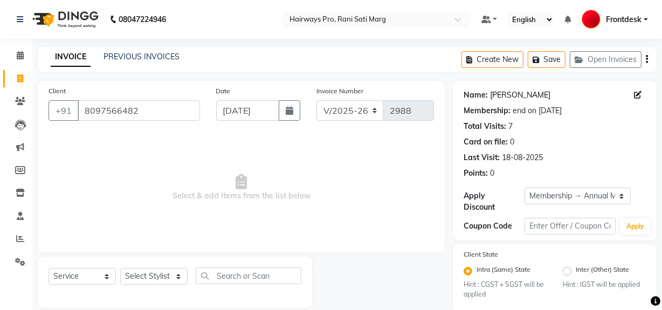
click at [509, 92] on link "[PERSON_NAME]" at bounding box center [520, 94] width 60 height 11
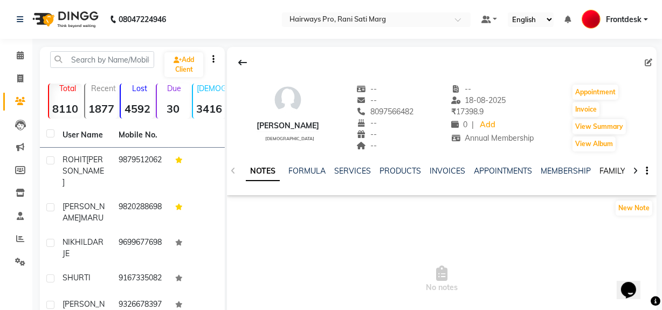
click at [599, 172] on link "FAMILY" at bounding box center [612, 171] width 26 height 10
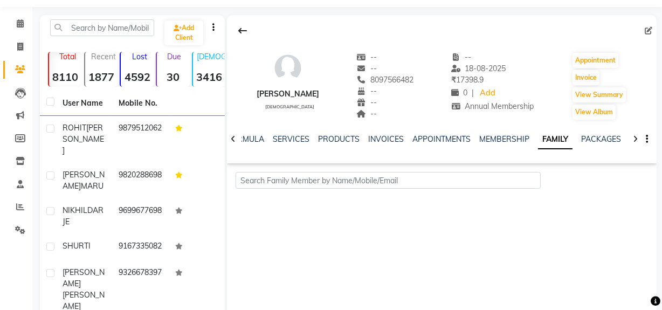
scroll to position [49, 0]
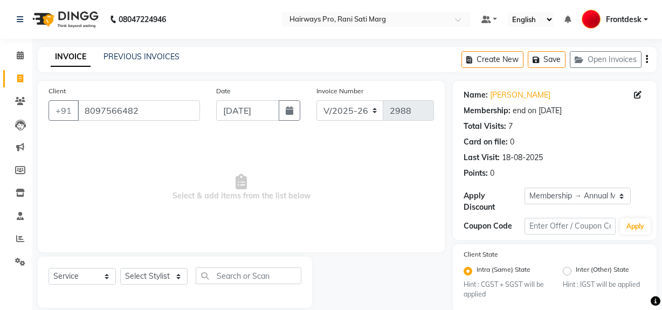
select select "787"
select select "service"
select select "1: Object"
click at [26, 73] on span at bounding box center [20, 79] width 19 height 12
select select "service"
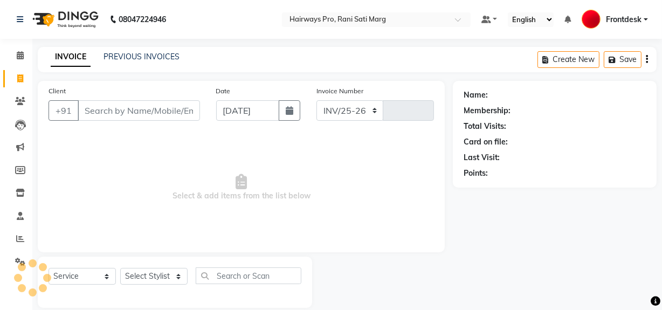
select select "787"
type input "2988"
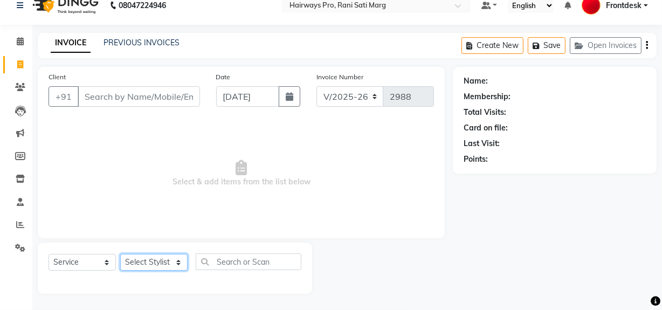
click at [158, 266] on select "Select Stylist ABID DANISH [PERSON_NAME] Frontdesk INTEZAR [PERSON_NAME] [PERSO…" at bounding box center [153, 262] width 67 height 17
select select "86084"
click at [120, 254] on select "Select Stylist ABID DANISH [PERSON_NAME] Frontdesk INTEZAR [PERSON_NAME] [PERSO…" at bounding box center [153, 262] width 67 height 17
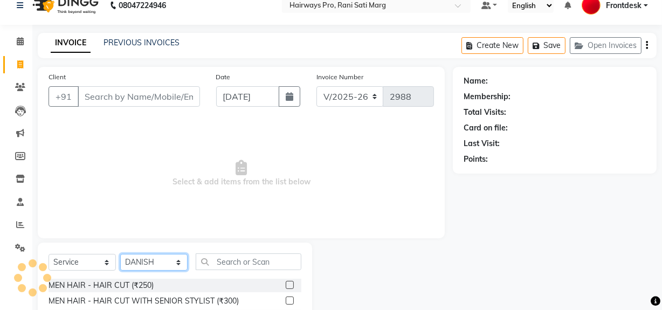
scroll to position [122, 0]
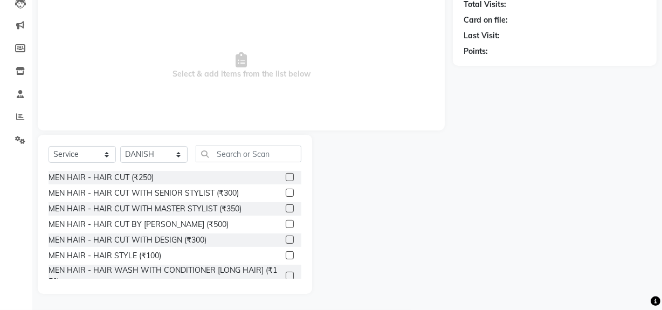
click at [286, 177] on label at bounding box center [290, 177] width 8 height 8
click at [286, 177] on input "checkbox" at bounding box center [289, 177] width 7 height 7
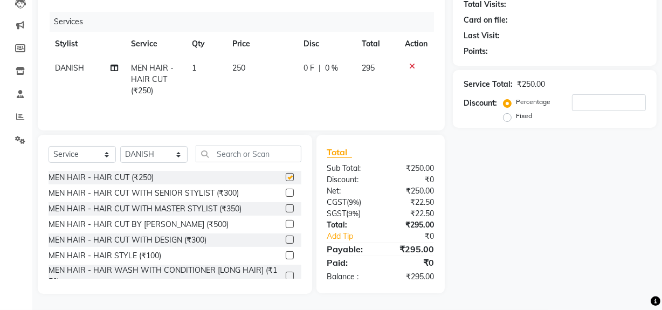
checkbox input "false"
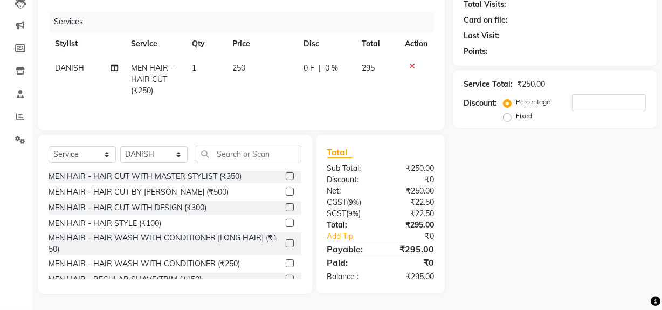
scroll to position [49, 0]
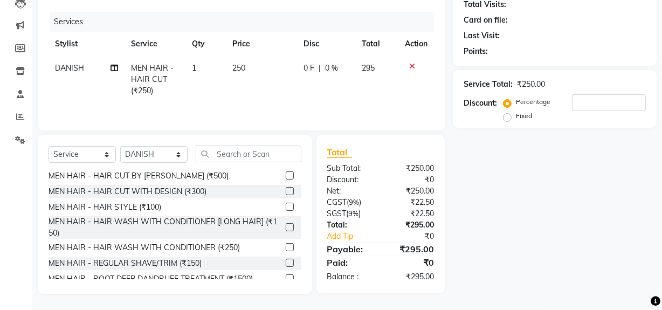
click at [286, 262] on label at bounding box center [290, 263] width 8 height 8
click at [286, 262] on input "checkbox" at bounding box center [289, 263] width 7 height 7
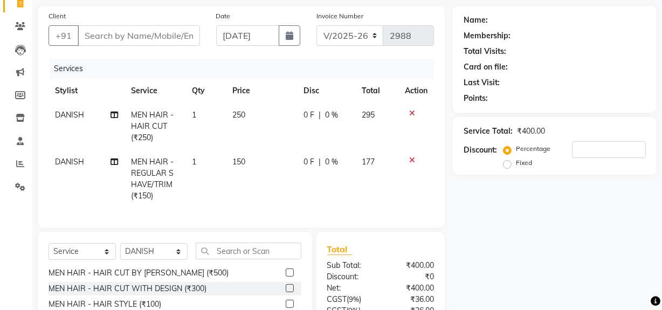
scroll to position [0, 0]
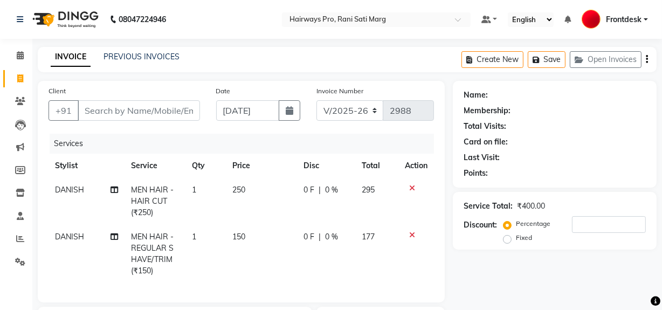
checkbox input "false"
click at [369, 109] on select "INV/25-26 V/2025-26" at bounding box center [349, 110] width 67 height 20
select select "6960"
click at [316, 100] on select "INV/25-26 V/2025-26" at bounding box center [349, 110] width 67 height 20
type input "4228"
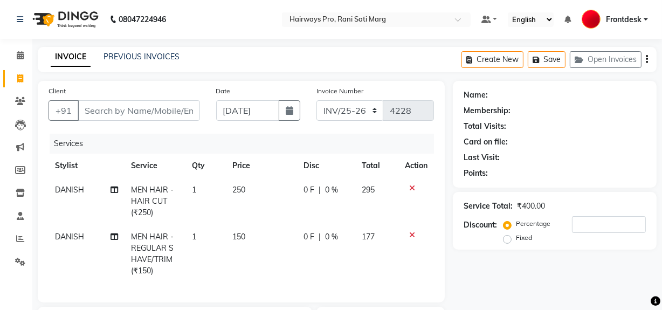
click at [647, 59] on button "button" at bounding box center [647, 59] width 2 height 25
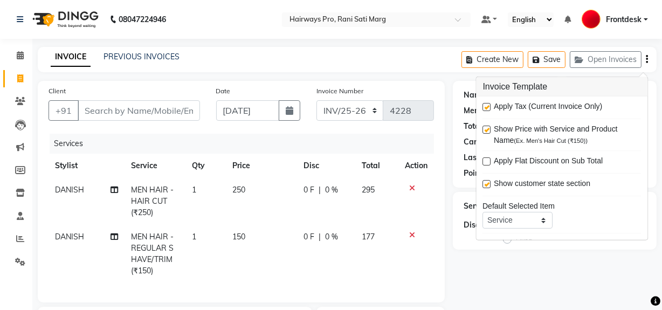
click at [484, 106] on label at bounding box center [487, 107] width 8 height 8
click at [484, 106] on input "checkbox" at bounding box center [486, 107] width 7 height 7
checkbox input "false"
click at [152, 108] on input "Client" at bounding box center [139, 110] width 122 height 20
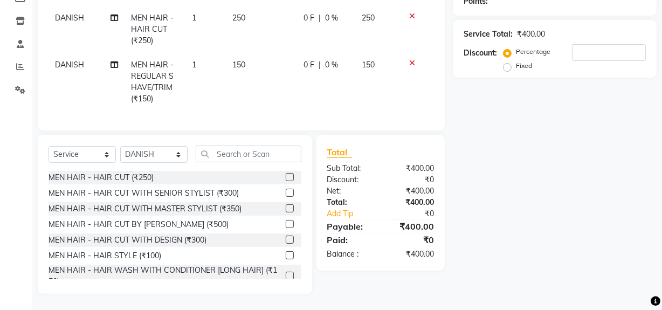
scroll to position [32, 0]
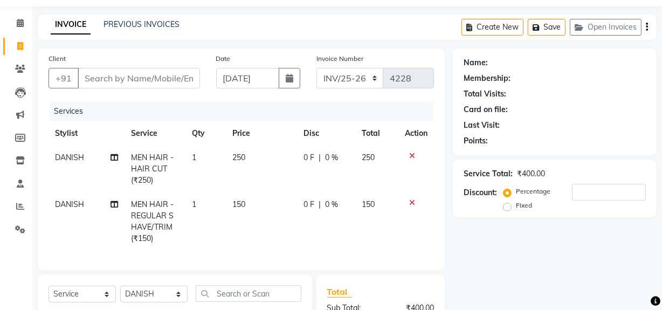
click at [647, 27] on icon "button" at bounding box center [647, 27] width 2 height 1
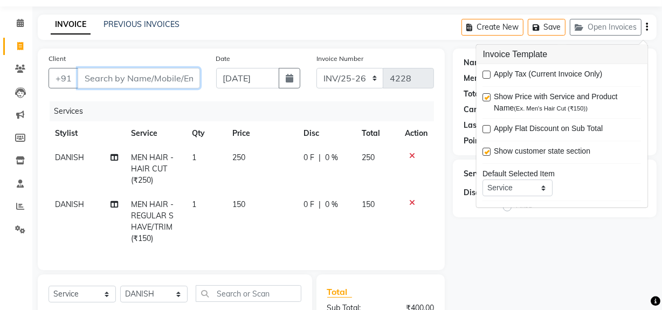
click at [164, 79] on input "Client" at bounding box center [139, 78] width 122 height 20
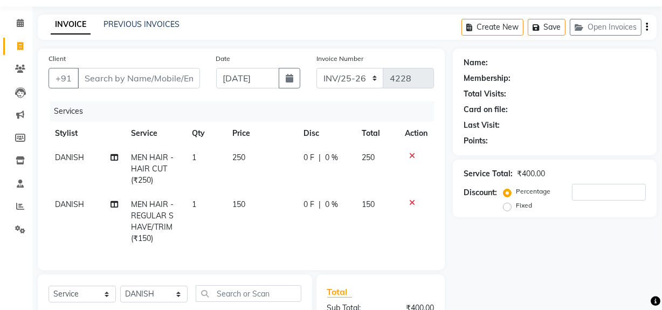
click at [410, 203] on icon at bounding box center [412, 203] width 6 height 8
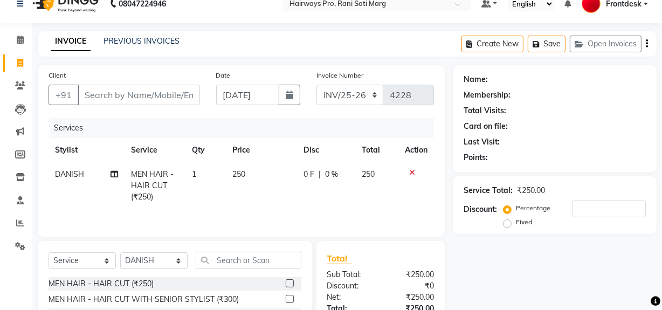
scroll to position [0, 0]
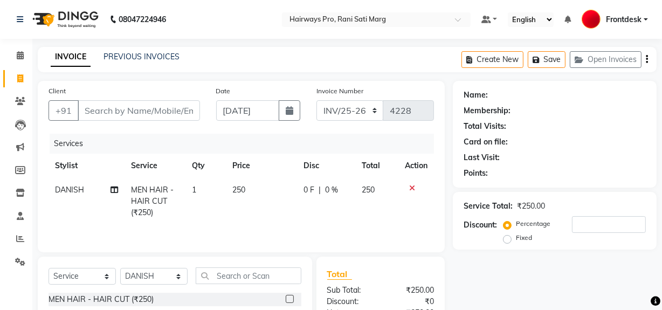
click at [647, 59] on icon "button" at bounding box center [647, 59] width 2 height 1
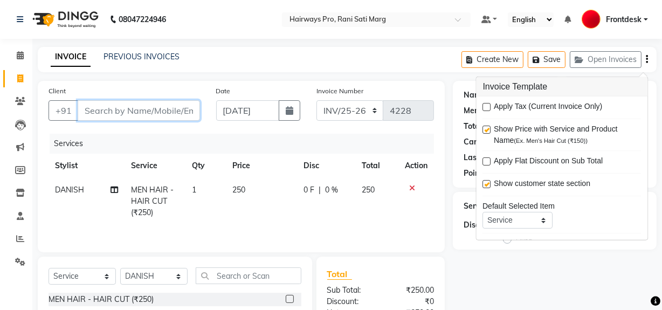
click at [184, 105] on input "Client" at bounding box center [139, 110] width 122 height 20
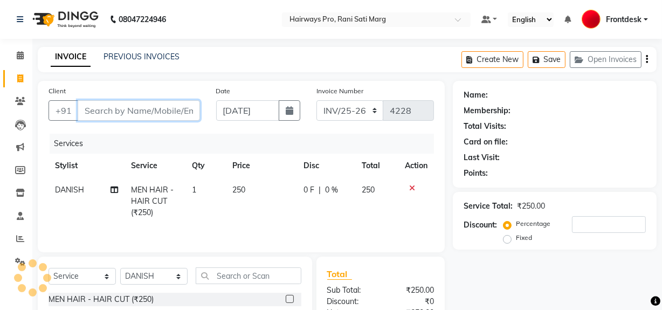
click at [173, 117] on input "Client" at bounding box center [139, 110] width 122 height 20
type input "9"
type input "0"
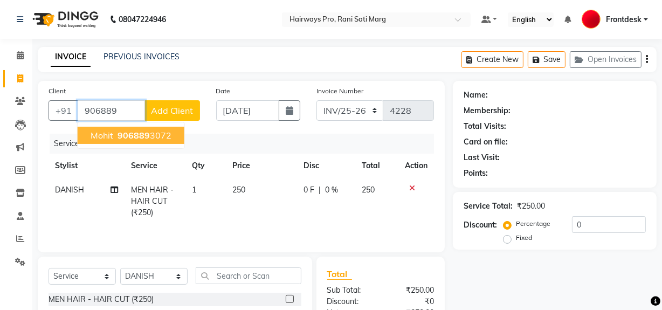
click at [172, 133] on button "mohit 906889 3072" at bounding box center [131, 135] width 107 height 17
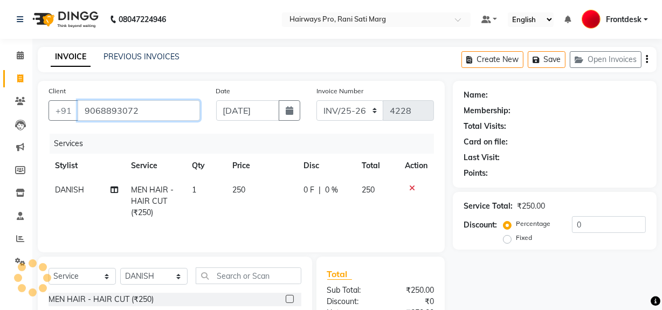
type input "9068893072"
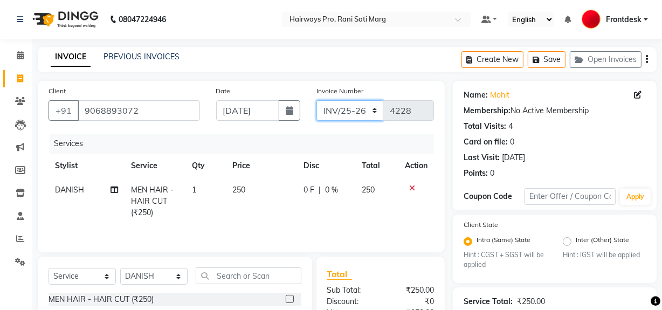
click at [367, 113] on select "INV/25-26 V/2025-26" at bounding box center [349, 110] width 67 height 20
click at [647, 59] on icon "button" at bounding box center [647, 59] width 2 height 1
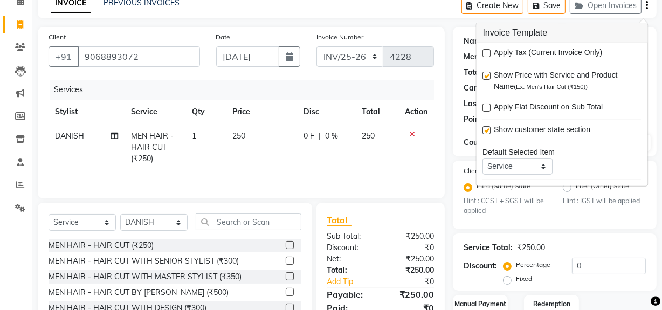
scroll to position [123, 0]
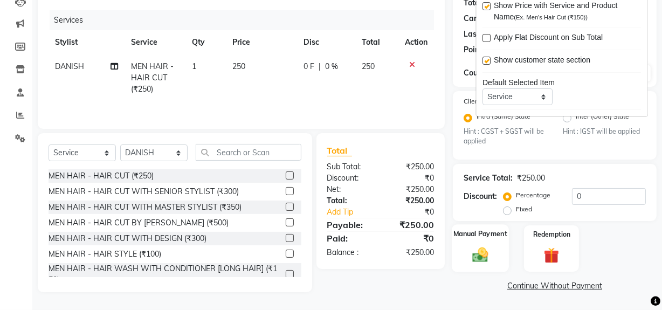
click at [494, 248] on div "Manual Payment" at bounding box center [480, 249] width 57 height 48
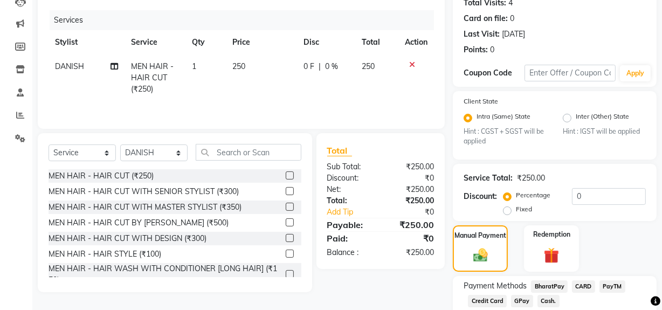
click at [544, 299] on span "Cash." at bounding box center [548, 301] width 22 height 12
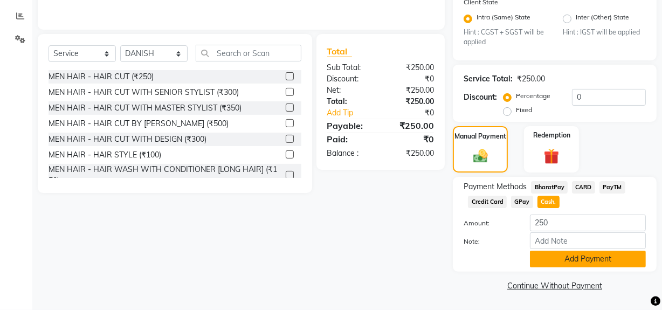
click at [548, 262] on button "Add Payment" at bounding box center [588, 259] width 116 height 17
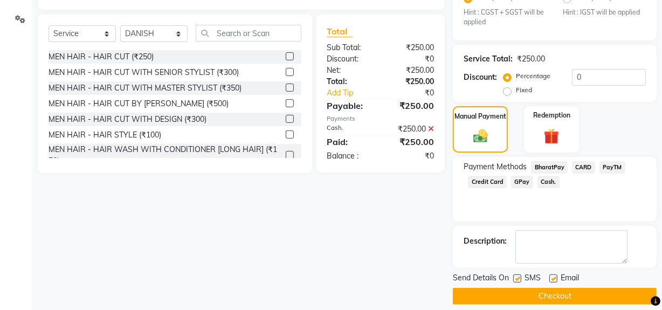
scroll to position [253, 0]
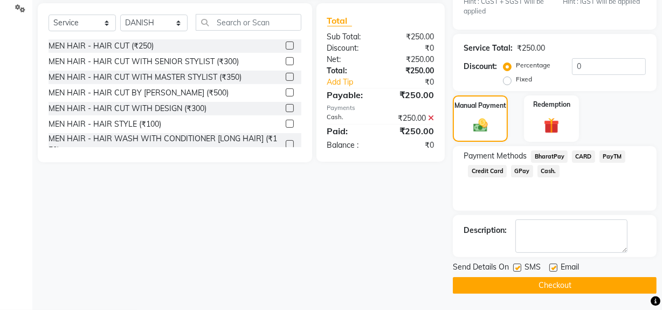
click at [518, 268] on label at bounding box center [517, 268] width 8 height 8
click at [518, 268] on input "checkbox" at bounding box center [516, 268] width 7 height 7
checkbox input "false"
click at [523, 287] on button "Checkout" at bounding box center [555, 285] width 204 height 17
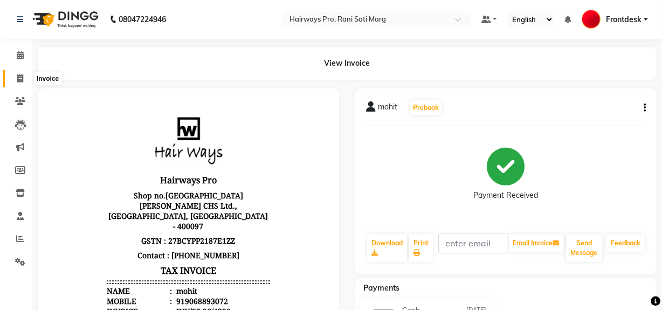
click at [22, 78] on icon at bounding box center [20, 78] width 6 height 8
select select "service"
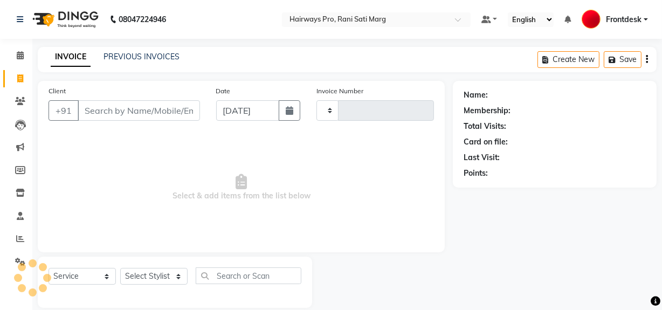
scroll to position [14, 0]
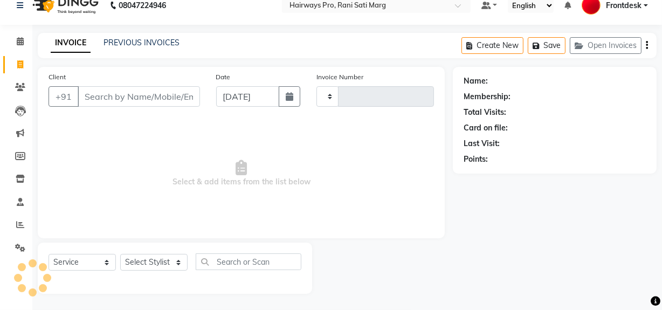
type input "2988"
select select "787"
click at [167, 261] on select "Select Stylist ABID DANISH [PERSON_NAME] Frontdesk INTEZAR [PERSON_NAME] [PERSO…" at bounding box center [153, 262] width 67 height 17
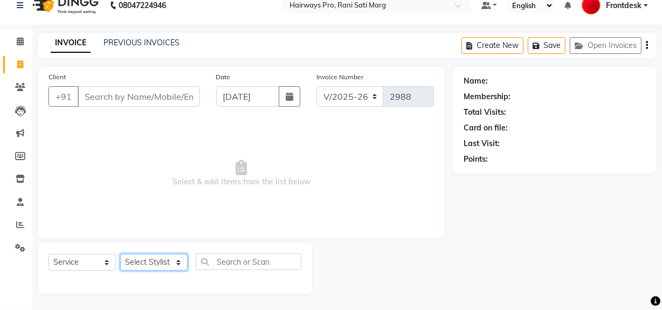
select select "13190"
click at [120, 254] on select "Select Stylist ABID DANISH [PERSON_NAME] Frontdesk INTEZAR [PERSON_NAME] [PERSO…" at bounding box center [153, 262] width 67 height 17
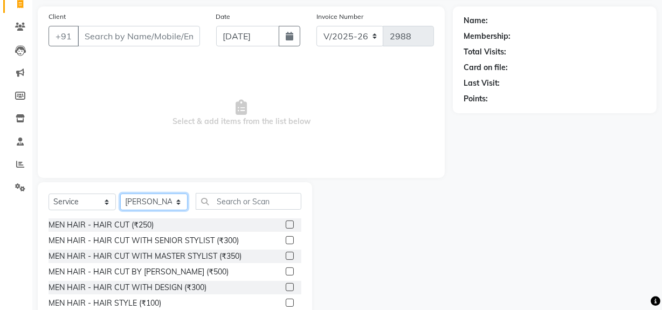
scroll to position [122, 0]
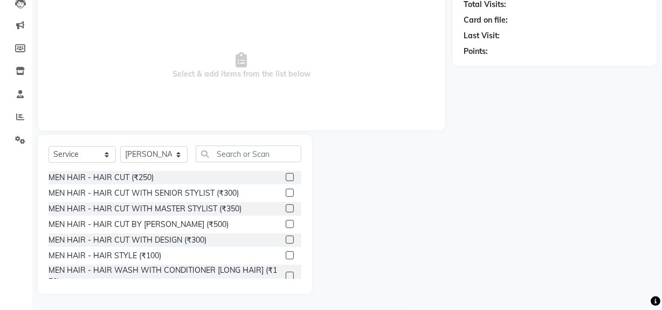
click at [286, 207] on label at bounding box center [290, 208] width 8 height 8
click at [286, 207] on input "checkbox" at bounding box center [289, 208] width 7 height 7
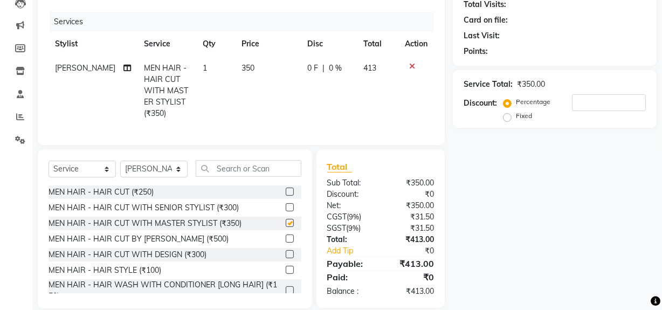
scroll to position [143, 0]
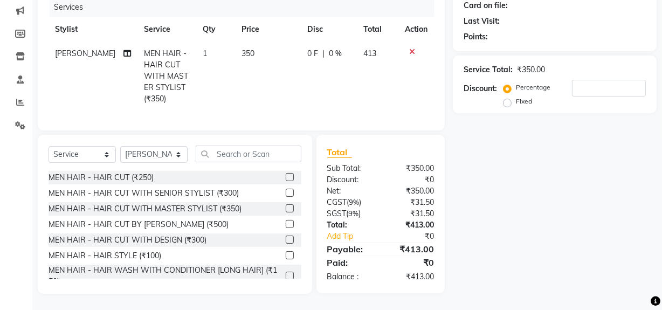
checkbox input "false"
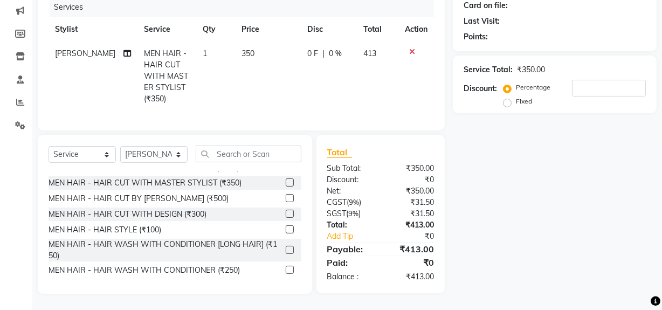
scroll to position [49, 0]
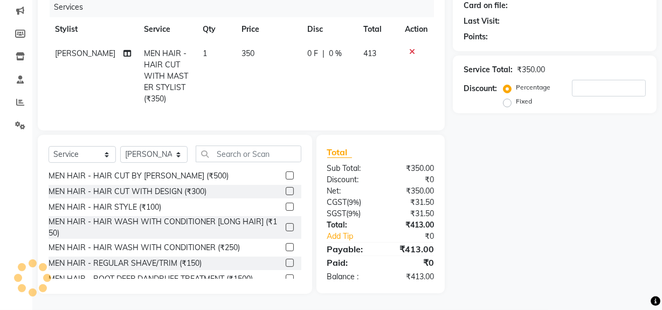
click at [286, 264] on label at bounding box center [290, 263] width 8 height 8
click at [286, 264] on input "checkbox" at bounding box center [289, 263] width 7 height 7
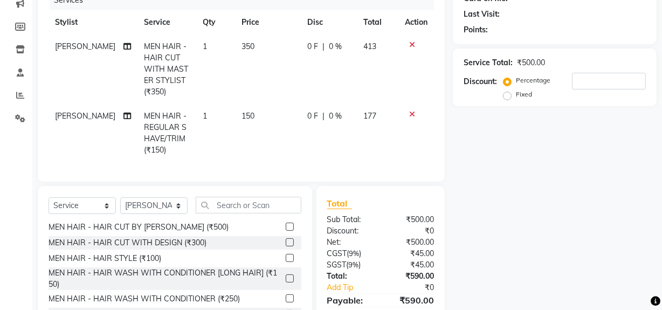
checkbox input "false"
click at [185, 213] on select "Select Stylist ABID DANISH [PERSON_NAME] Frontdesk INTEZAR [PERSON_NAME] [PERSO…" at bounding box center [153, 205] width 67 height 17
select select "13186"
click at [120, 205] on select "Select Stylist ABID DANISH [PERSON_NAME] Frontdesk INTEZAR [PERSON_NAME] [PERSO…" at bounding box center [153, 205] width 67 height 17
click at [231, 207] on input "text" at bounding box center [249, 205] width 106 height 17
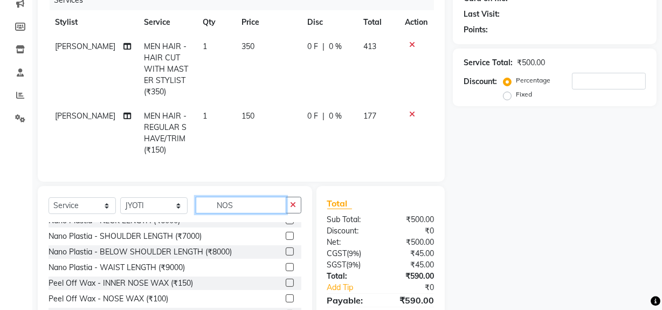
scroll to position [0, 0]
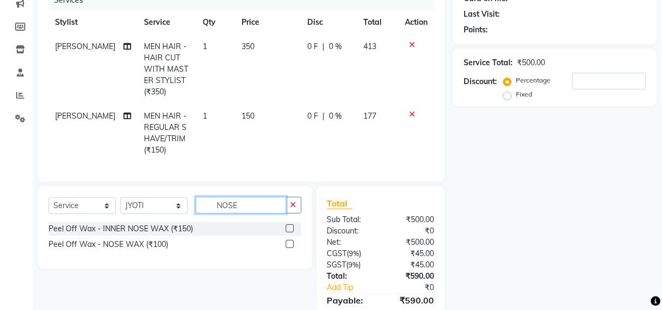
type input "NOSE"
click at [288, 248] on label at bounding box center [290, 244] width 8 height 8
click at [288, 248] on input "checkbox" at bounding box center [289, 244] width 7 height 7
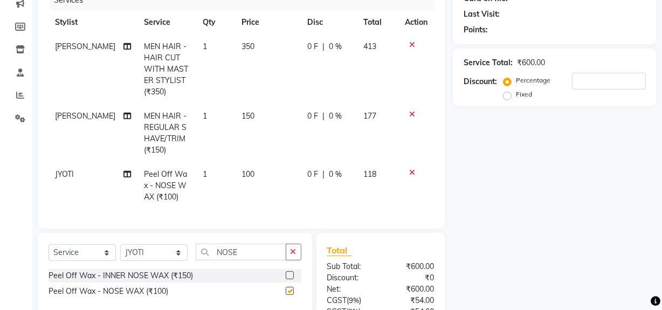
checkbox input "false"
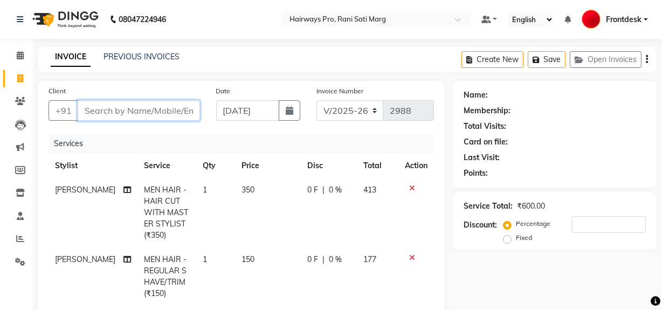
click at [169, 112] on input "Client" at bounding box center [139, 110] width 122 height 20
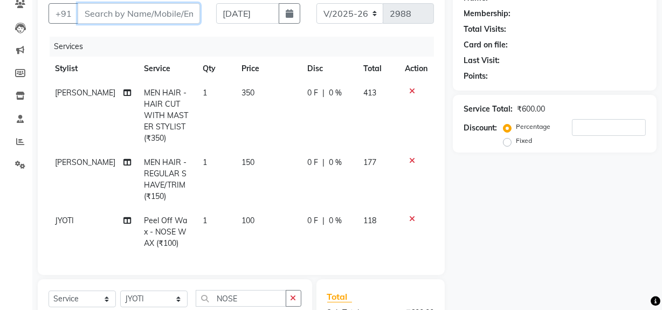
scroll to position [98, 0]
click at [407, 219] on div at bounding box center [416, 218] width 23 height 8
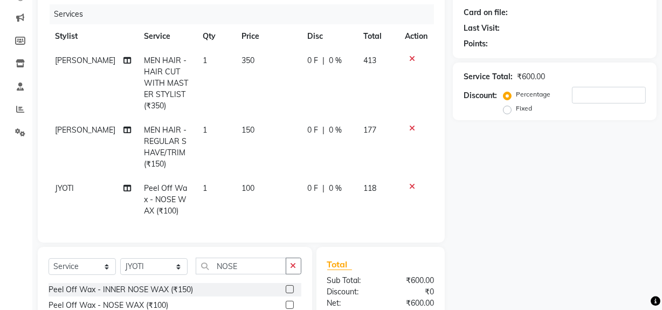
scroll to position [147, 0]
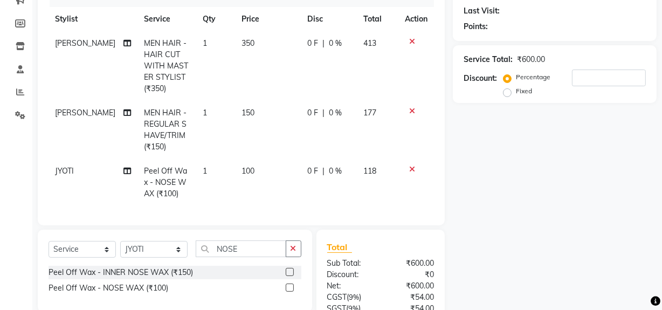
click at [412, 168] on icon at bounding box center [412, 169] width 6 height 8
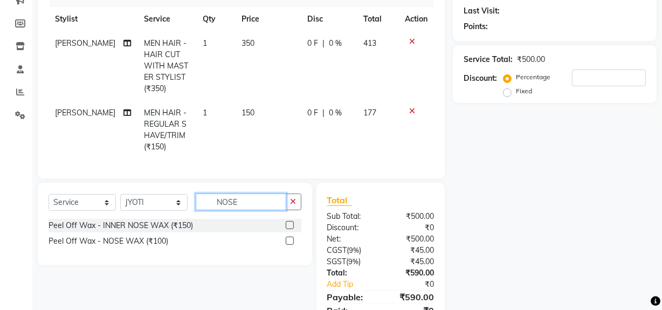
click at [257, 210] on input "NOSE" at bounding box center [241, 201] width 91 height 17
type input "N"
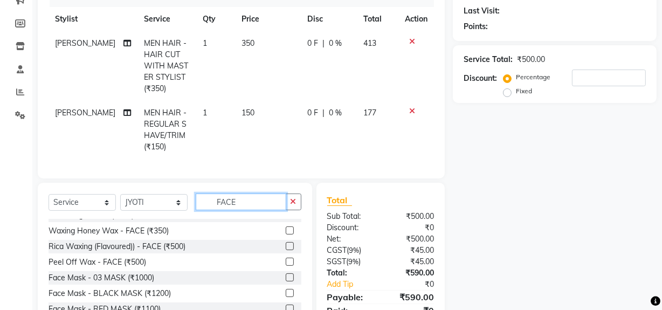
scroll to position [98, 0]
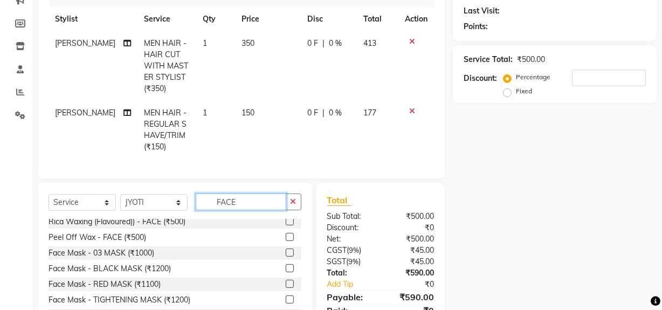
type input "FACE"
click at [286, 241] on label at bounding box center [290, 237] width 8 height 8
click at [286, 241] on input "checkbox" at bounding box center [289, 237] width 7 height 7
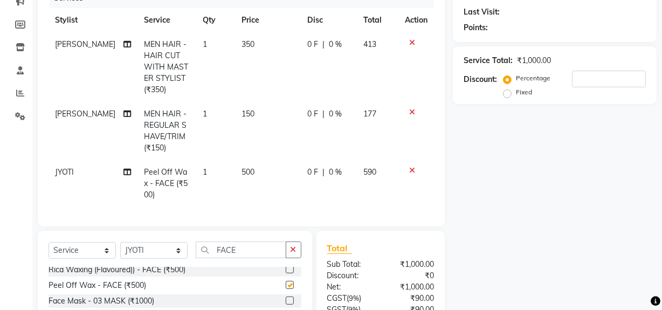
scroll to position [5, 0]
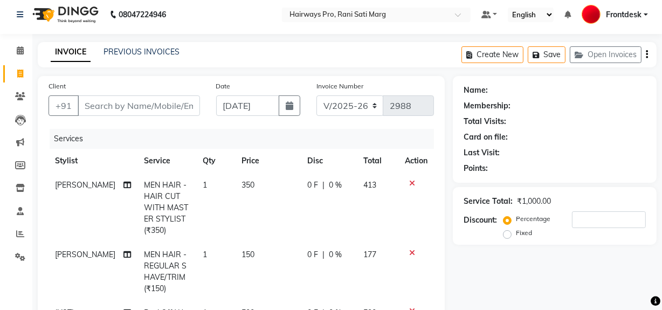
checkbox input "false"
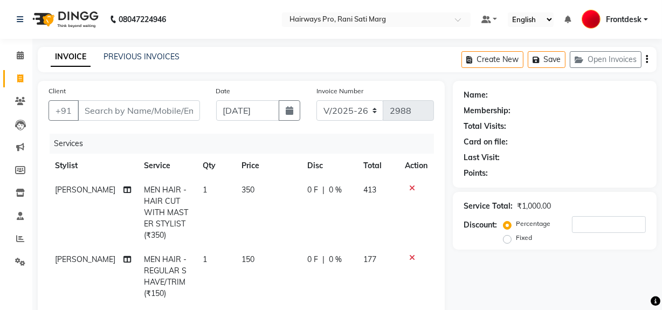
click at [646, 59] on icon "button" at bounding box center [647, 59] width 2 height 1
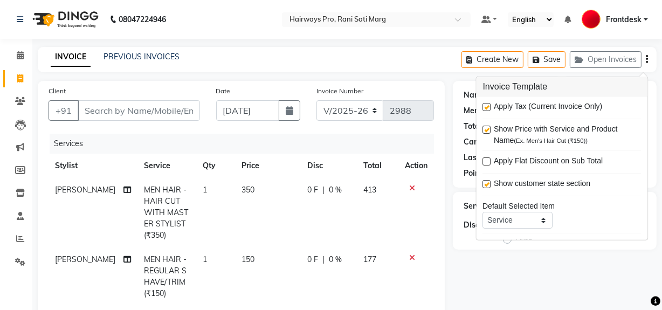
click at [485, 109] on label at bounding box center [487, 107] width 8 height 8
click at [485, 109] on input "checkbox" at bounding box center [486, 107] width 7 height 7
checkbox input "false"
click at [368, 116] on select "INV/25-26 V/2025-26" at bounding box center [349, 110] width 67 height 20
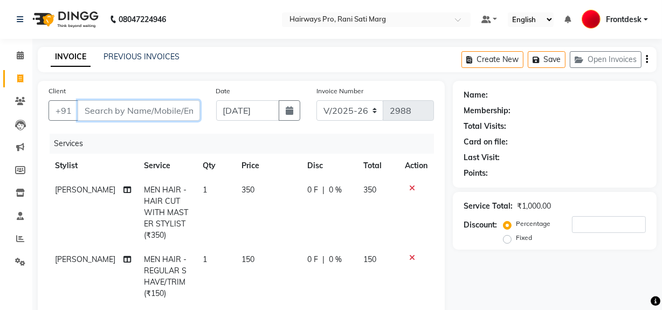
click at [161, 109] on input "Client" at bounding box center [139, 110] width 122 height 20
click at [111, 108] on input "Client" at bounding box center [139, 110] width 122 height 20
type input "9"
type input "0"
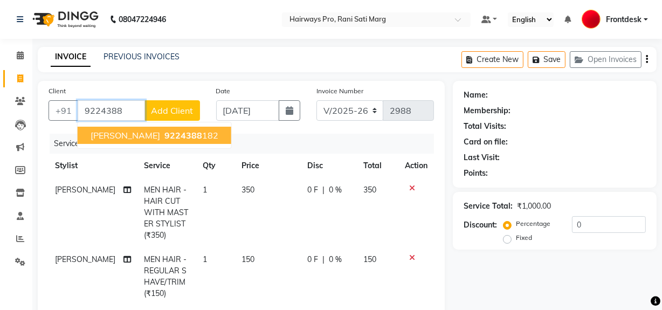
click at [113, 130] on span "[PERSON_NAME]" at bounding box center [126, 135] width 70 height 11
type input "9224388182"
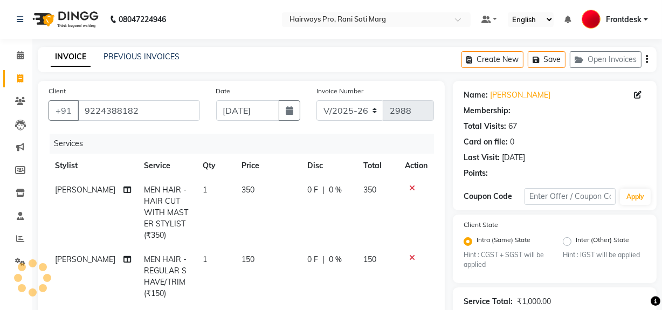
type input "20"
select select "1: Object"
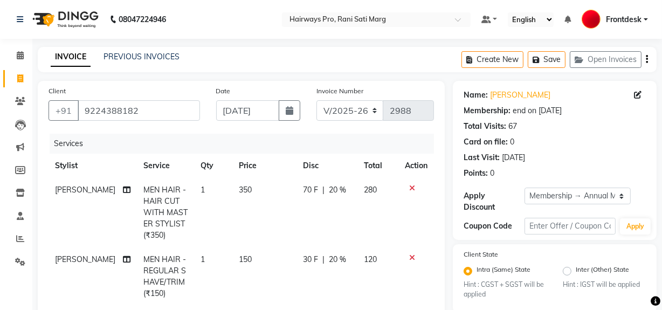
click at [646, 59] on icon "button" at bounding box center [647, 59] width 2 height 1
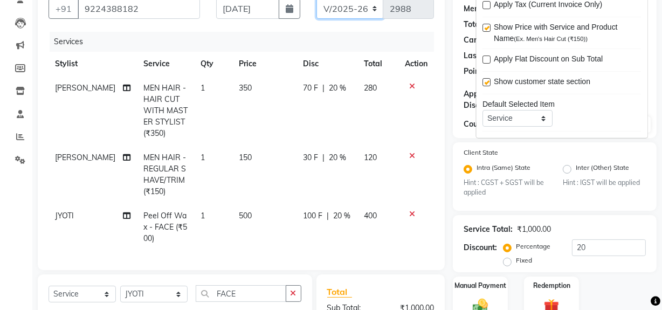
scroll to position [100, 0]
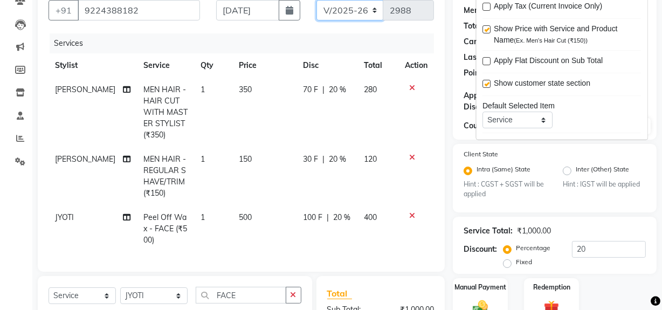
click at [374, 5] on select "INV/25-26 V/2025-26" at bounding box center [349, 10] width 67 height 20
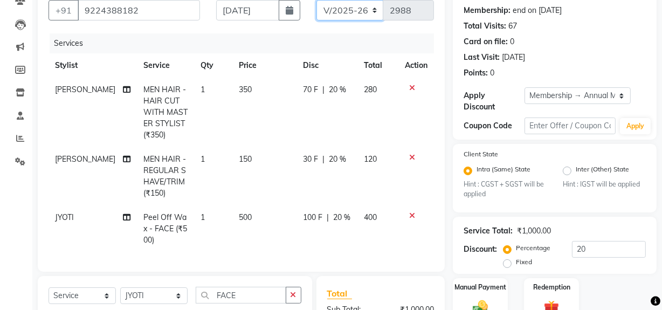
select select "6960"
click at [316, 0] on select "INV/25-26 V/2025-26" at bounding box center [349, 10] width 67 height 20
type input "4229"
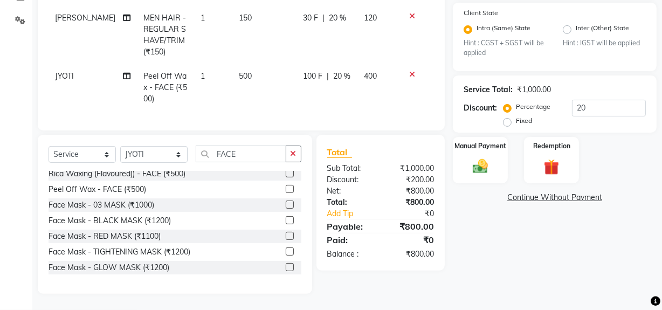
scroll to position [4, 0]
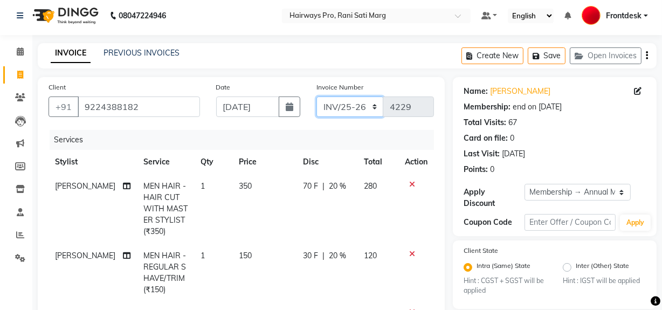
click at [367, 106] on select "INV/25-26 V/2025-26" at bounding box center [349, 106] width 67 height 20
select select "787"
click at [316, 96] on select "INV/25-26 V/2025-26" at bounding box center [349, 106] width 67 height 20
type input "2988"
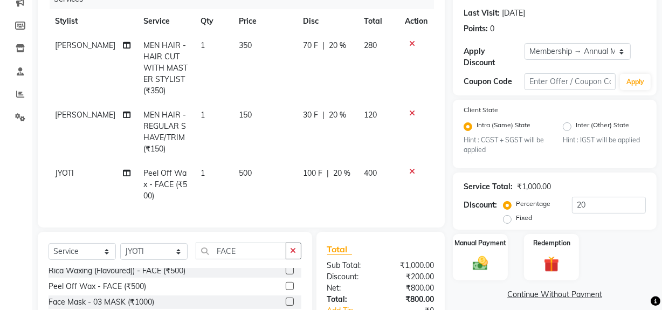
scroll to position [248, 0]
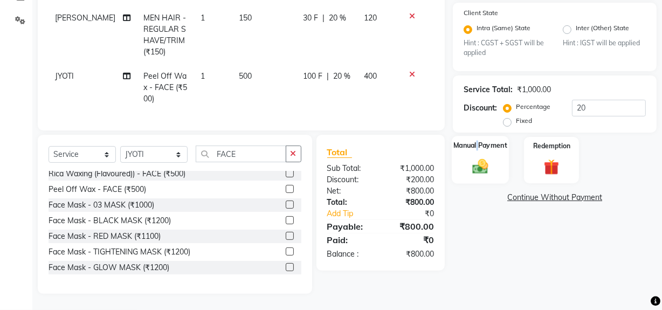
drag, startPoint x: 477, startPoint y: 132, endPoint x: 479, endPoint y: 140, distance: 8.2
click at [479, 139] on div "Manual Payment" at bounding box center [480, 160] width 57 height 48
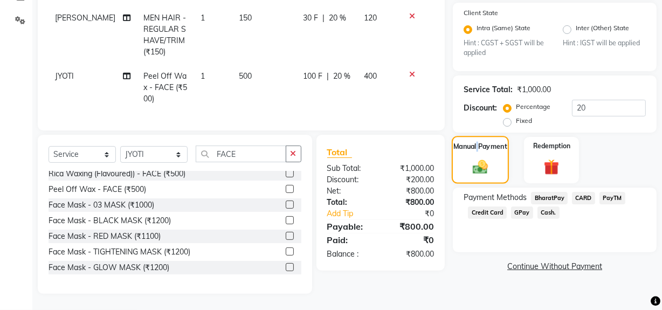
click at [480, 158] on img at bounding box center [480, 166] width 24 height 17
click at [527, 209] on span "GPay" at bounding box center [522, 212] width 22 height 12
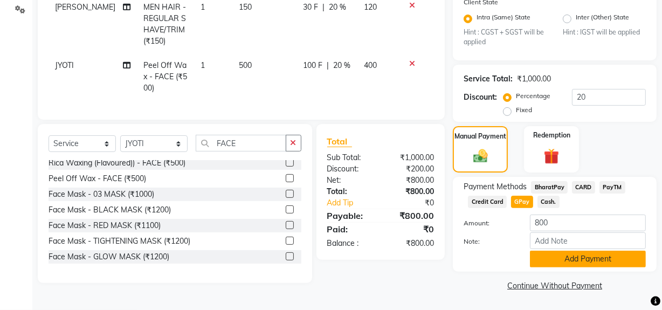
click at [559, 254] on button "Add Payment" at bounding box center [588, 259] width 116 height 17
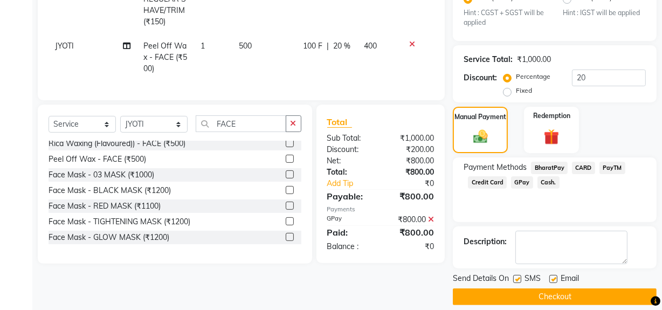
scroll to position [282, 0]
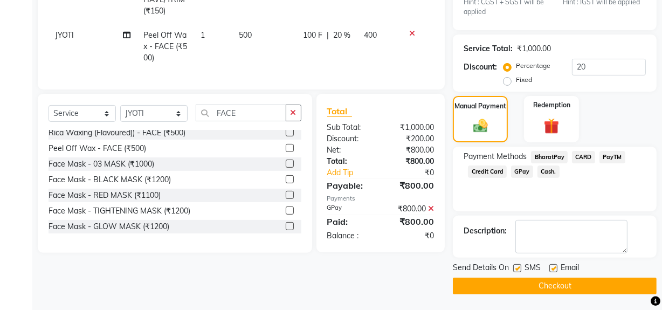
click at [521, 282] on button "Checkout" at bounding box center [555, 286] width 204 height 17
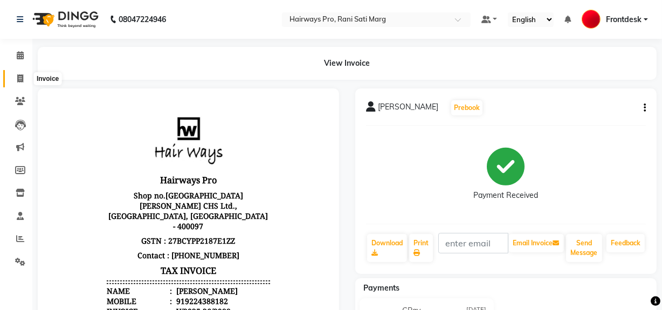
click at [13, 77] on span at bounding box center [20, 79] width 19 height 12
select select "service"
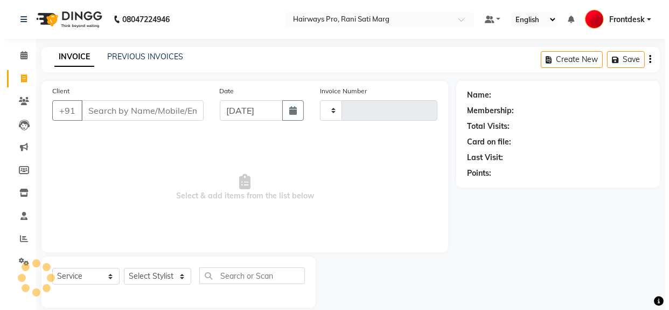
scroll to position [14, 0]
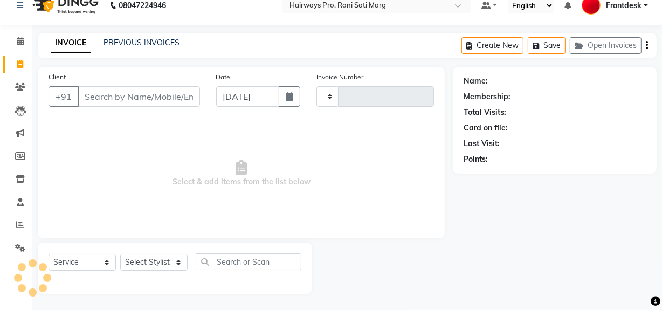
type input "2989"
select select "787"
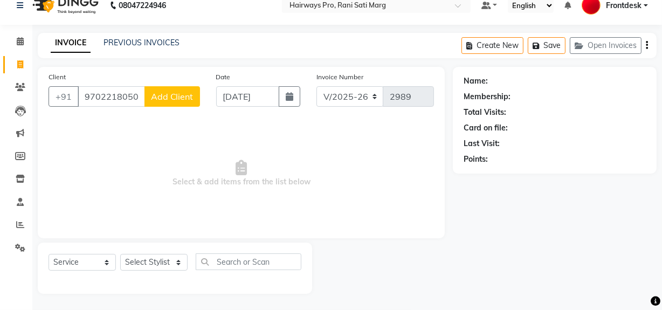
type input "9702218050"
click at [158, 89] on button "Add Client" at bounding box center [172, 96] width 56 height 20
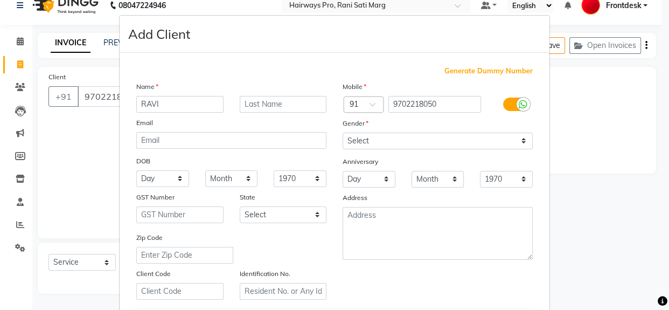
type input "RAVI"
click at [474, 139] on select "Select [DEMOGRAPHIC_DATA] [DEMOGRAPHIC_DATA] Other Prefer Not To Say" at bounding box center [438, 141] width 190 height 17
select select "[DEMOGRAPHIC_DATA]"
click at [343, 133] on select "Select [DEMOGRAPHIC_DATA] [DEMOGRAPHIC_DATA] Other Prefer Not To Say" at bounding box center [438, 141] width 190 height 17
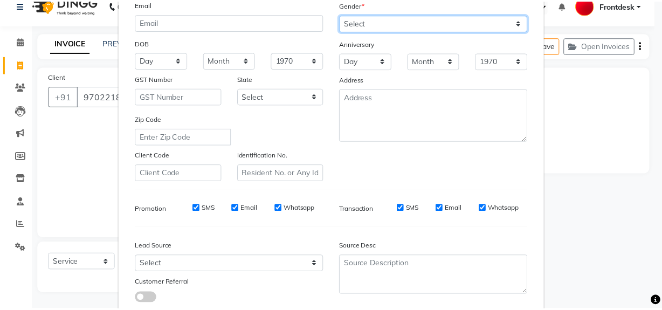
scroll to position [190, 0]
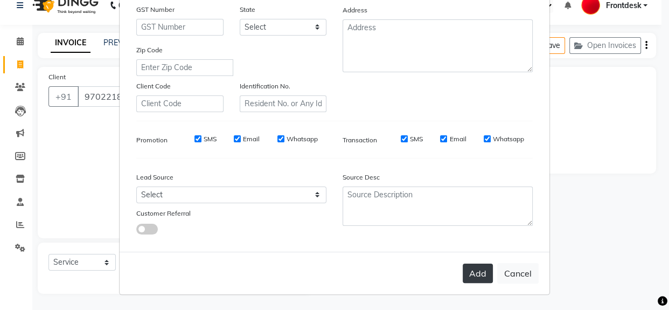
click at [473, 279] on button "Add" at bounding box center [478, 273] width 30 height 19
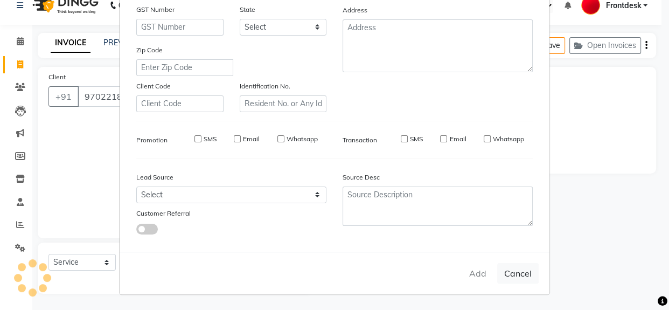
select select
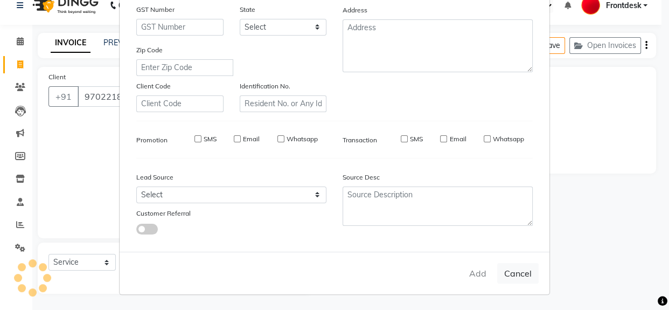
select select
checkbox input "false"
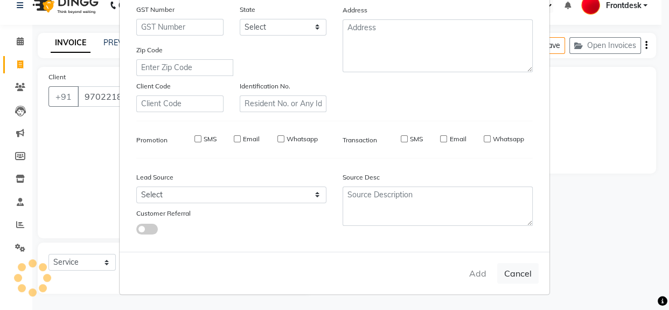
checkbox input "false"
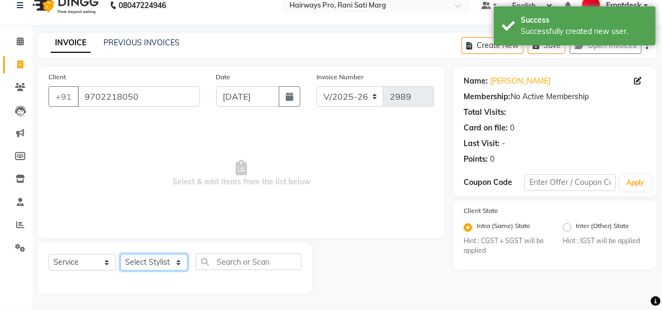
drag, startPoint x: 134, startPoint y: 265, endPoint x: 132, endPoint y: 259, distance: 6.3
click at [134, 265] on select "Select Stylist ABID DANISH [PERSON_NAME] Frontdesk INTEZAR [PERSON_NAME] [PERSO…" at bounding box center [153, 262] width 67 height 17
select select "45602"
click at [120, 254] on select "Select Stylist ABID DANISH [PERSON_NAME] Frontdesk INTEZAR [PERSON_NAME] [PERSO…" at bounding box center [153, 262] width 67 height 17
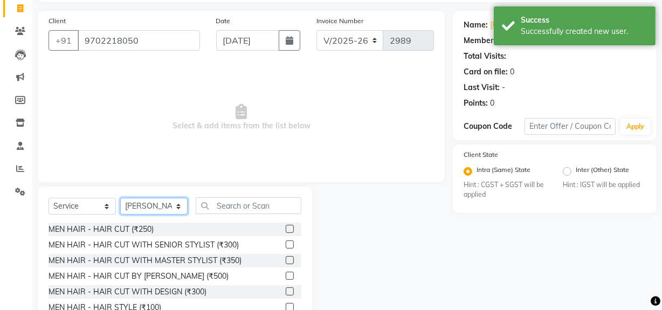
scroll to position [122, 0]
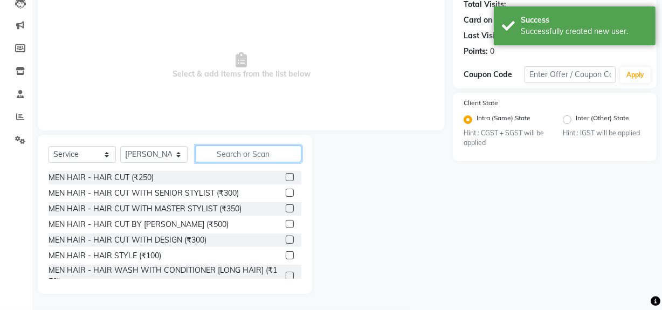
click at [239, 155] on input "text" at bounding box center [249, 154] width 106 height 17
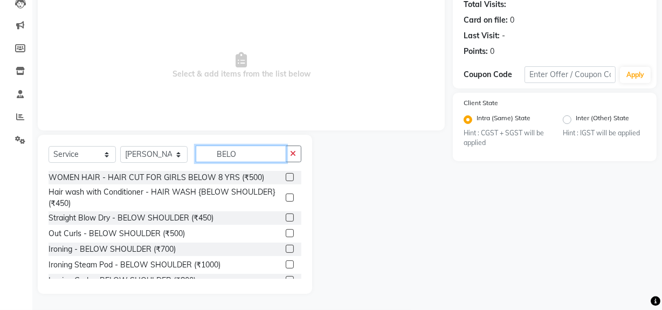
type input "BELO"
click at [286, 177] on label at bounding box center [290, 177] width 8 height 8
click at [286, 177] on input "checkbox" at bounding box center [289, 177] width 7 height 7
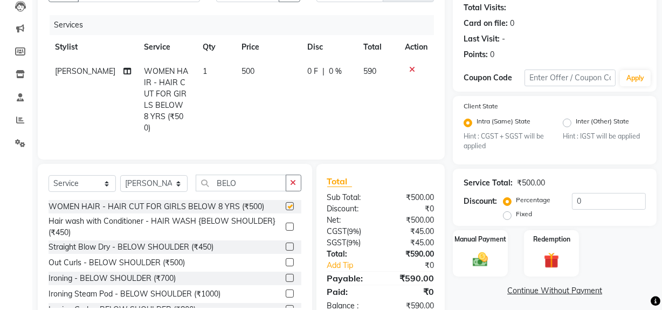
scroll to position [0, 0]
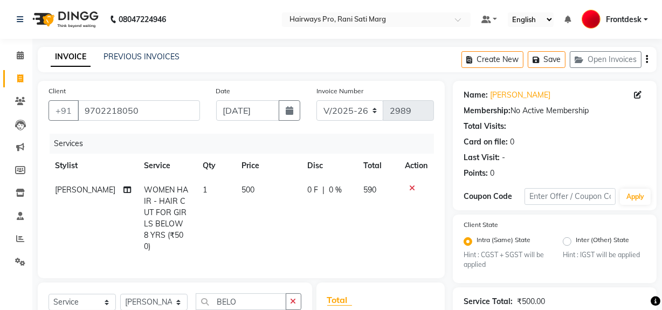
checkbox input "false"
click at [359, 104] on select "INV/25-26 V/2025-26" at bounding box center [349, 110] width 67 height 20
select select "6960"
click at [316, 100] on select "INV/25-26 V/2025-26" at bounding box center [349, 110] width 67 height 20
type input "4229"
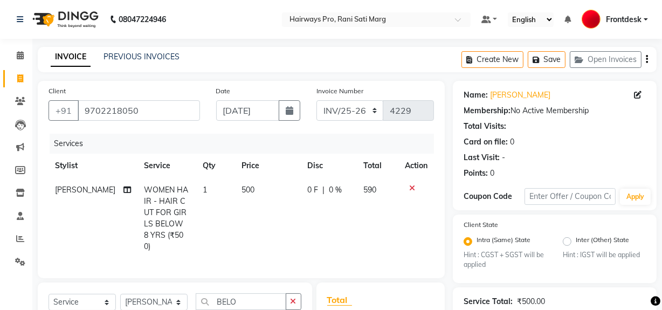
click at [646, 59] on icon "button" at bounding box center [647, 59] width 2 height 1
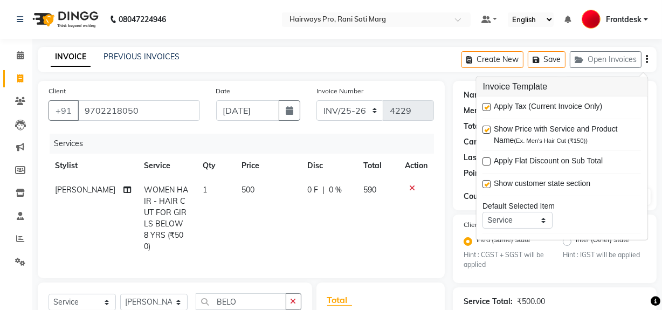
click at [485, 105] on label at bounding box center [487, 107] width 8 height 8
click at [485, 105] on input "checkbox" at bounding box center [486, 107] width 7 height 7
checkbox input "false"
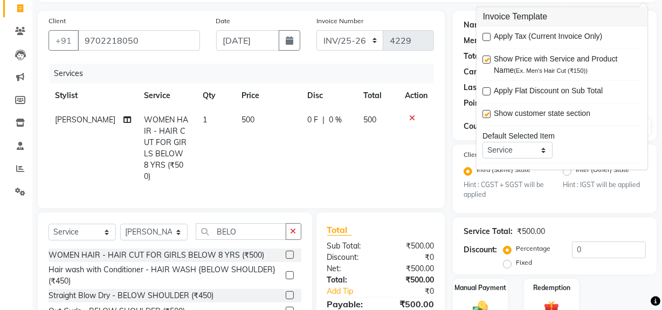
scroll to position [143, 0]
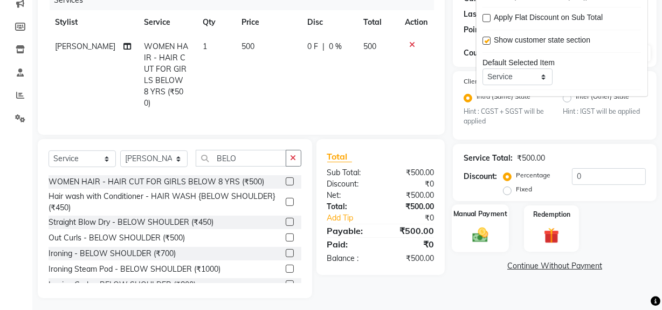
click at [489, 237] on img at bounding box center [480, 235] width 26 height 18
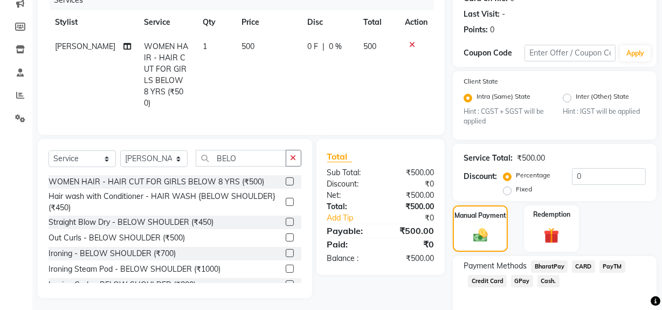
click at [541, 280] on span "Cash." at bounding box center [548, 281] width 22 height 12
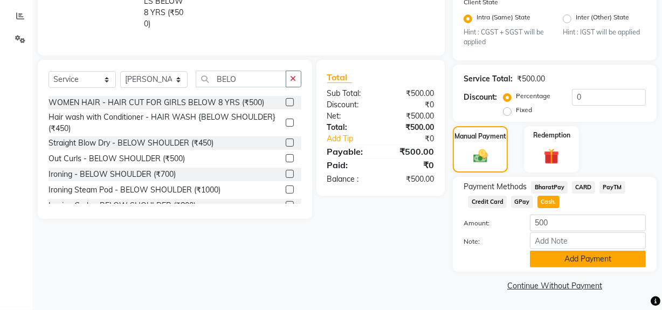
click at [541, 258] on button "Add Payment" at bounding box center [588, 259] width 116 height 17
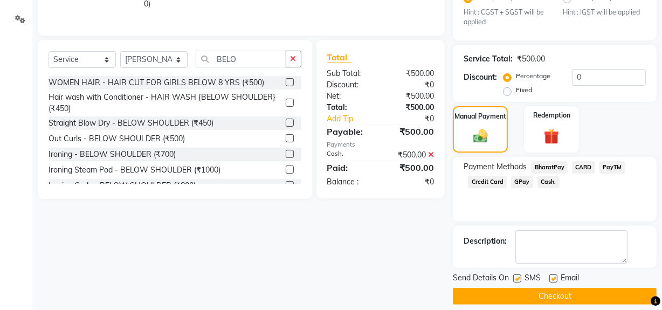
scroll to position [253, 0]
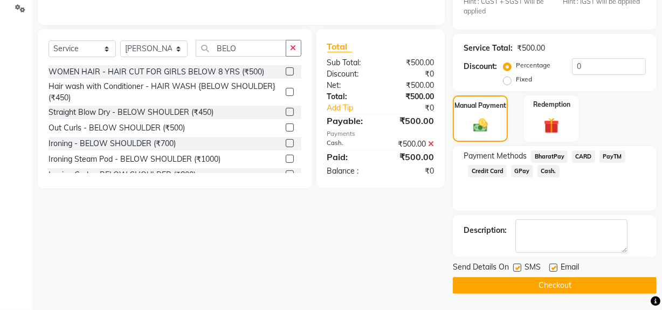
click at [518, 271] on label at bounding box center [517, 268] width 8 height 8
click at [518, 271] on input "checkbox" at bounding box center [516, 268] width 7 height 7
checkbox input "false"
click at [518, 280] on button "Checkout" at bounding box center [555, 285] width 204 height 17
